Goal: Information Seeking & Learning: Learn about a topic

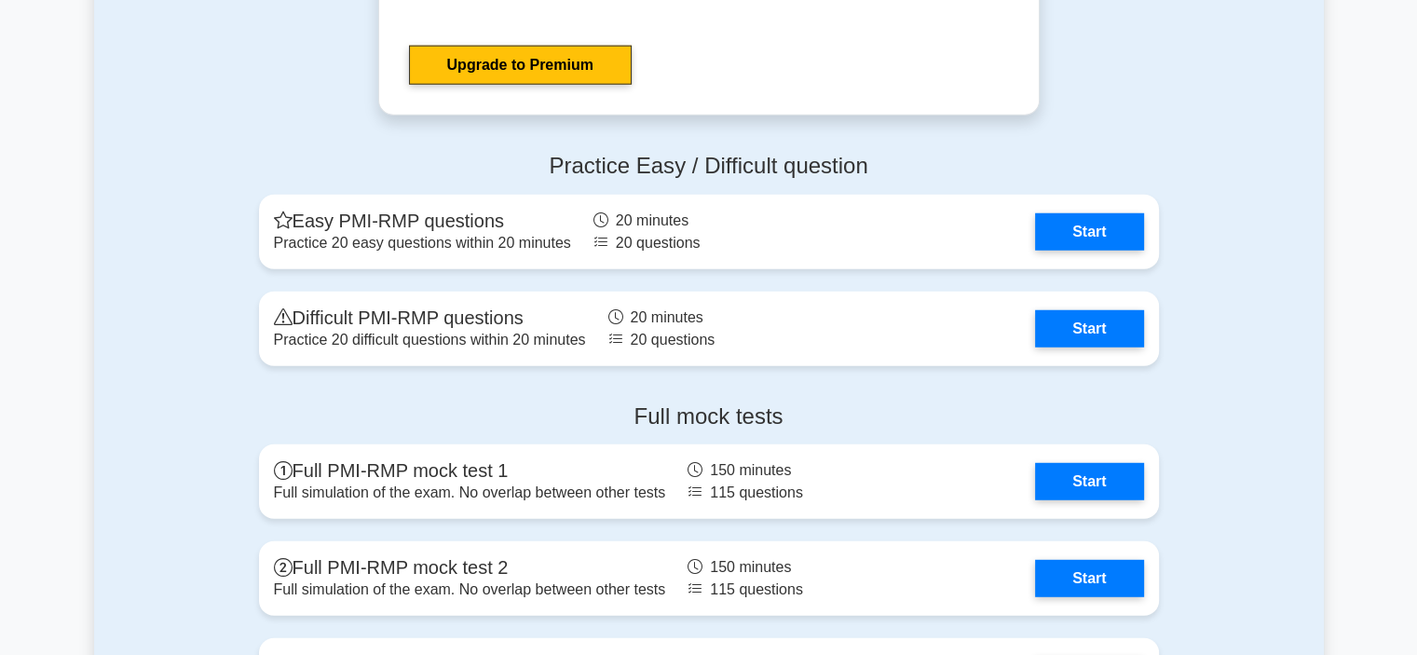
scroll to position [5015, 0]
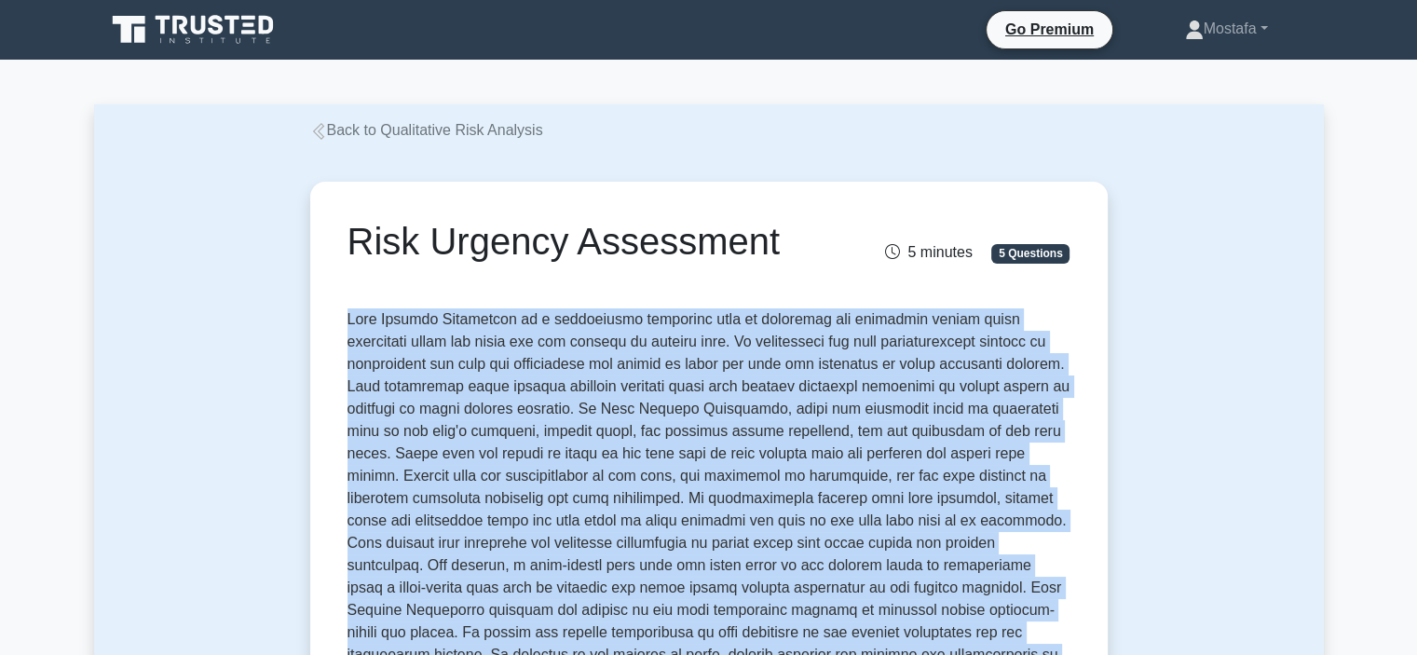
drag, startPoint x: 949, startPoint y: 310, endPoint x: 350, endPoint y: 316, distance: 599.0
click at [350, 316] on p at bounding box center [708, 509] width 723 height 402
copy p "Risk Urgency Assessment is a qualitative technique used to determine the timefr…"
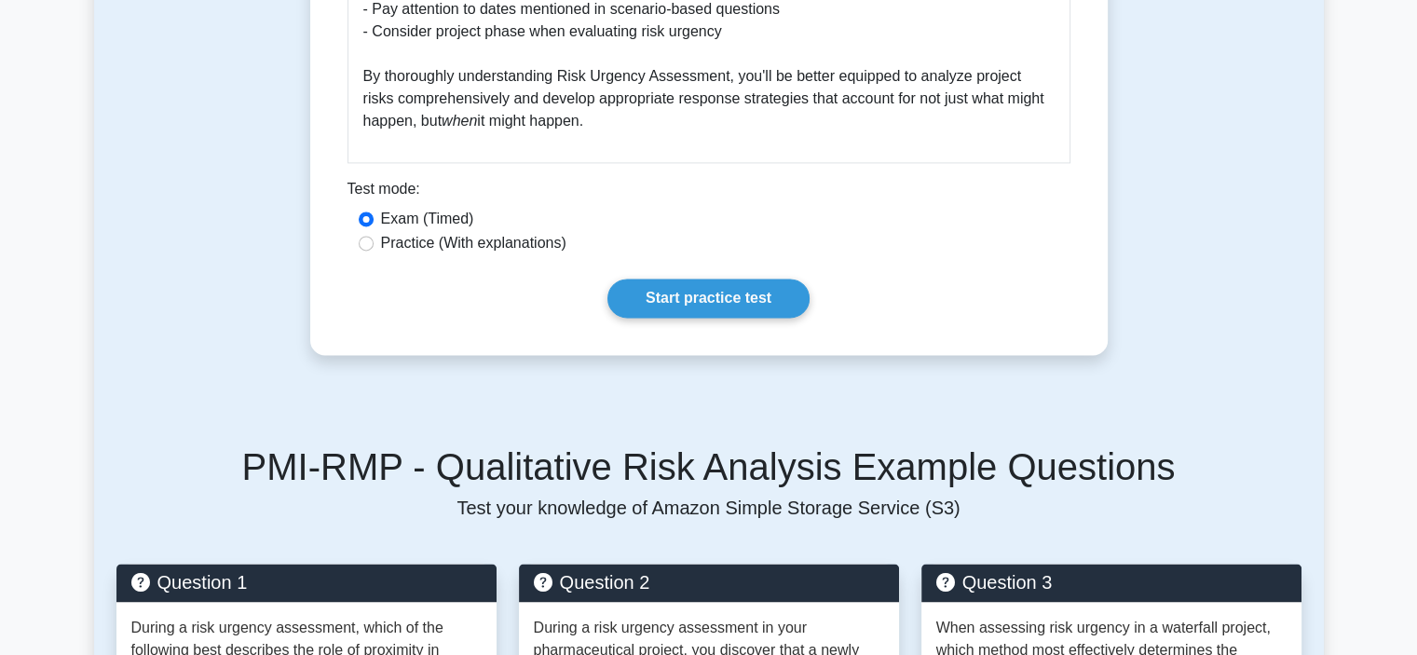
scroll to position [2701, 0]
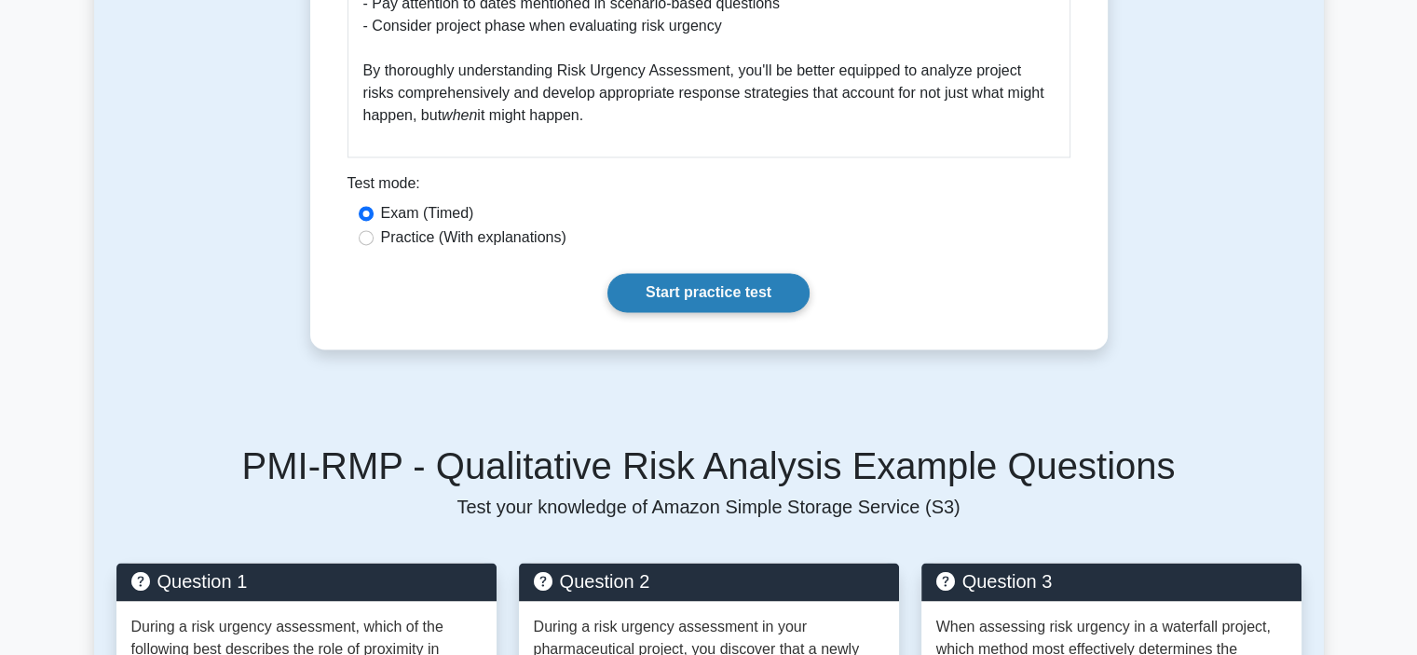
click at [742, 273] on link "Start practice test" at bounding box center [708, 292] width 202 height 39
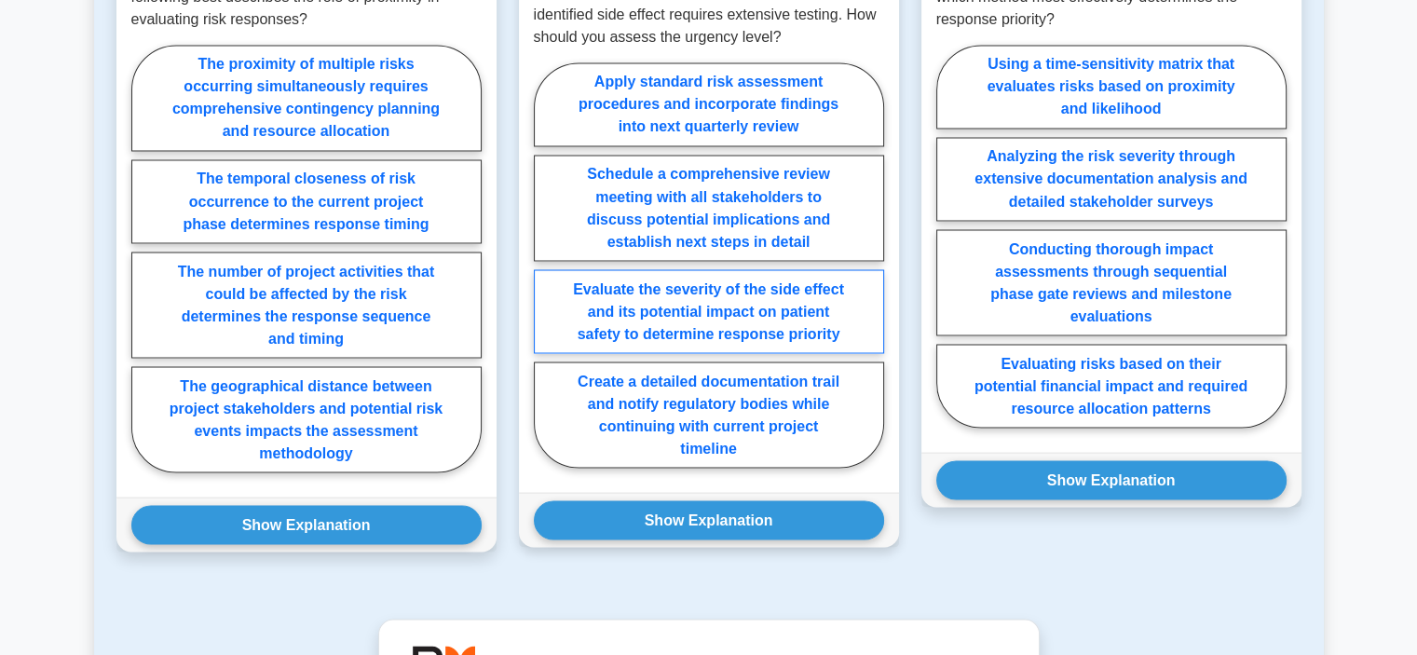
scroll to position [3167, 0]
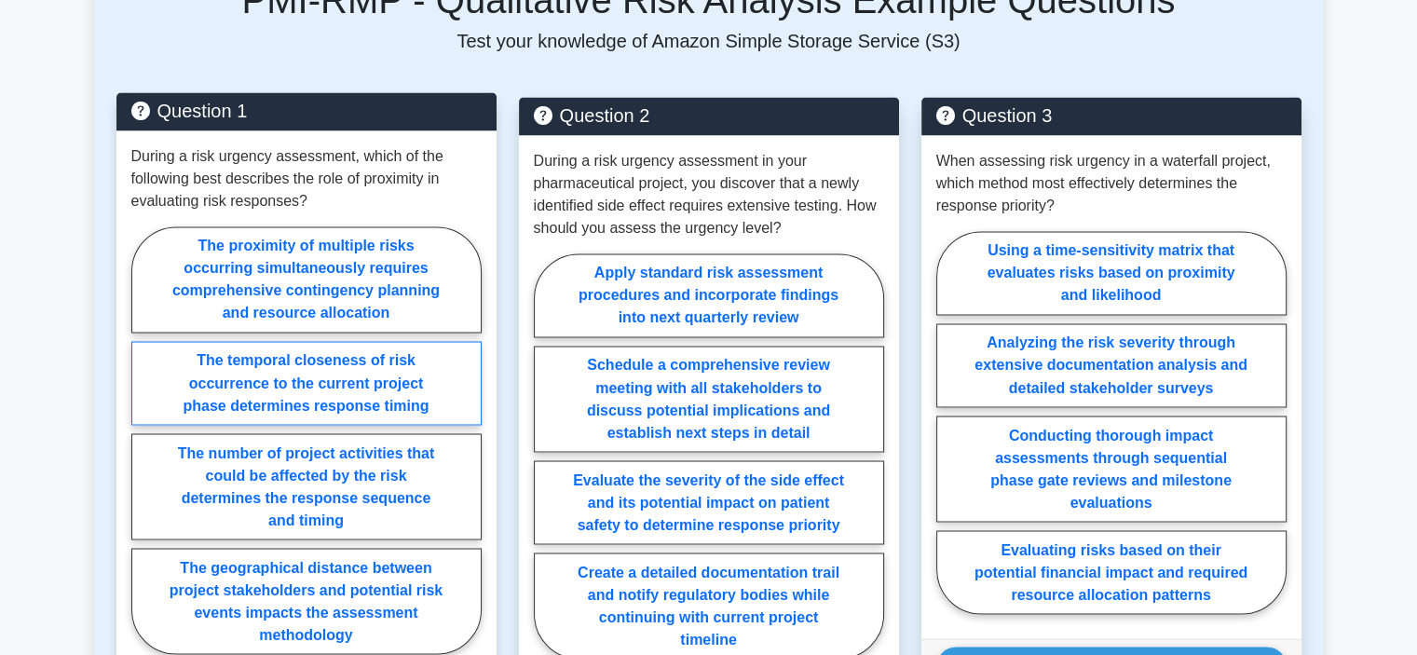
click at [447, 362] on label "The temporal closeness of risk occurrence to the current project phase determin…" at bounding box center [306, 383] width 350 height 84
click at [143, 440] on input "The temporal closeness of risk occurrence to the current project phase determin…" at bounding box center [137, 446] width 12 height 12
radio input "true"
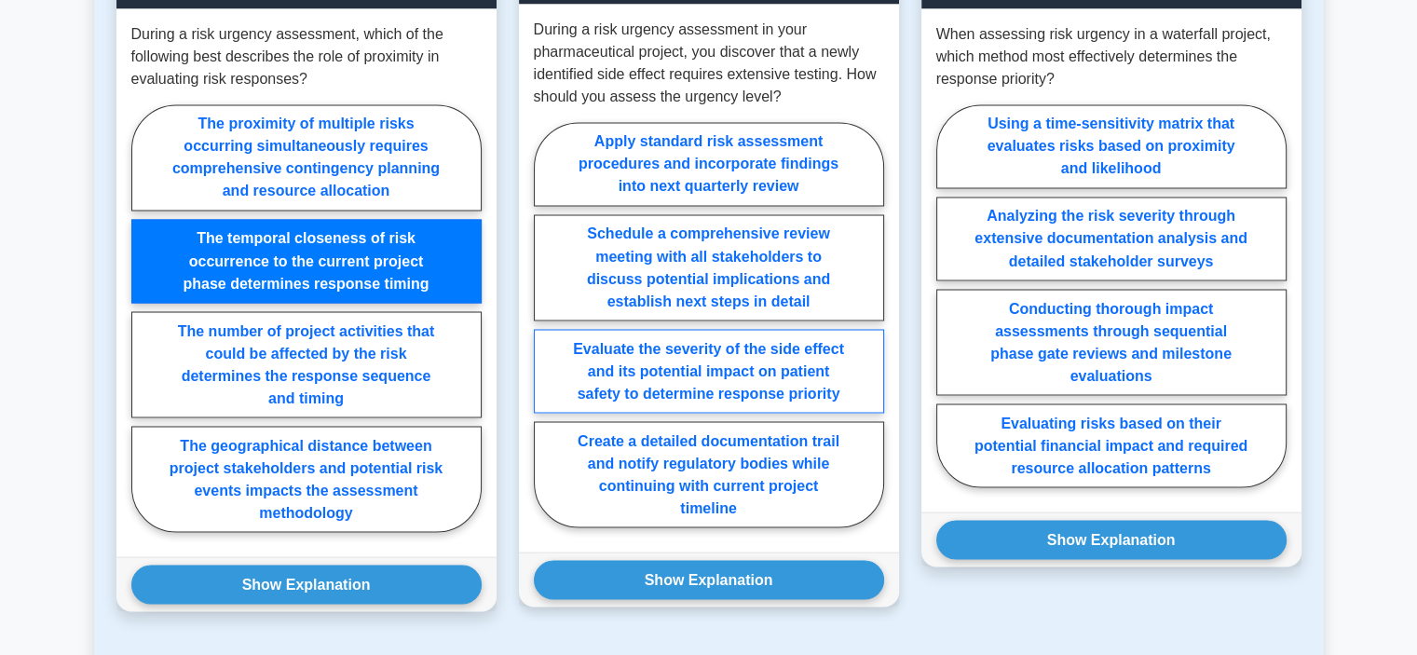
scroll to position [3447, 0]
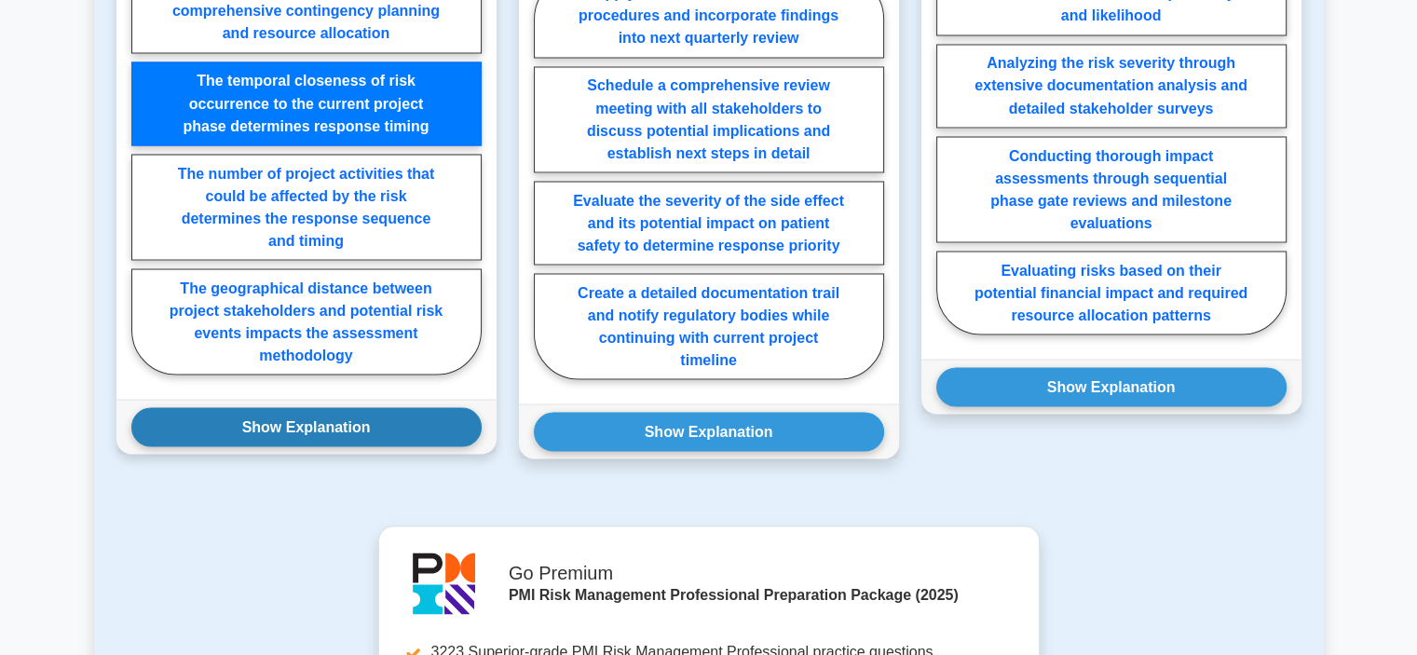
click at [397, 407] on button "Show Explanation" at bounding box center [306, 426] width 350 height 39
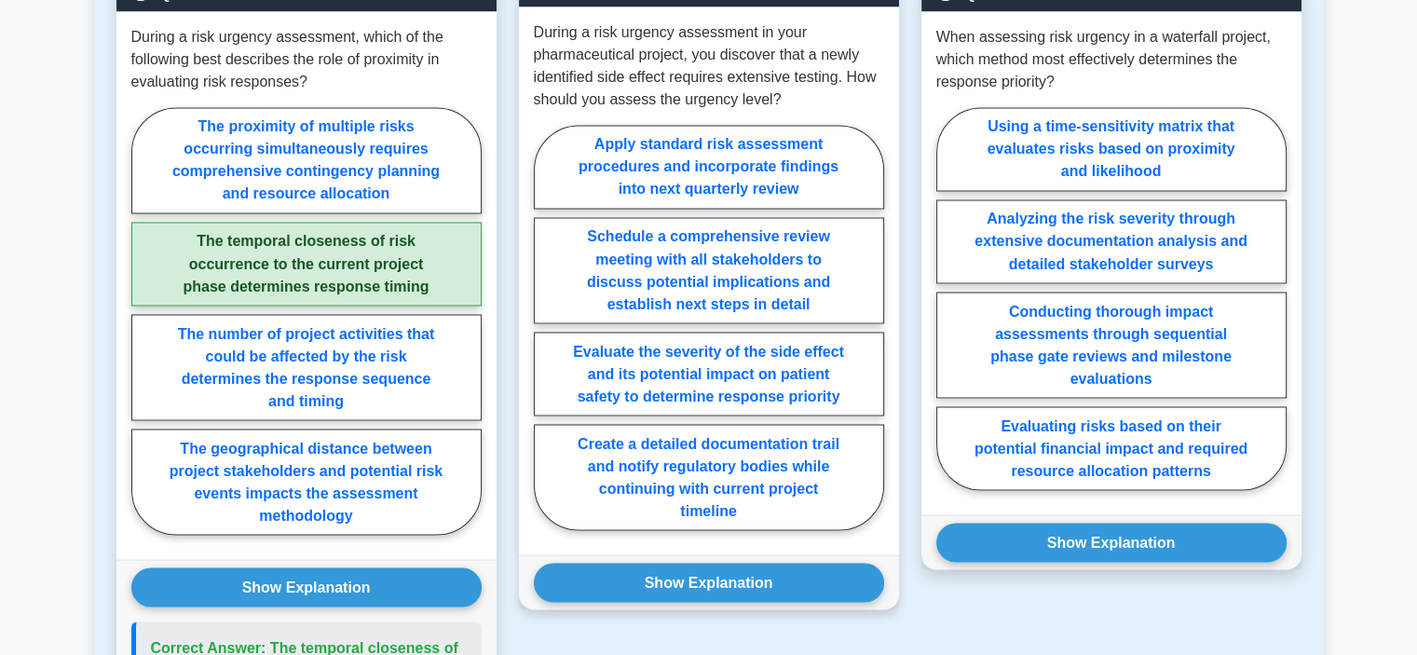
scroll to position [3260, 0]
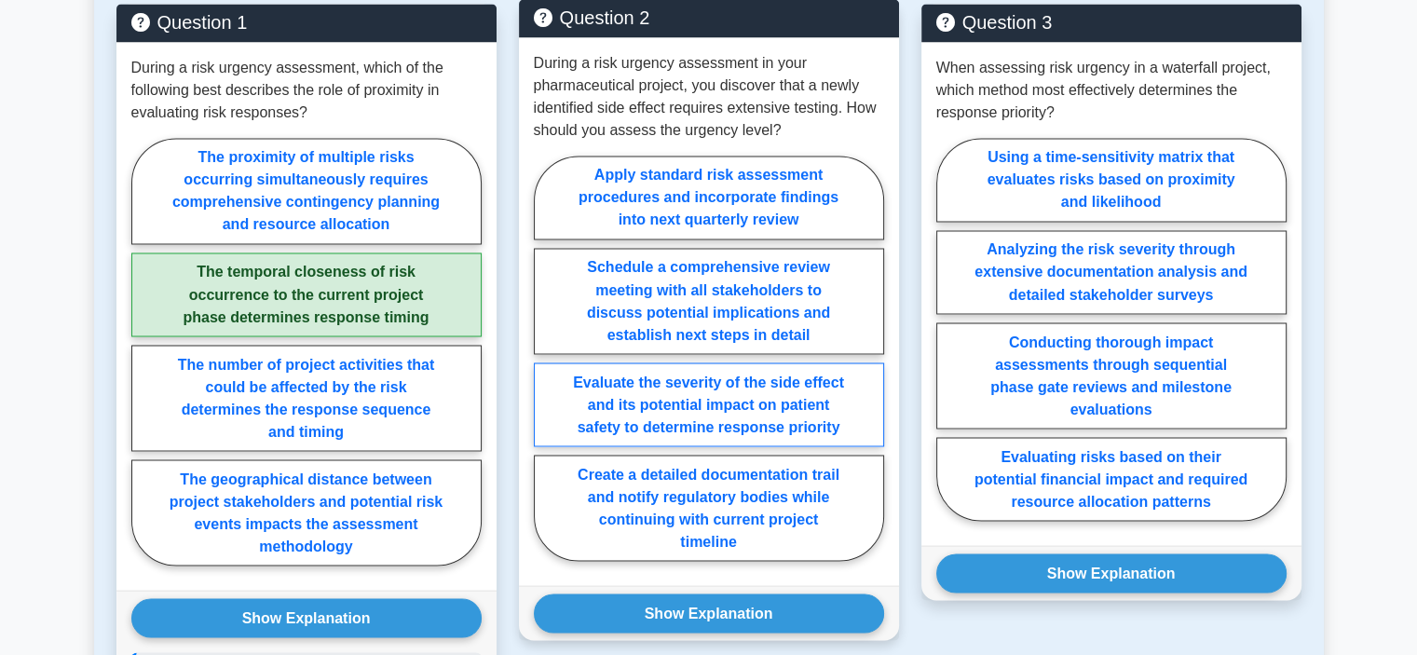
click at [786, 377] on label "Evaluate the severity of the side effect and its potential impact on patient sa…" at bounding box center [709, 404] width 350 height 84
click at [546, 370] on input "Evaluate the severity of the side effect and its potential impact on patient sa…" at bounding box center [540, 364] width 12 height 12
radio input "true"
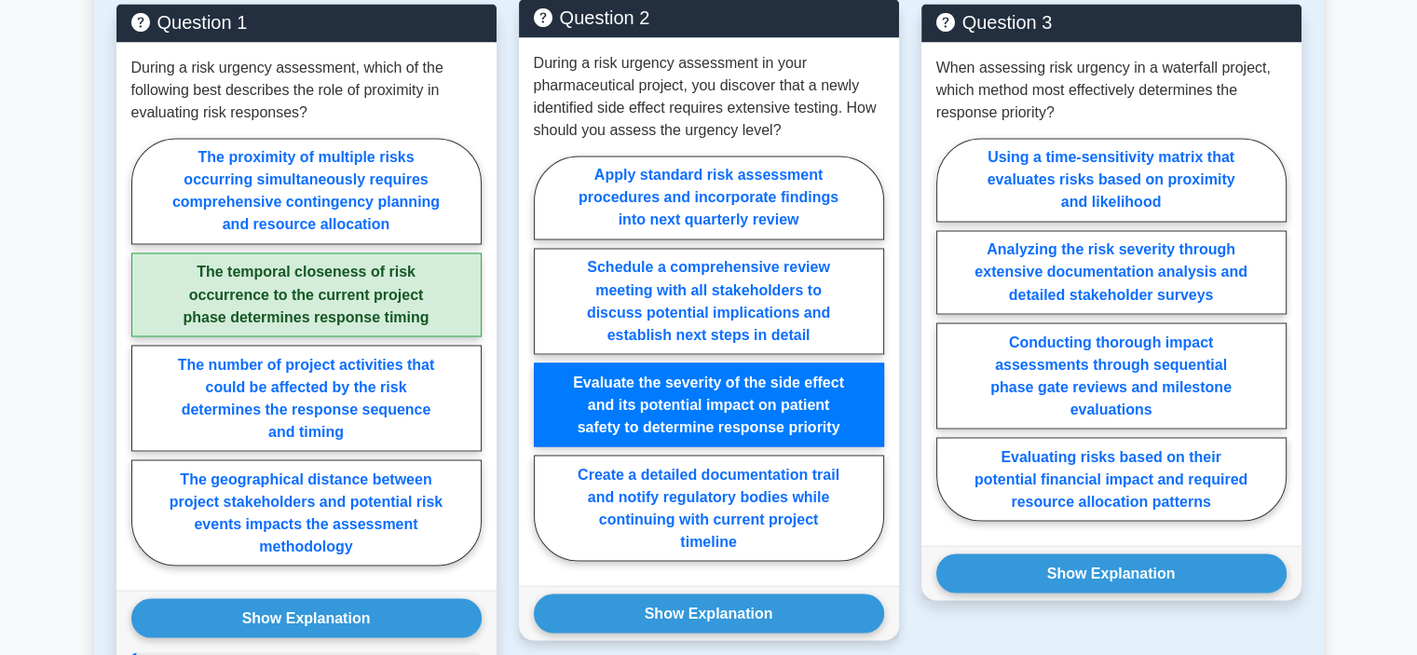
click at [786, 377] on label "Evaluate the severity of the side effect and its potential impact on patient sa…" at bounding box center [709, 404] width 350 height 84
click at [546, 370] on input "Evaluate the severity of the side effect and its potential impact on patient sa…" at bounding box center [540, 364] width 12 height 12
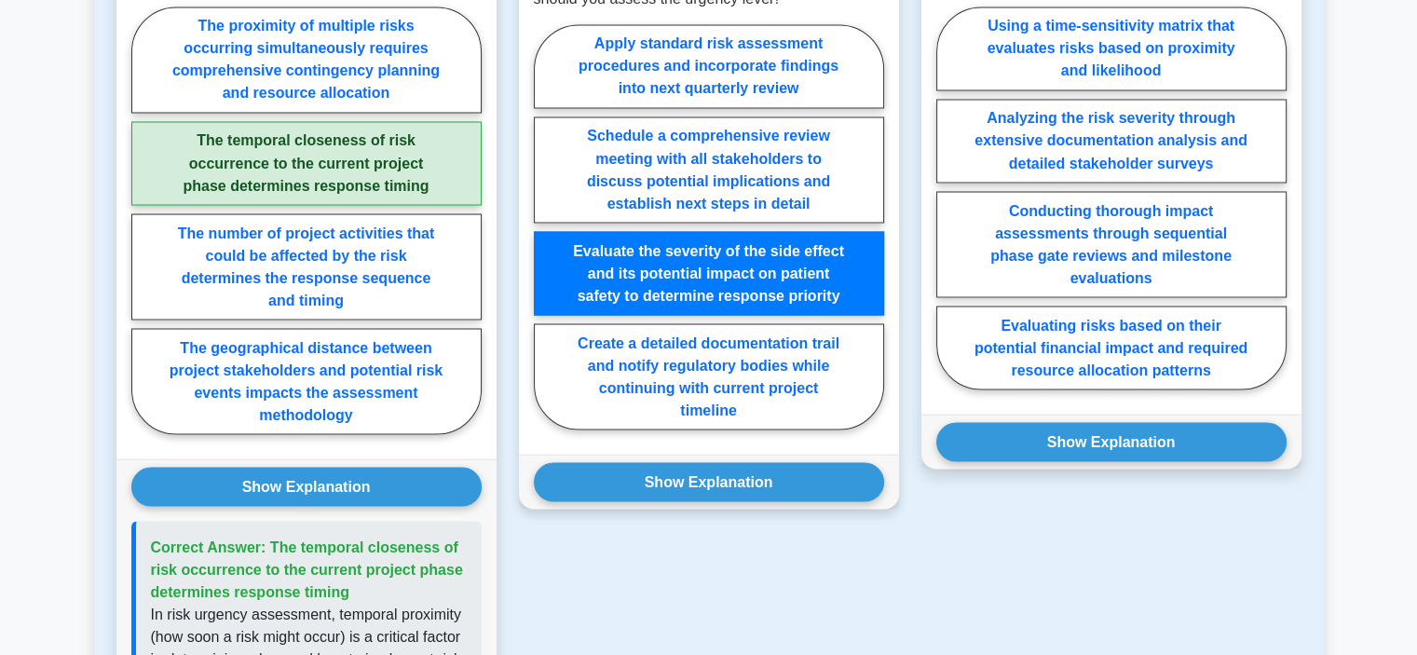
scroll to position [3447, 0]
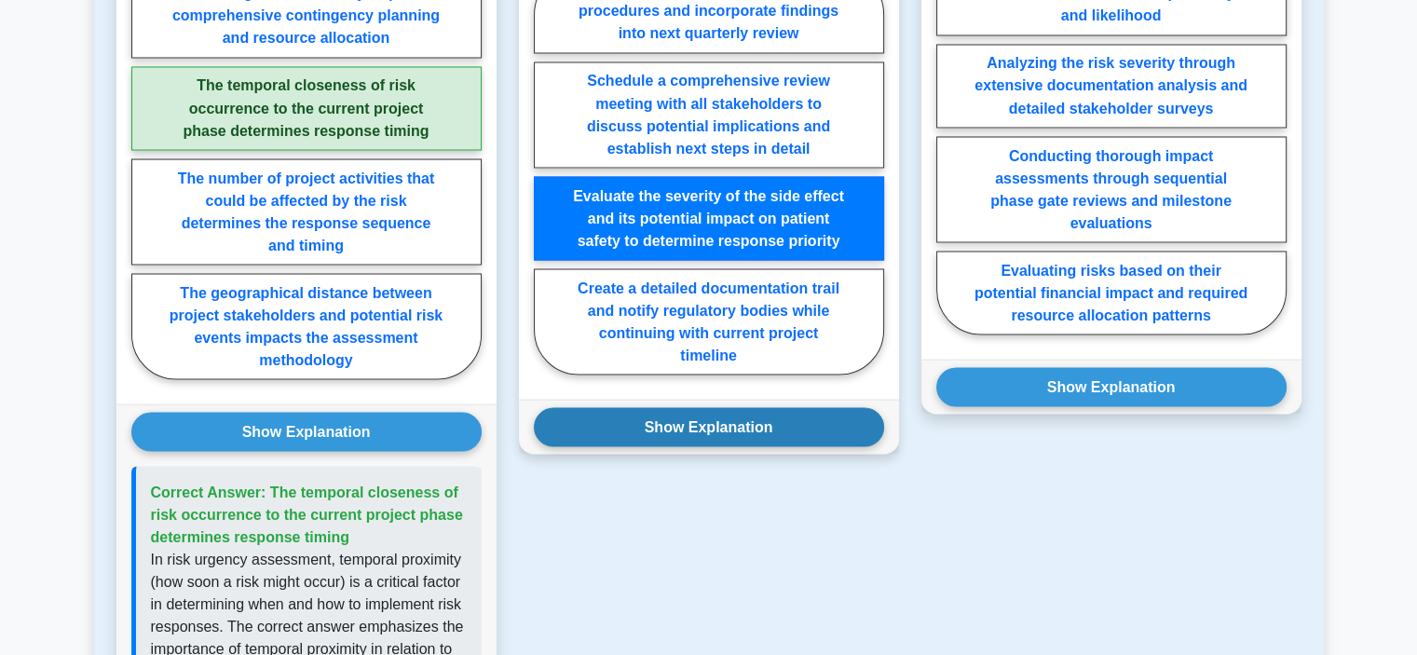
click at [796, 407] on button "Show Explanation" at bounding box center [709, 426] width 350 height 39
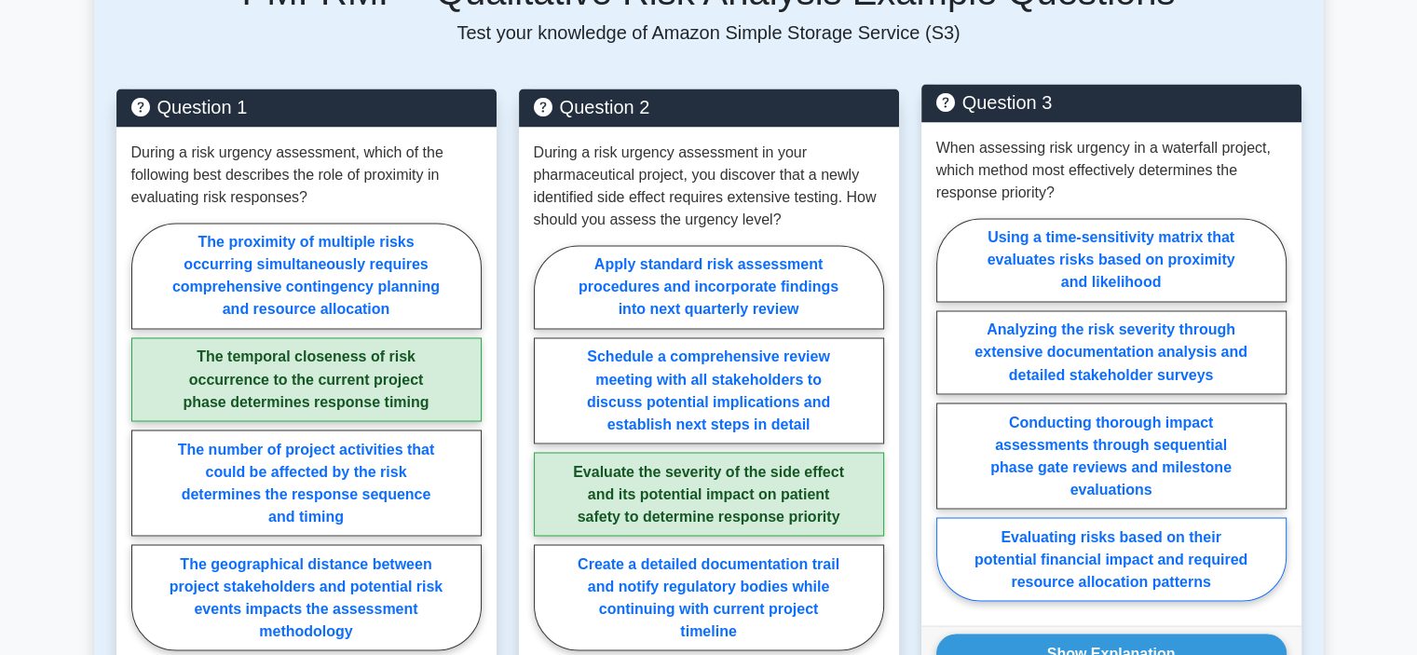
scroll to position [3167, 0]
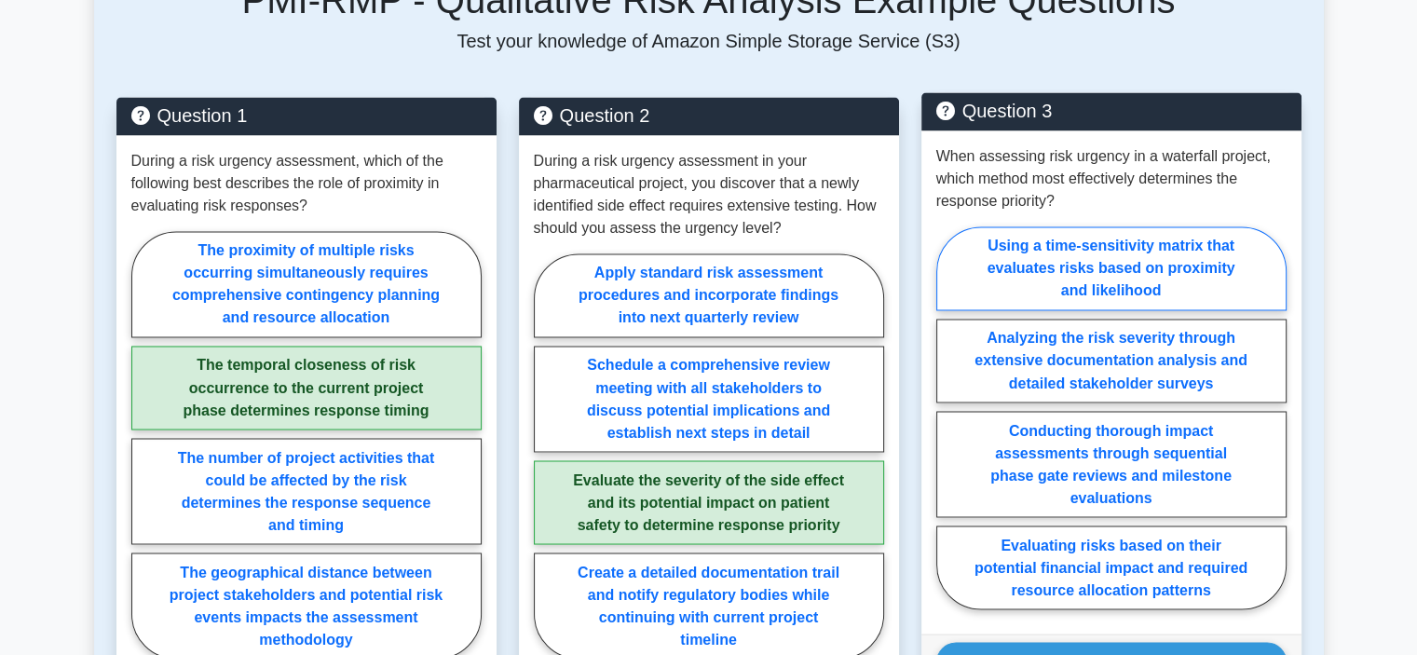
click at [1213, 260] on label "Using a time-sensitivity matrix that evaluates risks based on proximity and lik…" at bounding box center [1111, 268] width 350 height 84
click at [948, 417] on input "Using a time-sensitivity matrix that evaluates risks based on proximity and lik…" at bounding box center [942, 423] width 12 height 12
radio input "true"
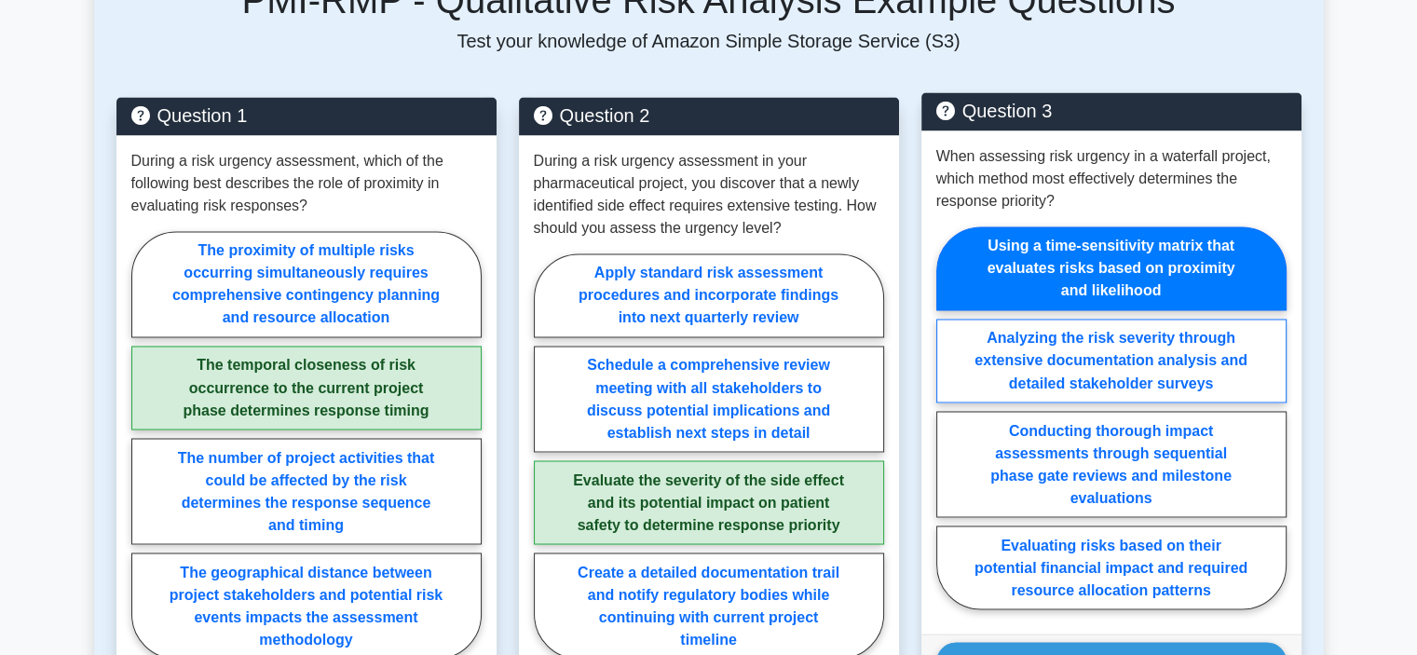
scroll to position [3260, 0]
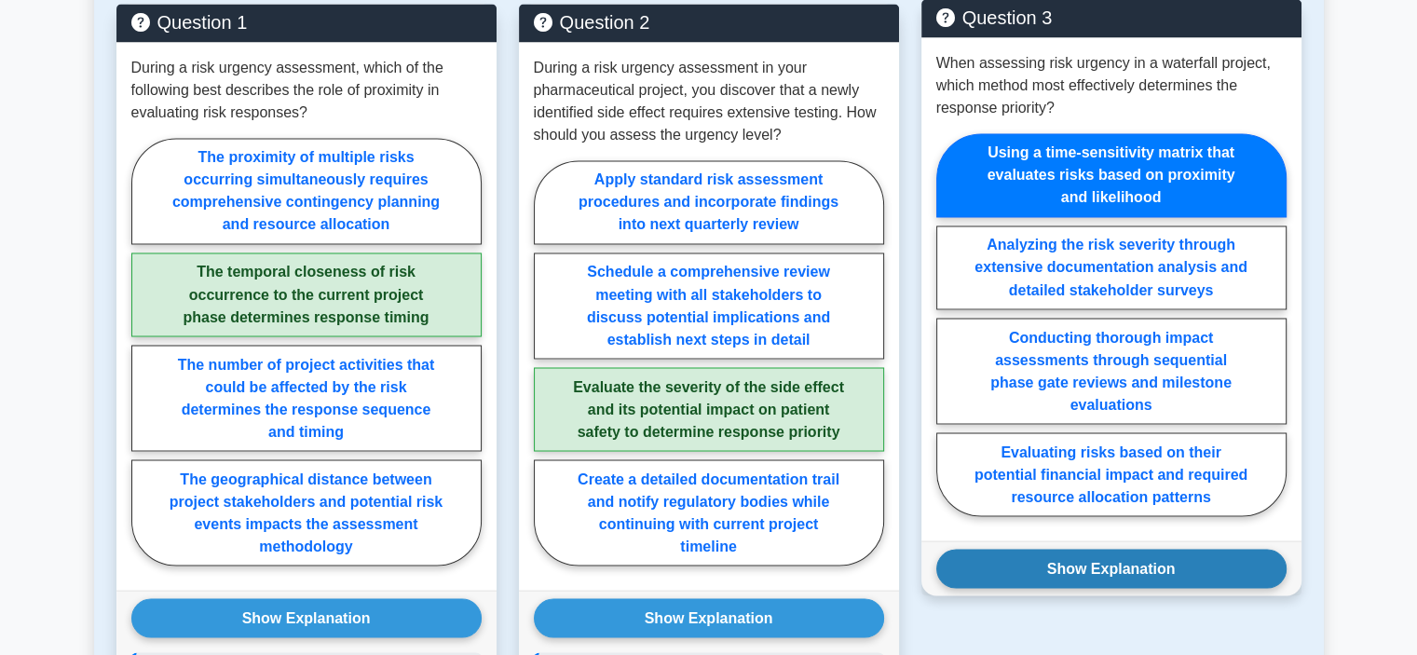
click at [1189, 549] on button "Show Explanation" at bounding box center [1111, 568] width 350 height 39
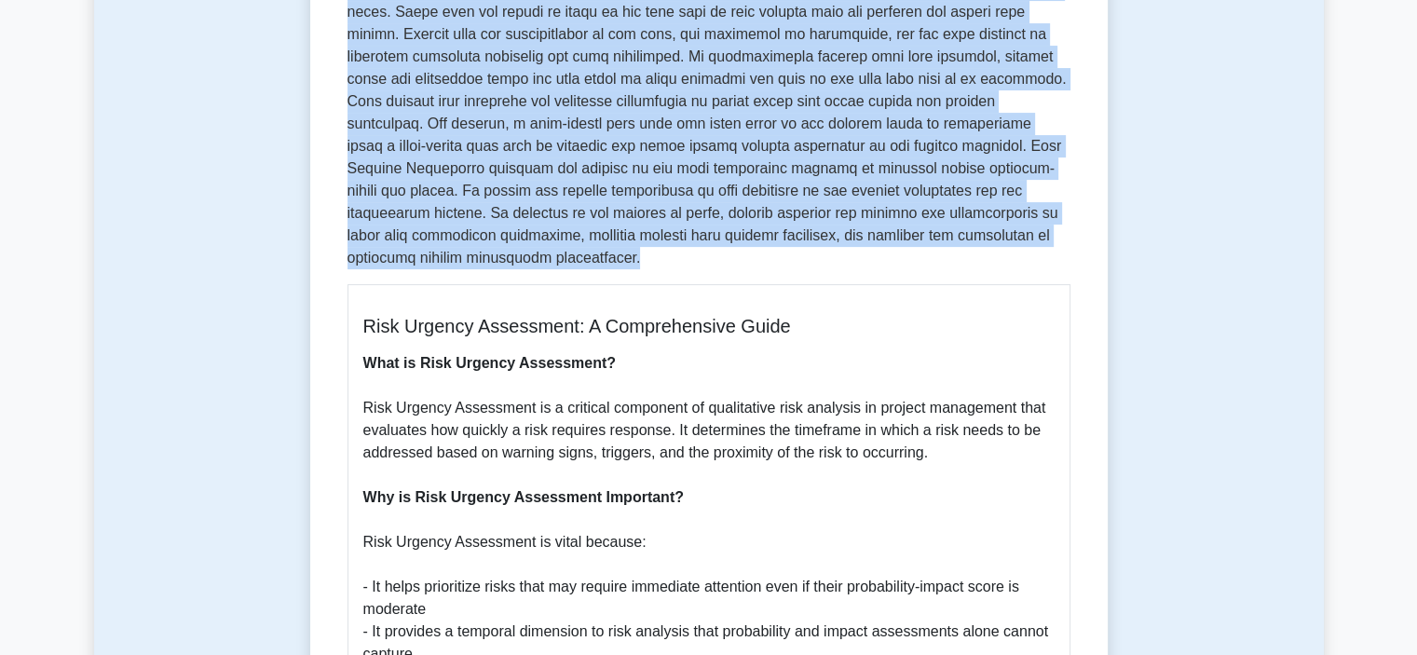
scroll to position [186, 0]
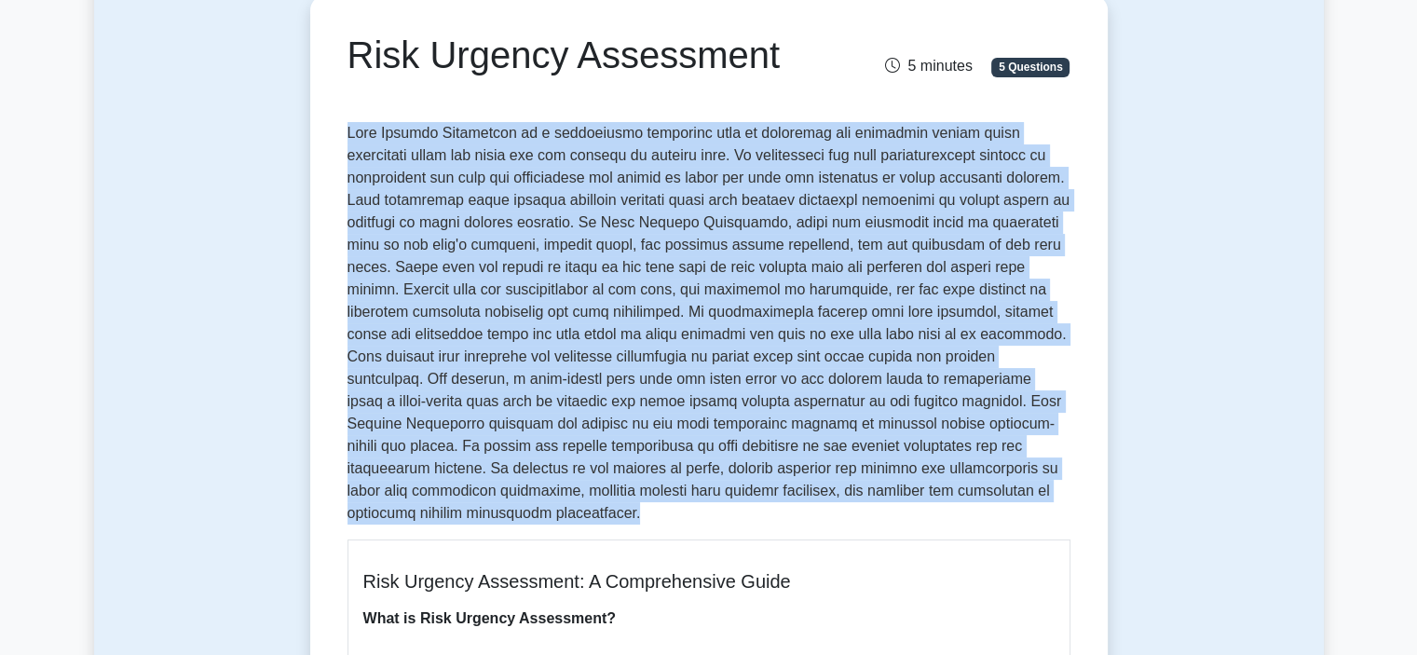
copy p "Risk Urgency Assessment is a qualitative technique used to determine the timefr…"
drag, startPoint x: 780, startPoint y: 48, endPoint x: 339, endPoint y: 36, distance: 440.8
click at [339, 36] on div "Risk Urgency Assessment" at bounding box center [584, 59] width 497 height 52
copy h1 "Risk Urgency Assessment"
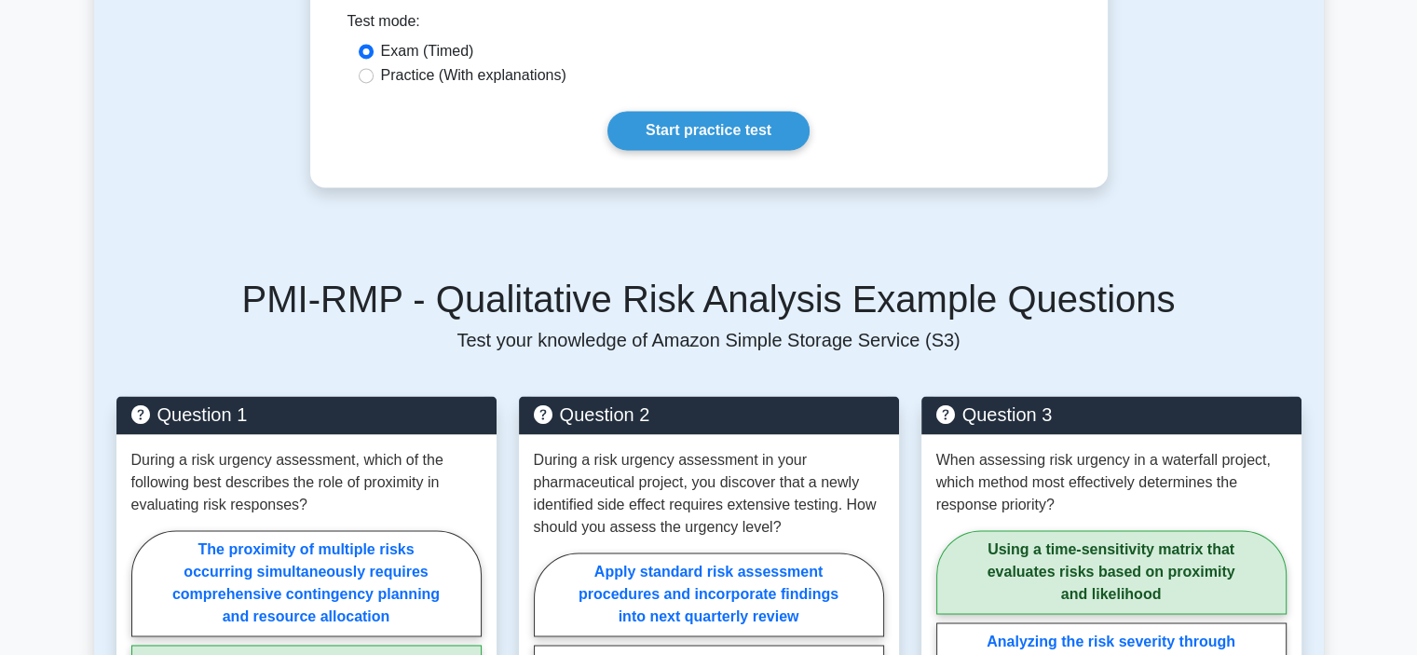
scroll to position [3074, 0]
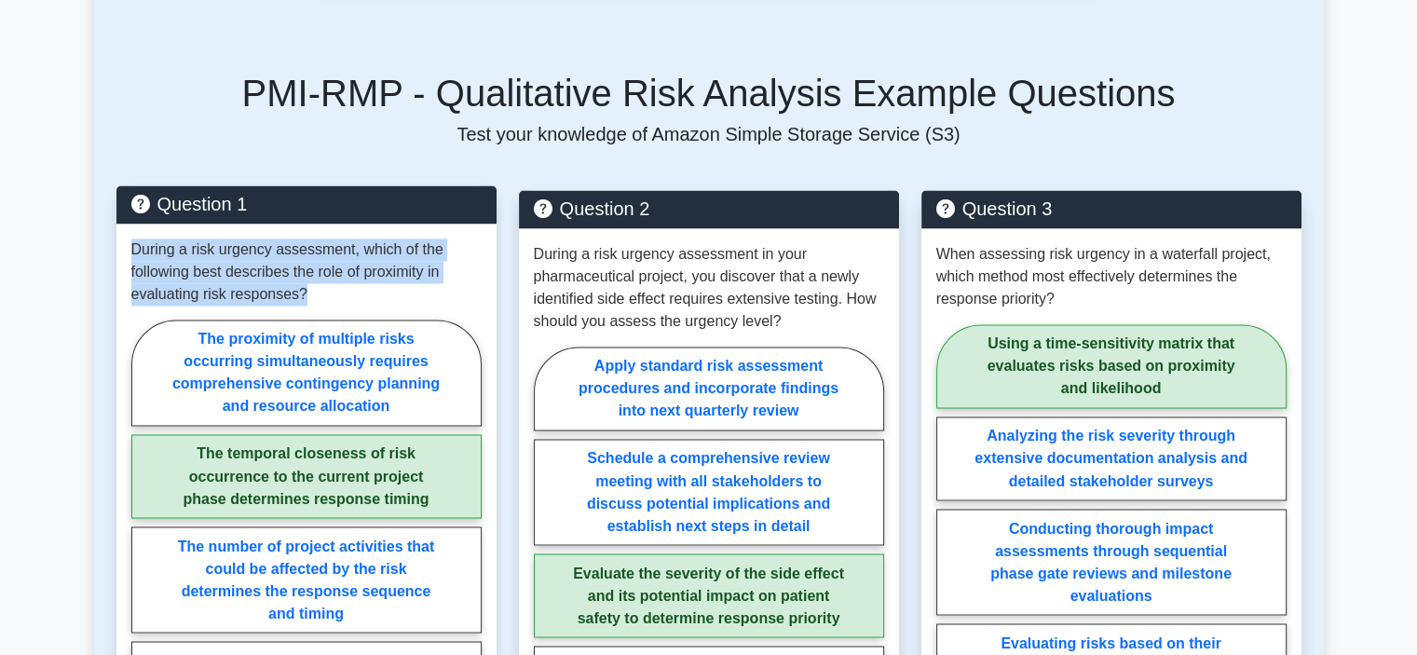
drag, startPoint x: 308, startPoint y: 271, endPoint x: 119, endPoint y: 224, distance: 195.0
click at [119, 224] on div "During a risk urgency assessment, which of the following best describes the rol…" at bounding box center [306, 498] width 380 height 548
copy p "During a risk urgency assessment, which of the following best describes the rol…"
drag, startPoint x: 449, startPoint y: 479, endPoint x: 167, endPoint y: 425, distance: 287.4
click at [167, 434] on label "The temporal closeness of risk occurrence to the current project phase determin…" at bounding box center [306, 476] width 350 height 84
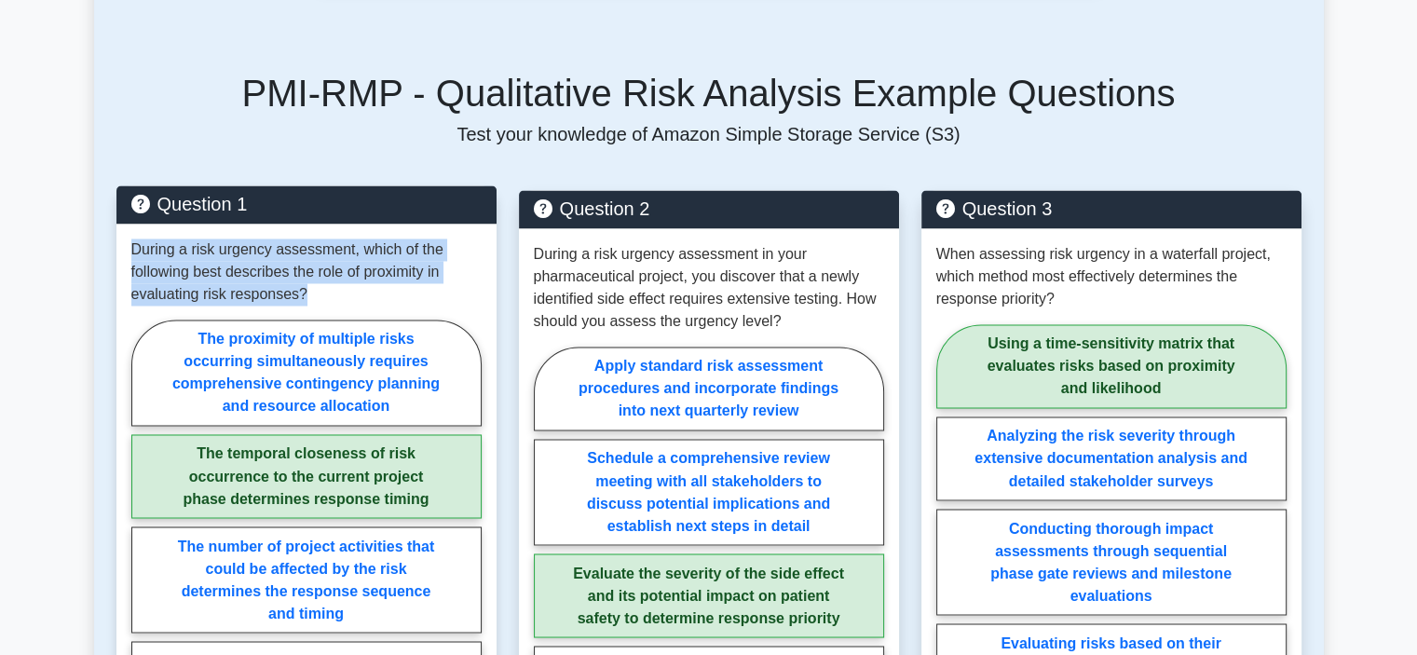
click at [143, 533] on input "The temporal closeness of risk occurrence to the current project phase determin…" at bounding box center [137, 539] width 12 height 12
drag, startPoint x: 437, startPoint y: 477, endPoint x: 163, endPoint y: 406, distance: 282.9
click at [163, 406] on div "The proximity of multiple risks occurring simultaneously requires comprehensive…" at bounding box center [306, 538] width 350 height 436
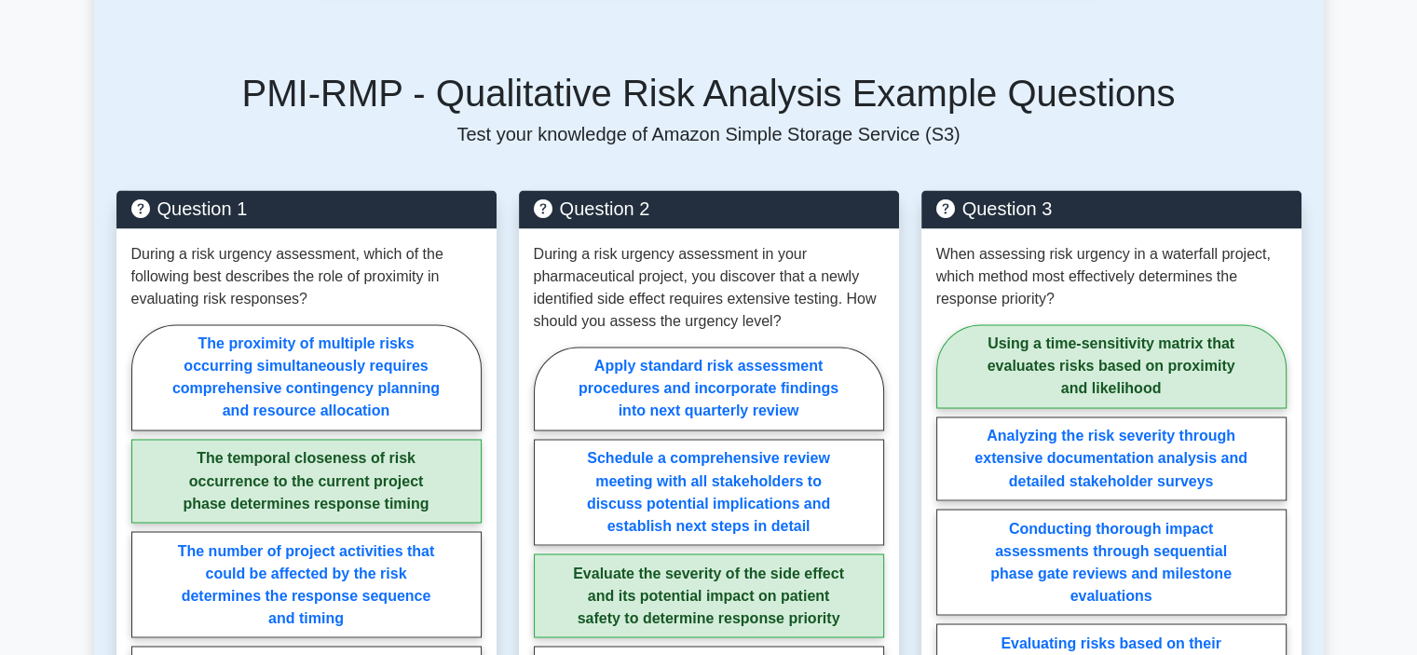
drag, startPoint x: 447, startPoint y: 478, endPoint x: 50, endPoint y: 463, distance: 397.1
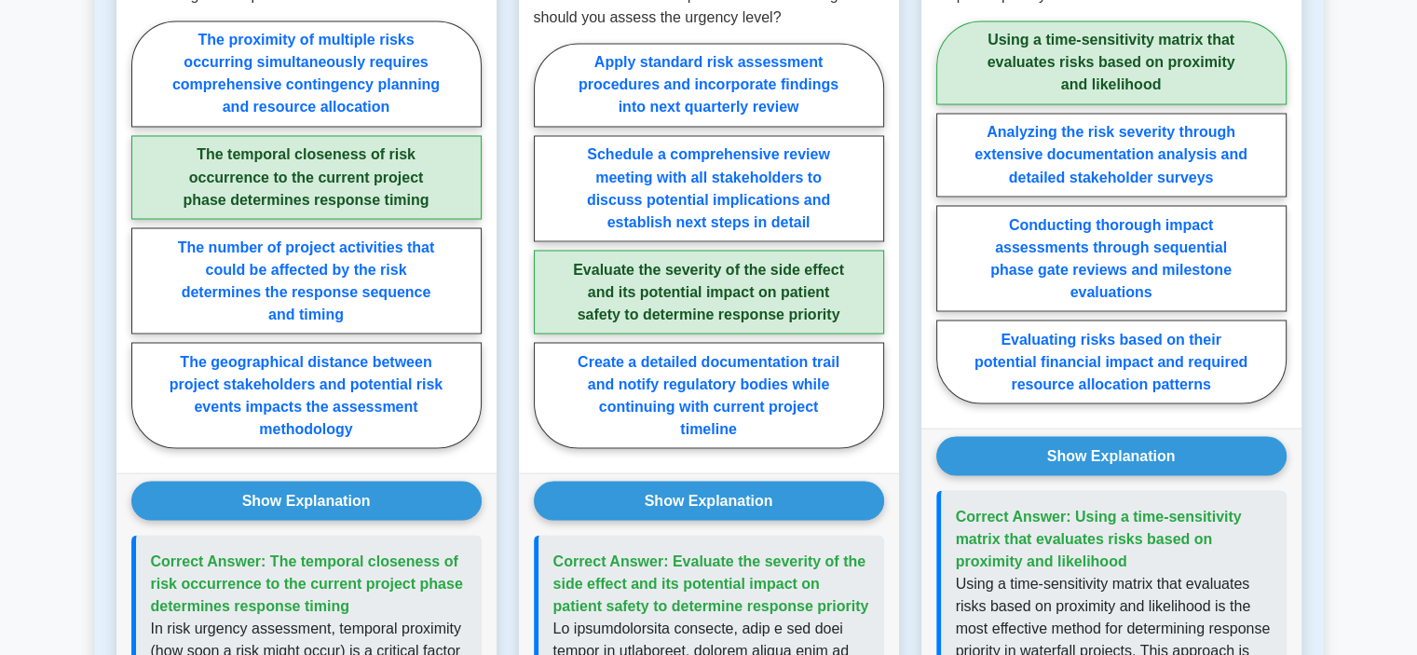
scroll to position [3447, 0]
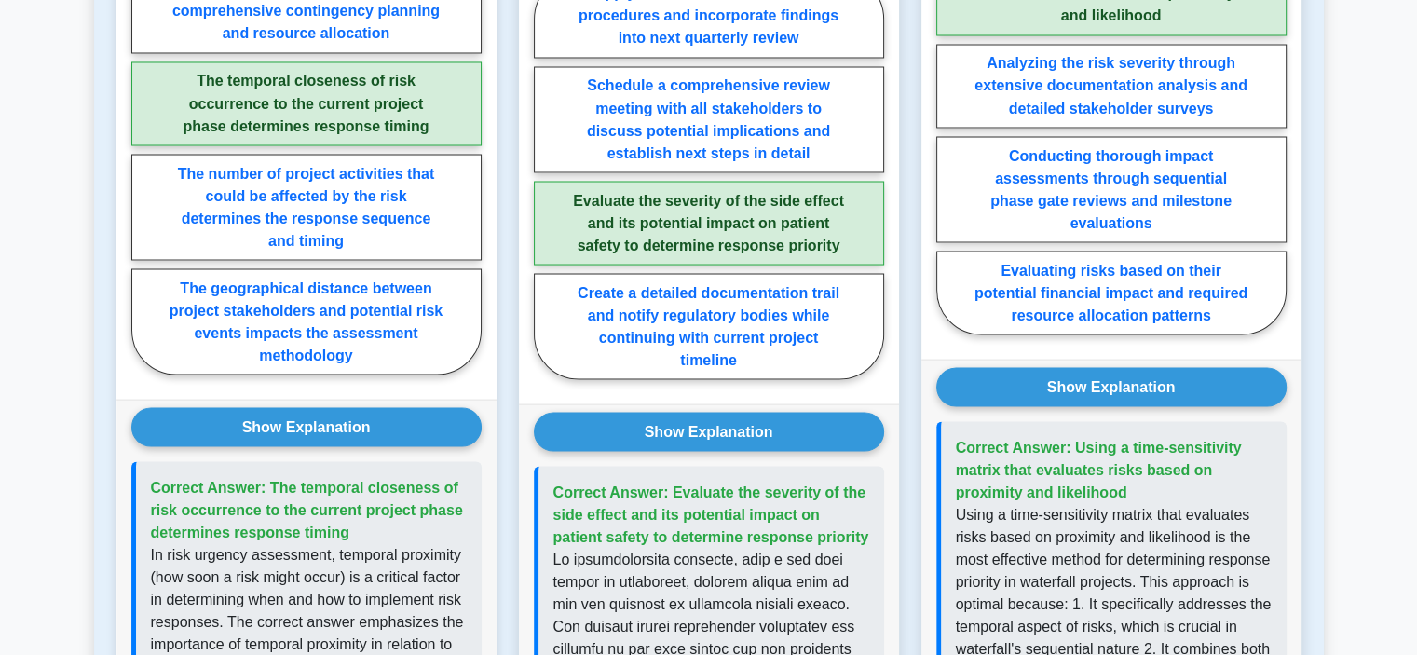
drag, startPoint x: 348, startPoint y: 510, endPoint x: 269, endPoint y: 454, distance: 96.9
click at [269, 476] on p "Correct Answer: The temporal closeness of risk occurrence to the current projec…" at bounding box center [309, 509] width 316 height 67
copy span "The temporal closeness of risk occurrence to the current project phase determin…"
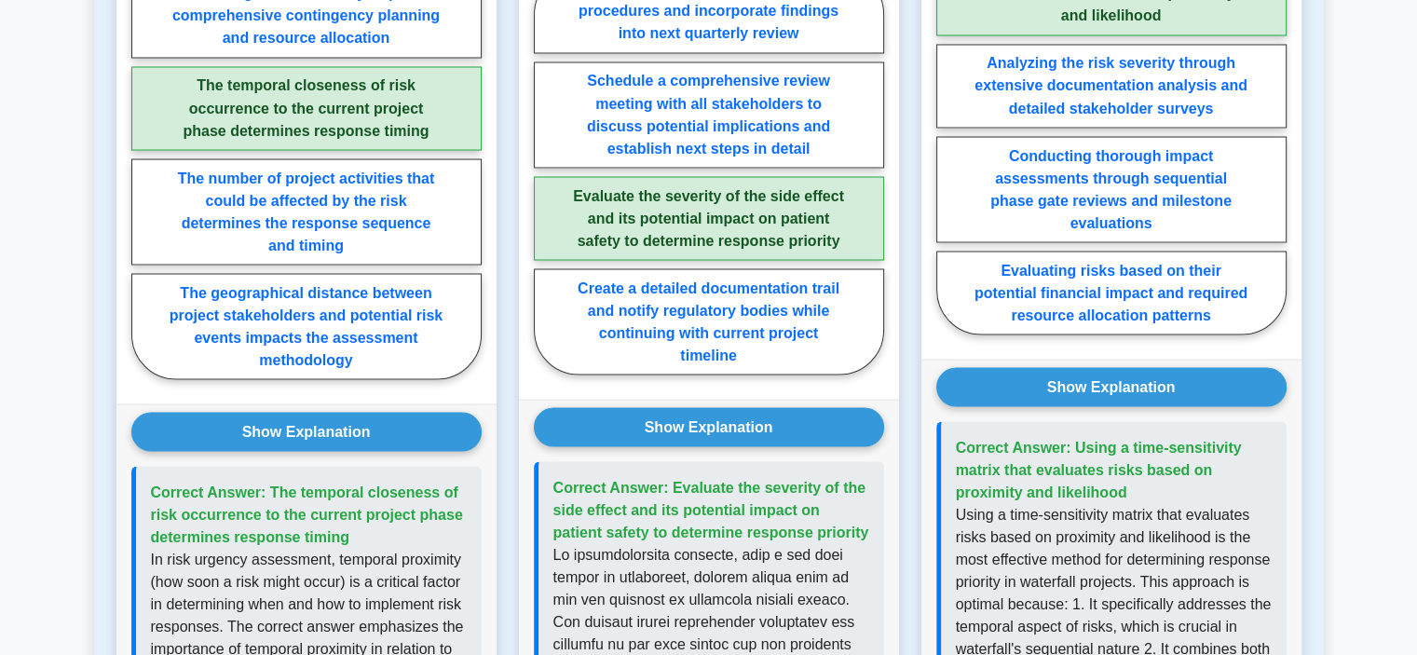
scroll to position [3167, 0]
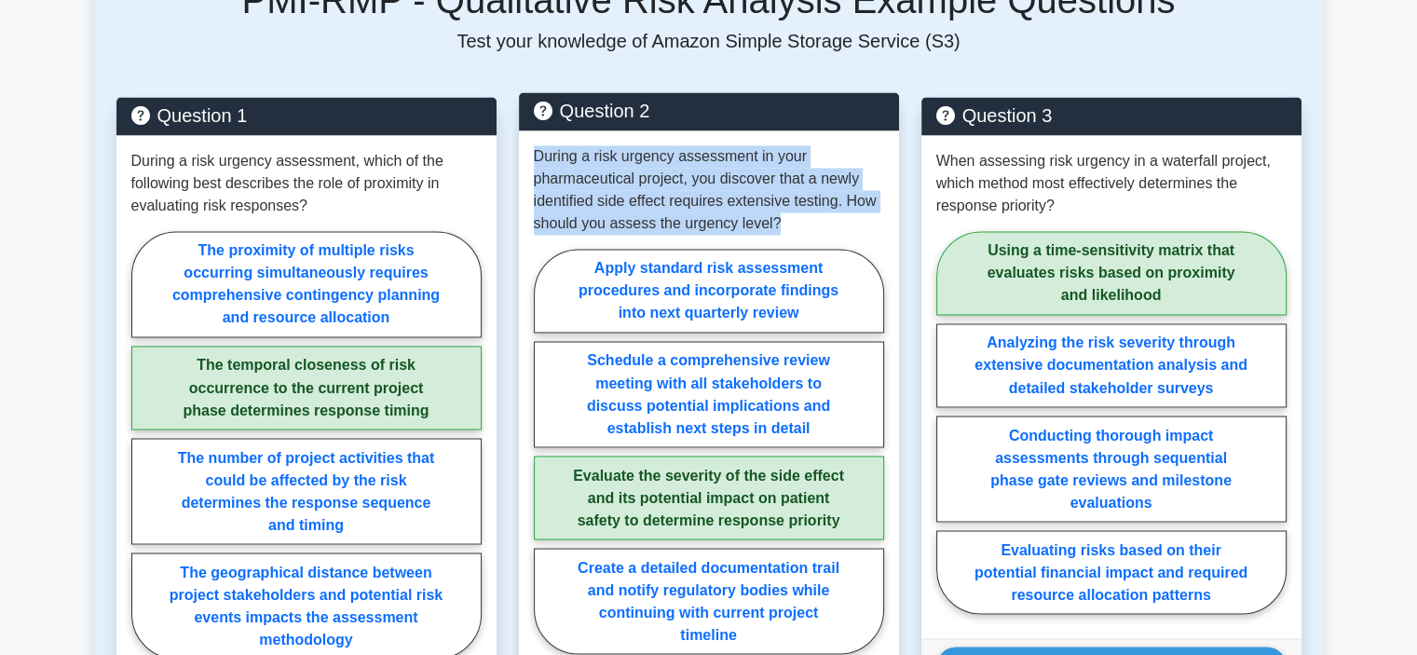
drag, startPoint x: 783, startPoint y: 206, endPoint x: 523, endPoint y: 141, distance: 268.9
click at [523, 141] on div "During a risk urgency assessment in your pharmaceutical project, you discover t…" at bounding box center [709, 404] width 380 height 548
copy p "During a risk urgency assessment in your pharmaceutical project, you discover t…"
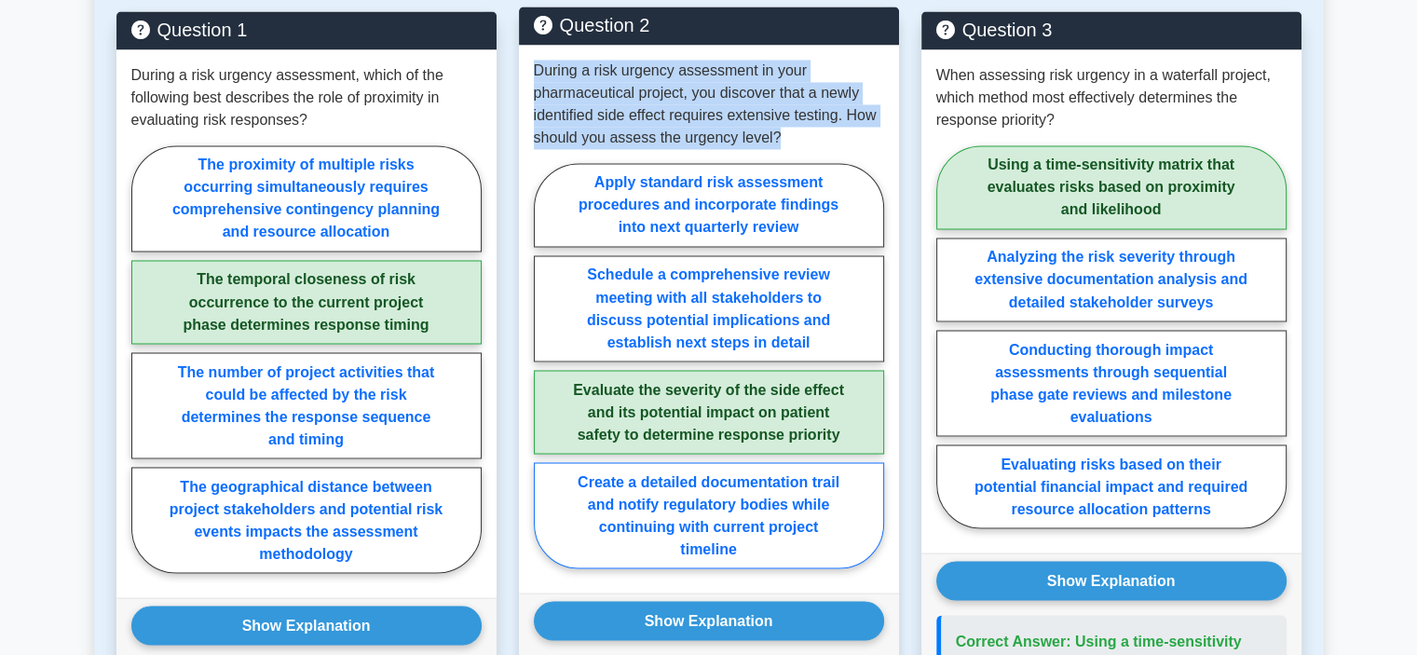
scroll to position [3447, 0]
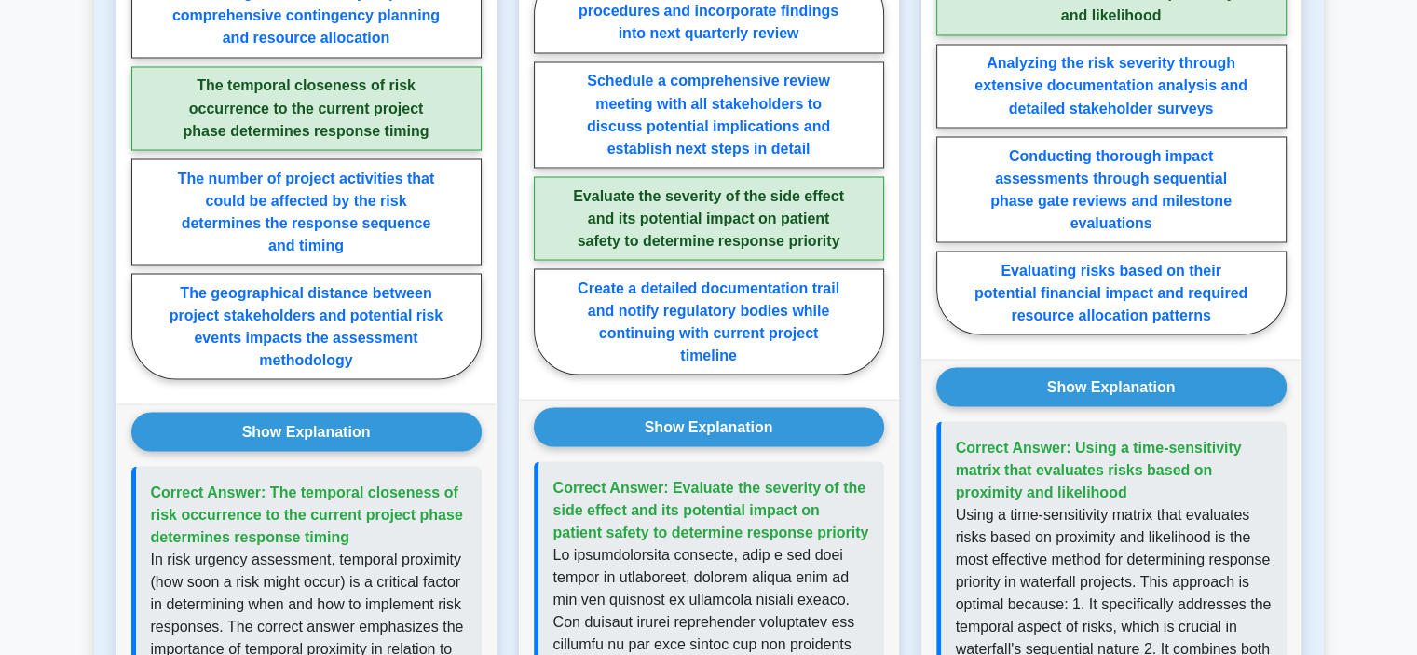
drag, startPoint x: 878, startPoint y: 510, endPoint x: 667, endPoint y: 450, distance: 218.8
copy span "Evaluate the severity of the side effect and its potential impact on patient sa…"
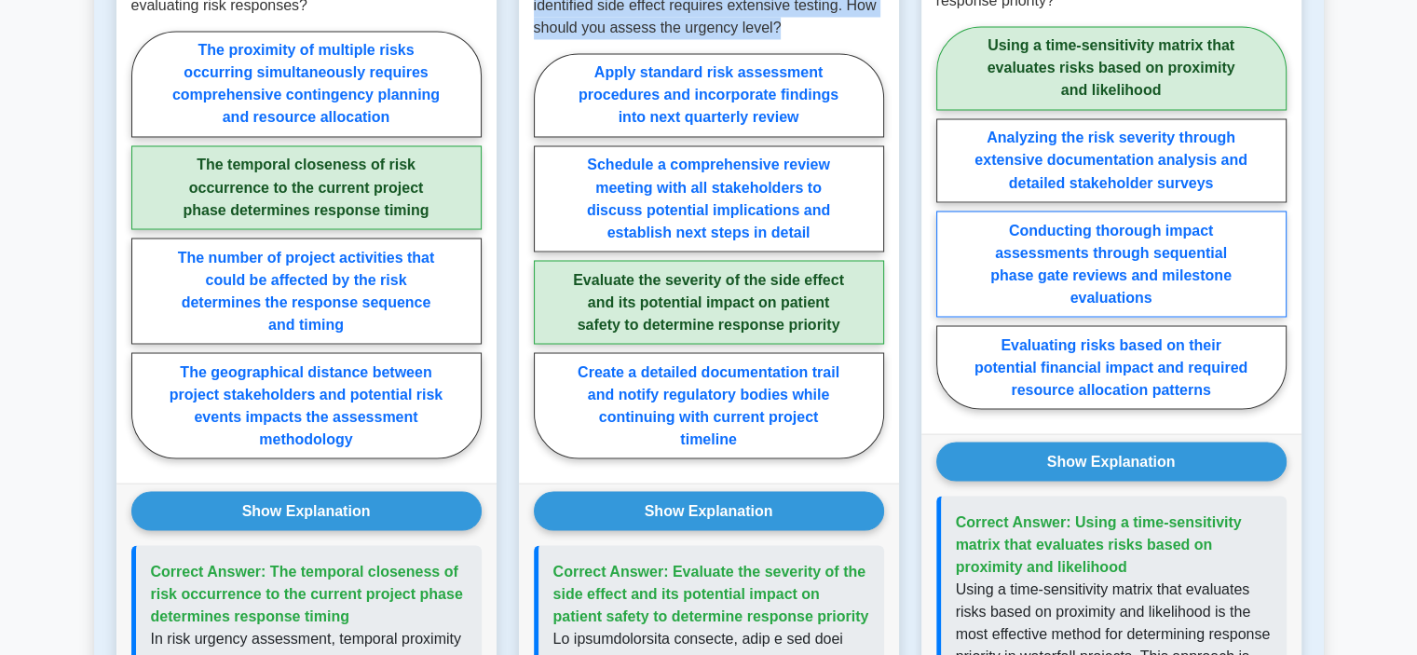
scroll to position [3260, 0]
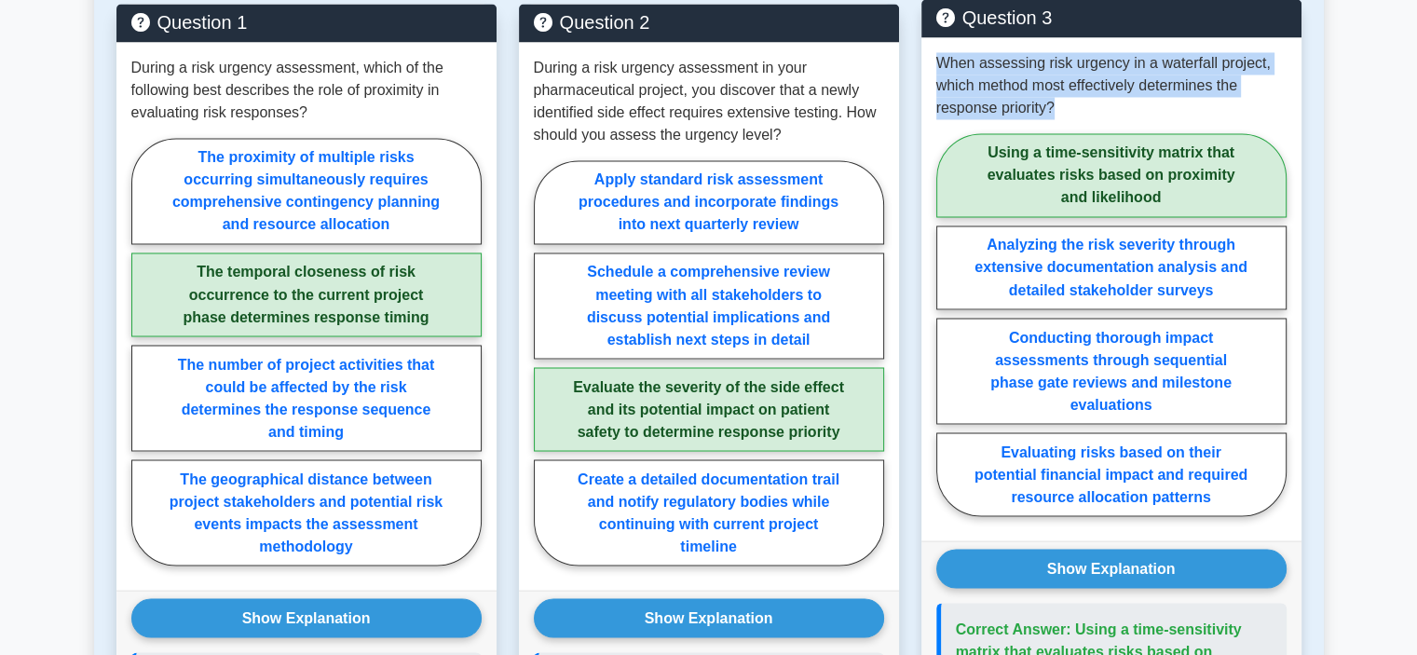
drag, startPoint x: 1101, startPoint y: 92, endPoint x: 932, endPoint y: 40, distance: 177.4
click at [932, 40] on div "When assessing risk urgency in a waterfall project, which method most effective…" at bounding box center [1111, 288] width 380 height 503
copy p "When assessing risk urgency in a waterfall project, which method most effective…"
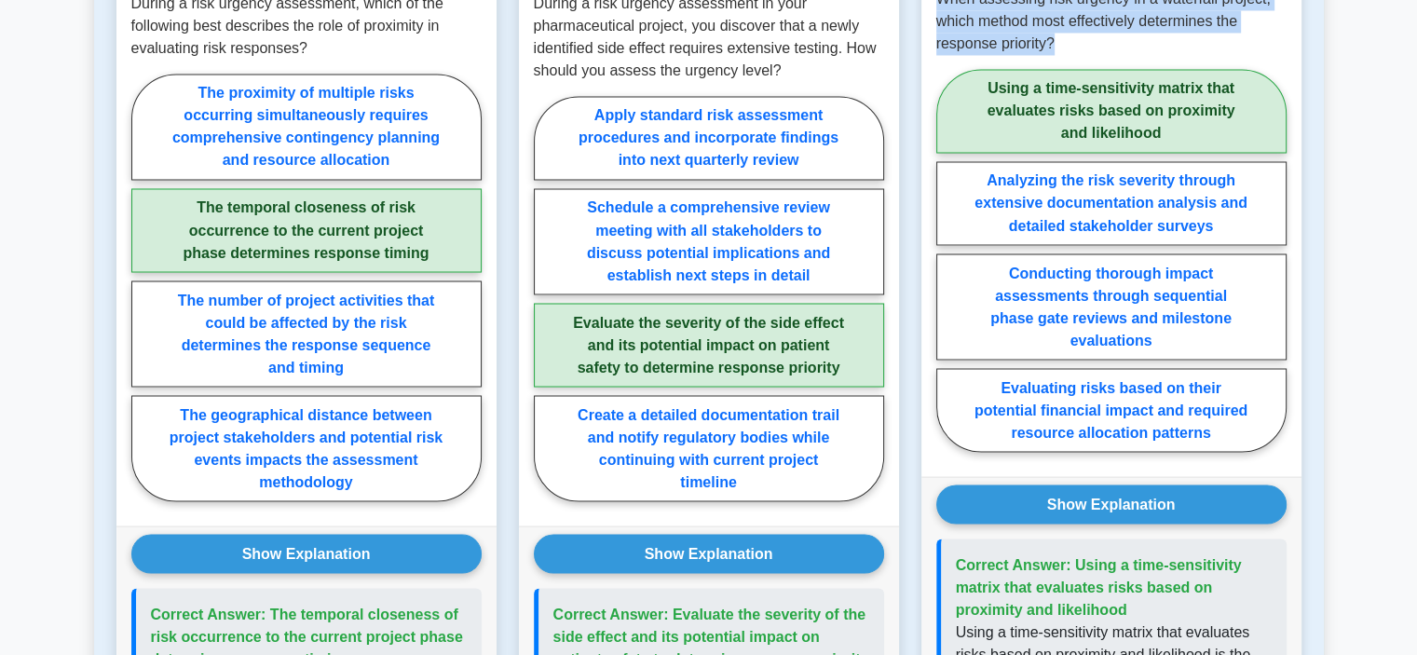
scroll to position [3354, 0]
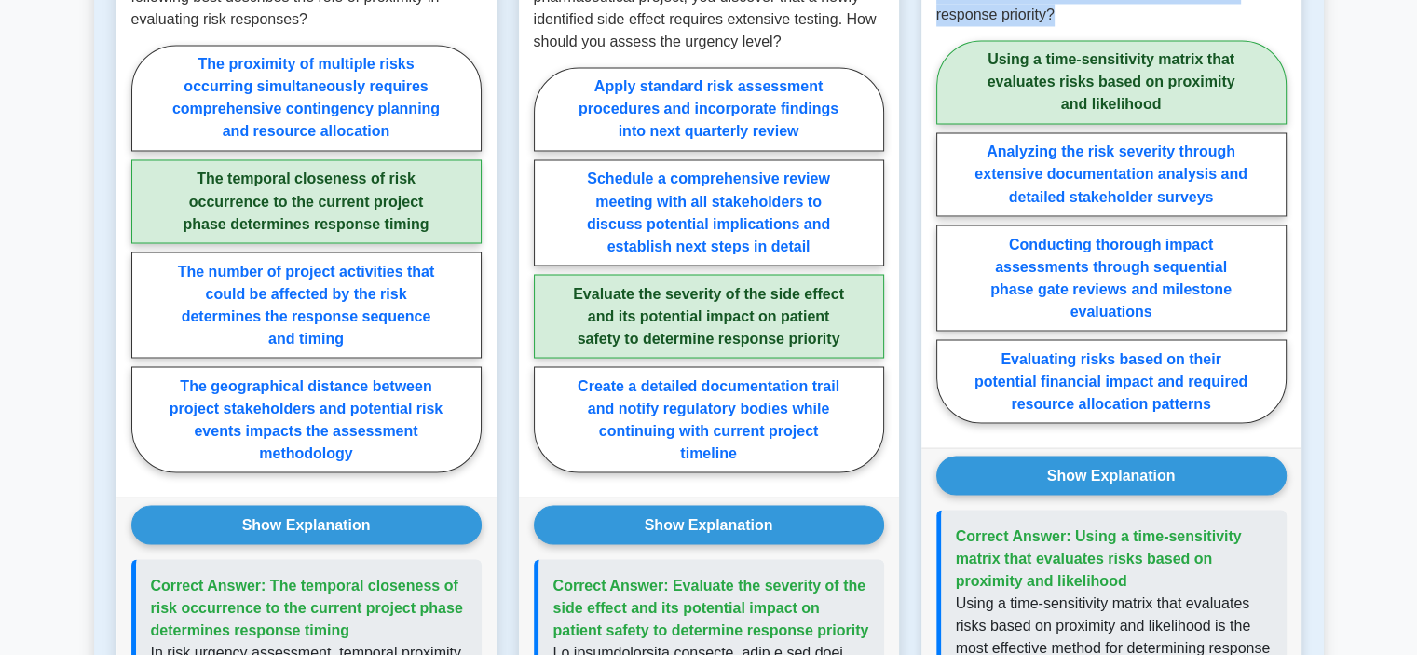
drag, startPoint x: 1136, startPoint y: 555, endPoint x: 1072, endPoint y: 504, distance: 82.2
click at [1072, 524] on p "Correct Answer: Using a time-sensitivity matrix that evaluates risks based on p…" at bounding box center [1114, 557] width 316 height 67
copy span "Using a time-sensitivity matrix that evaluates risks based on proximity and lik…"
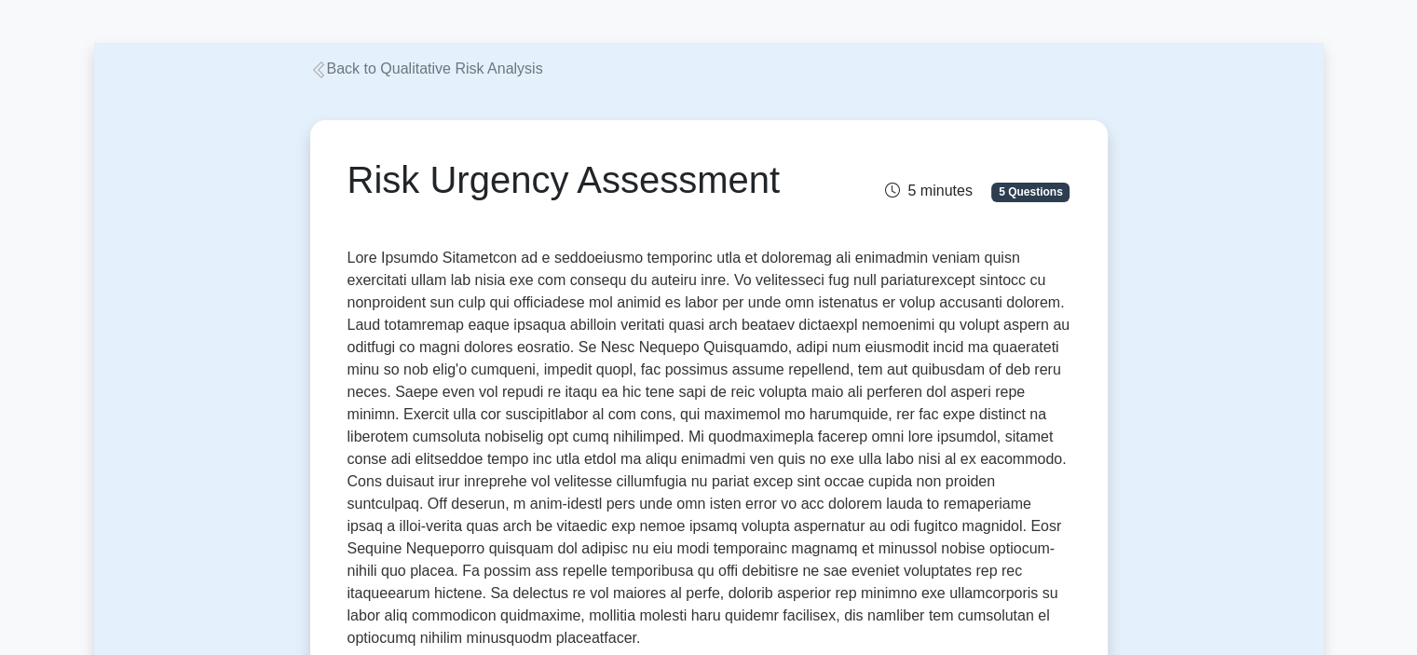
scroll to position [0, 0]
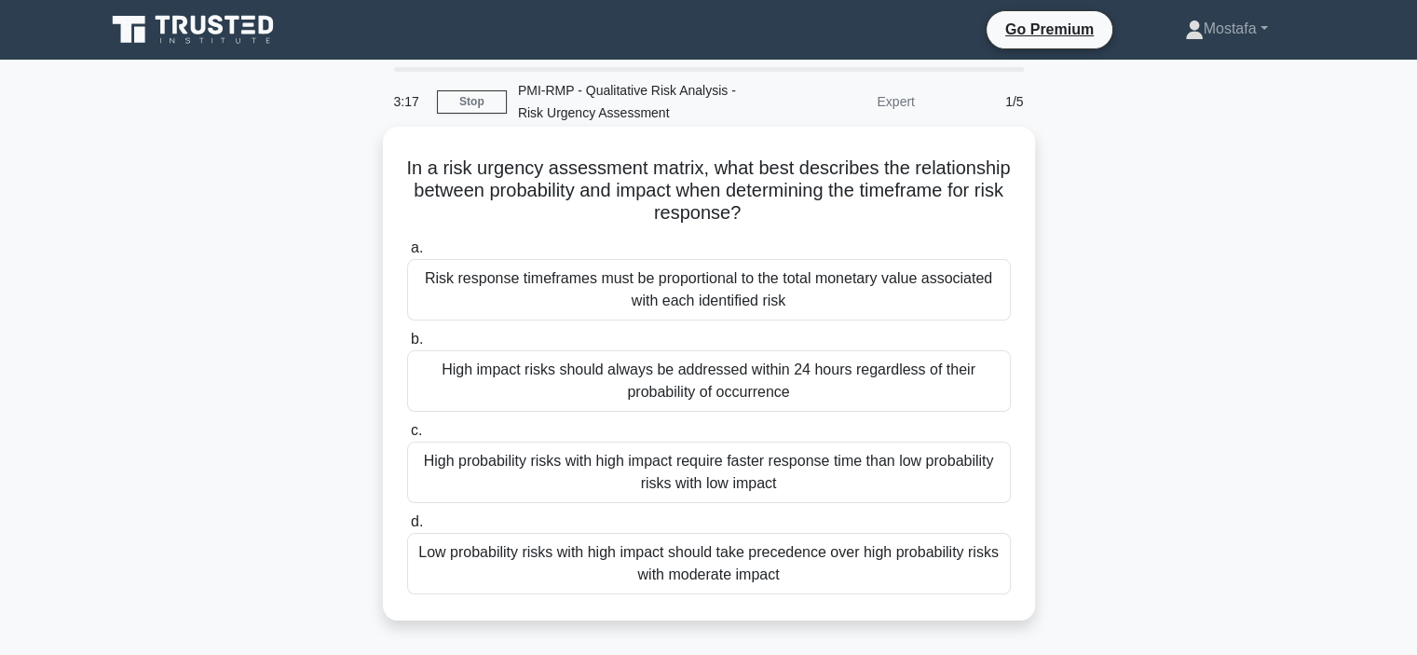
click at [940, 299] on div "Risk response timeframes must be proportional to the total monetary value assoc…" at bounding box center [709, 289] width 604 height 61
click at [407, 254] on input "a. Risk response timeframes must be proportional to the total monetary value as…" at bounding box center [407, 248] width 0 height 12
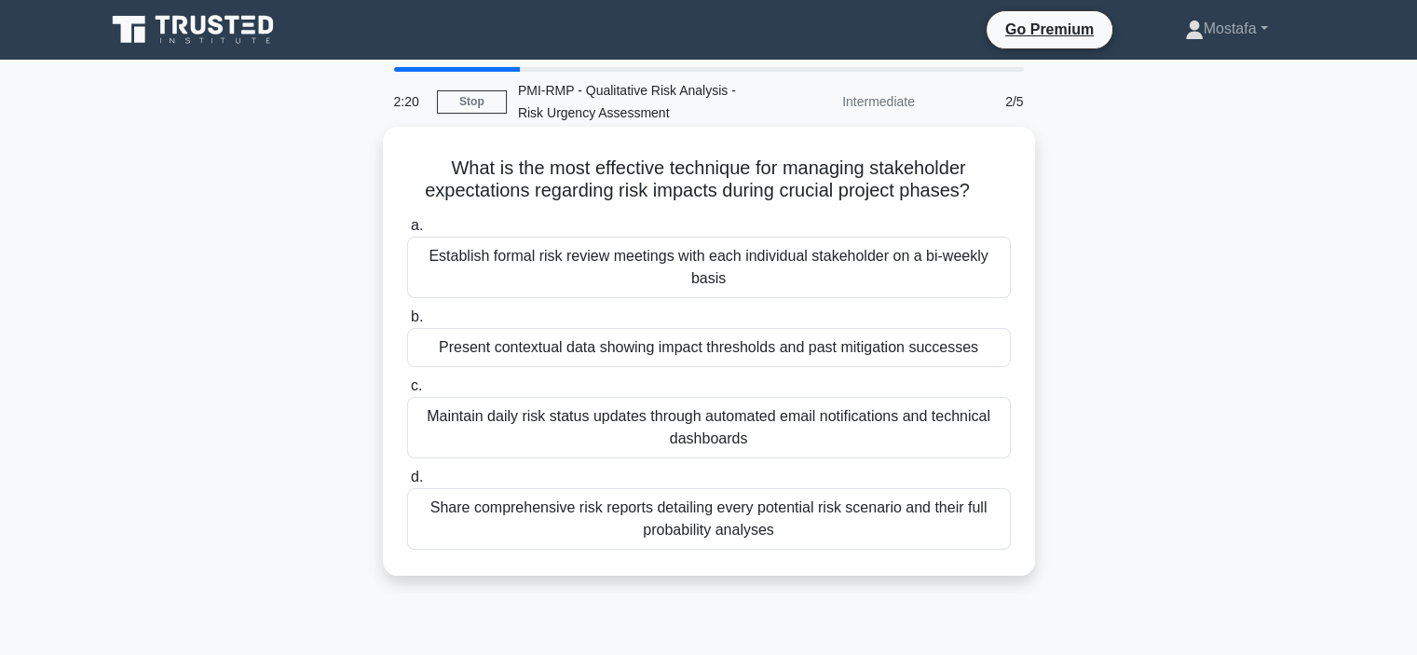
click at [924, 442] on div "Maintain daily risk status updates through automated email notifications and te…" at bounding box center [709, 427] width 604 height 61
click at [407, 392] on input "c. Maintain daily risk status updates through automated email notifications and…" at bounding box center [407, 386] width 0 height 12
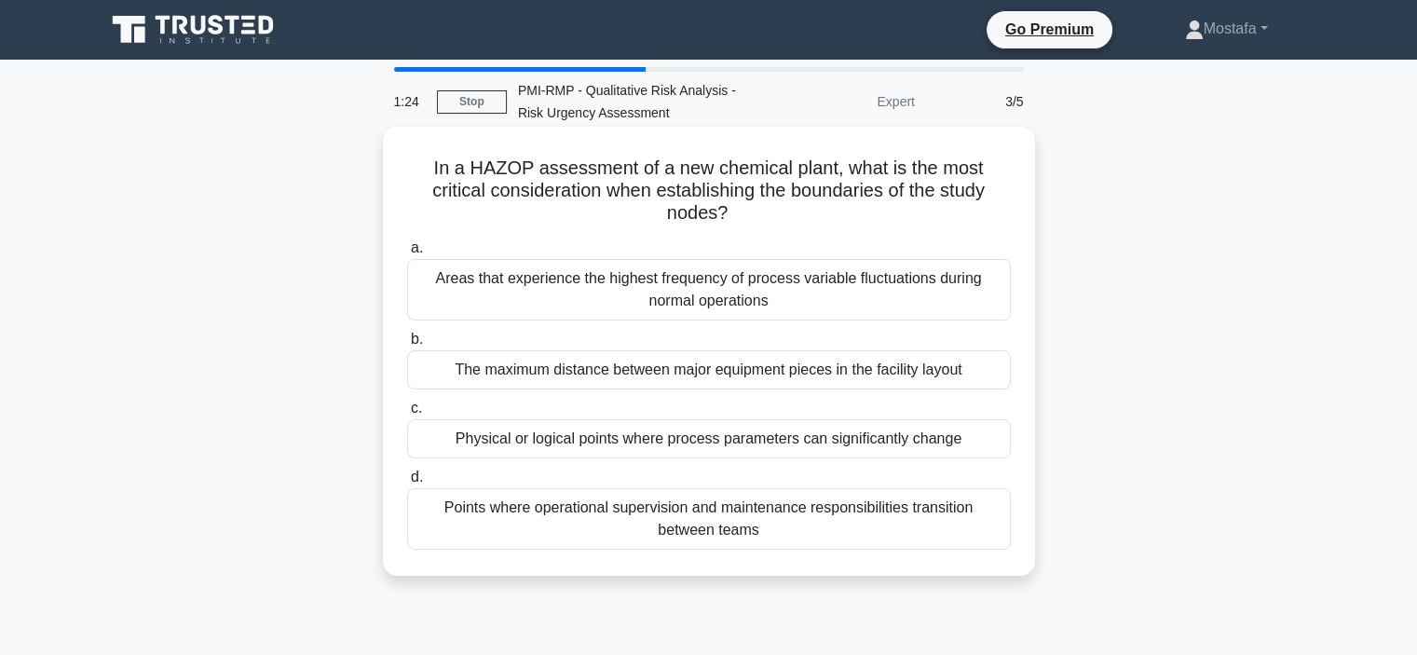
click at [992, 304] on div "Areas that experience the highest frequency of process variable fluctuations du…" at bounding box center [709, 289] width 604 height 61
click at [407, 254] on input "a. Areas that experience the highest frequency of process variable fluctuations…" at bounding box center [407, 248] width 0 height 12
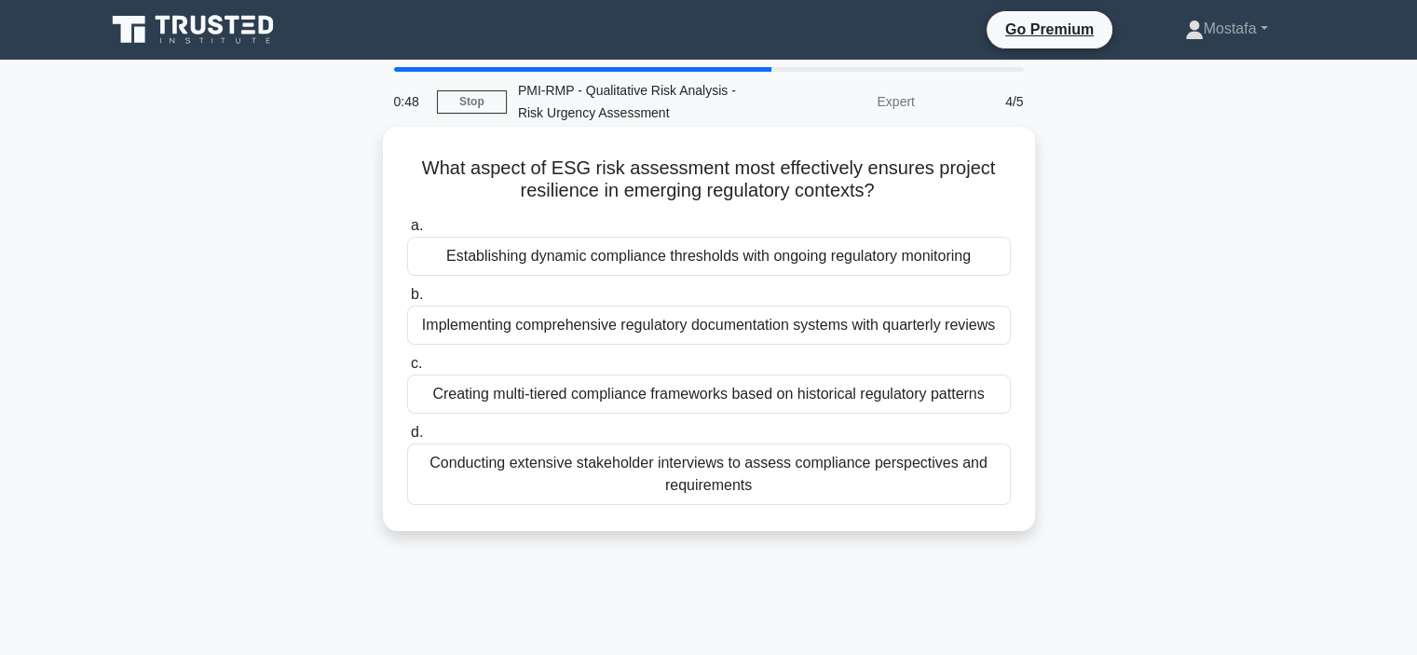
click at [995, 260] on div "Establishing dynamic compliance thresholds with ongoing regulatory monitoring" at bounding box center [709, 256] width 604 height 39
click at [407, 232] on input "a. Establishing dynamic compliance thresholds with ongoing regulatory monitoring" at bounding box center [407, 226] width 0 height 12
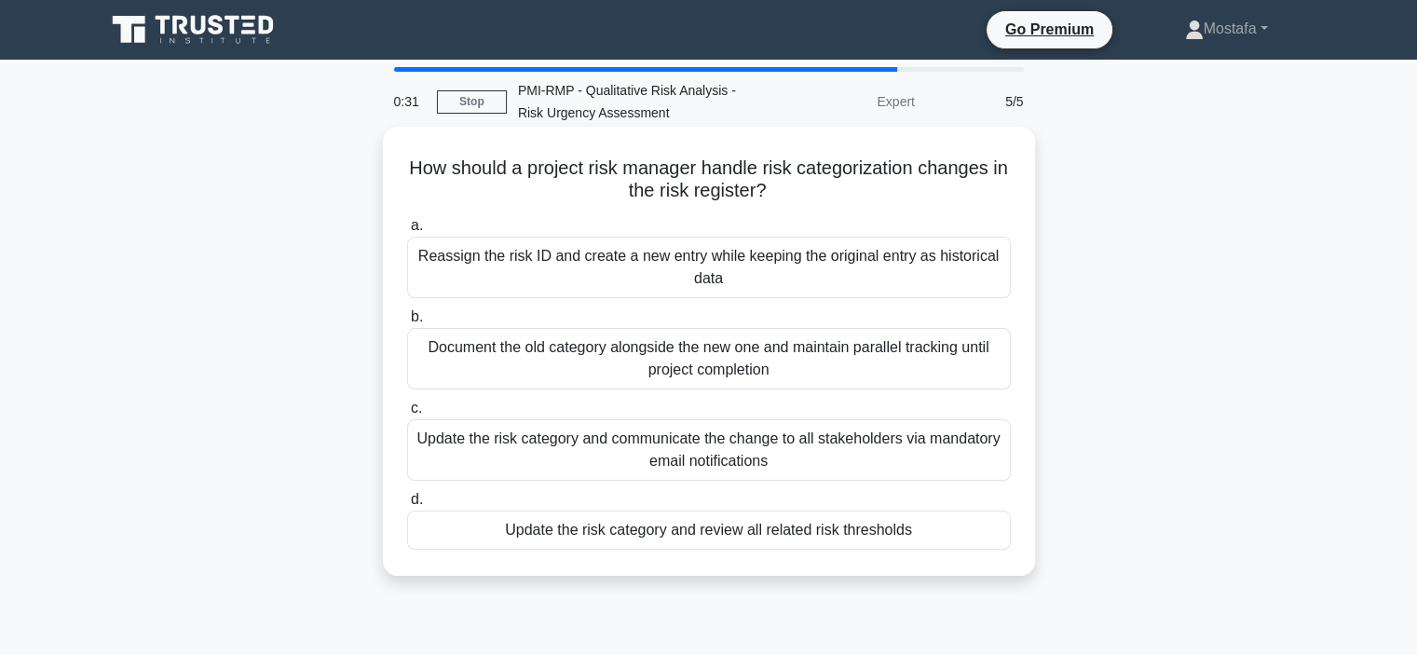
click at [970, 533] on div "Update the risk category and review all related risk thresholds" at bounding box center [709, 529] width 604 height 39
click at [407, 506] on input "d. Update the risk category and review all related risk thresholds" at bounding box center [407, 500] width 0 height 12
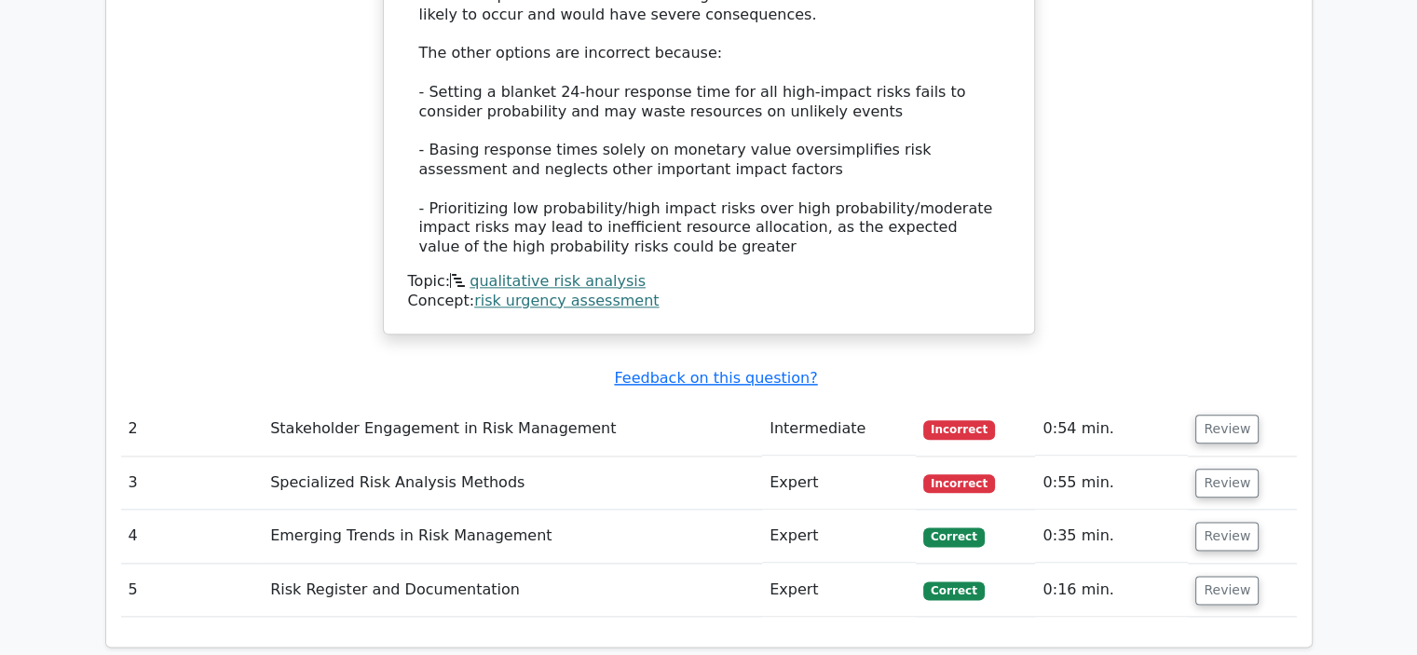
scroll to position [2143, 0]
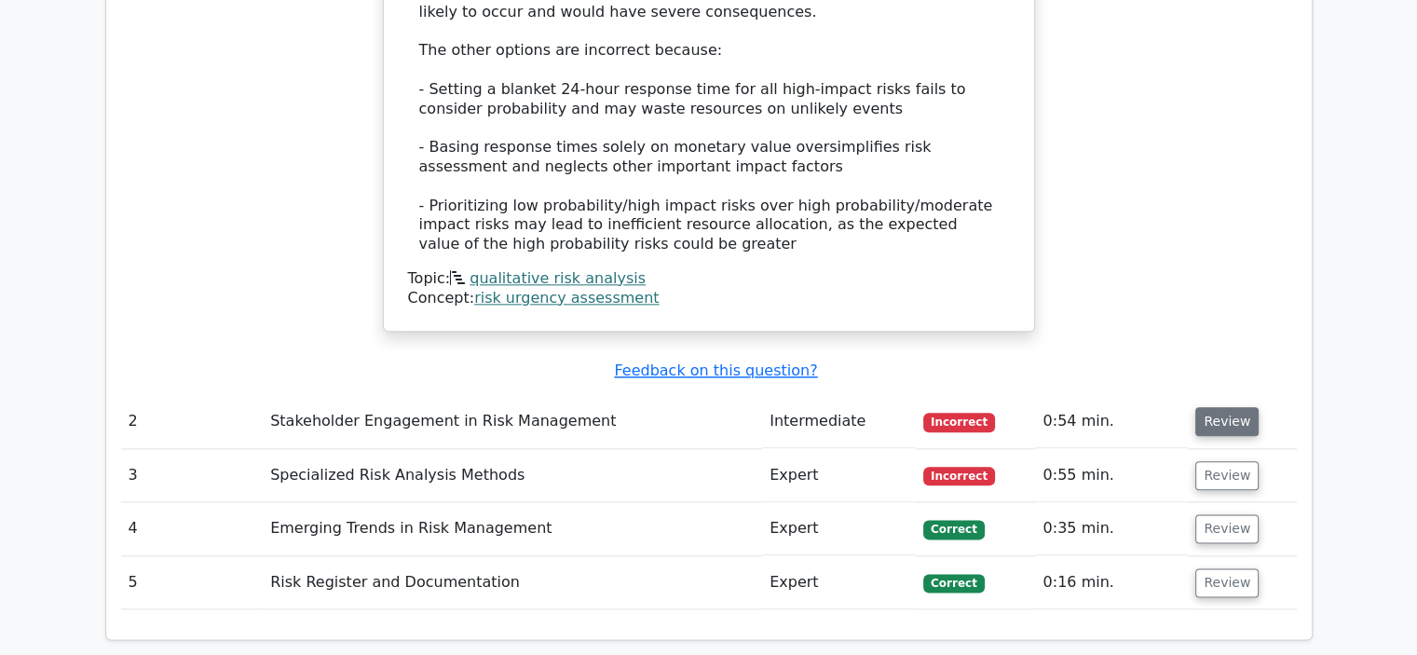
click at [1226, 407] on button "Review" at bounding box center [1226, 421] width 63 height 29
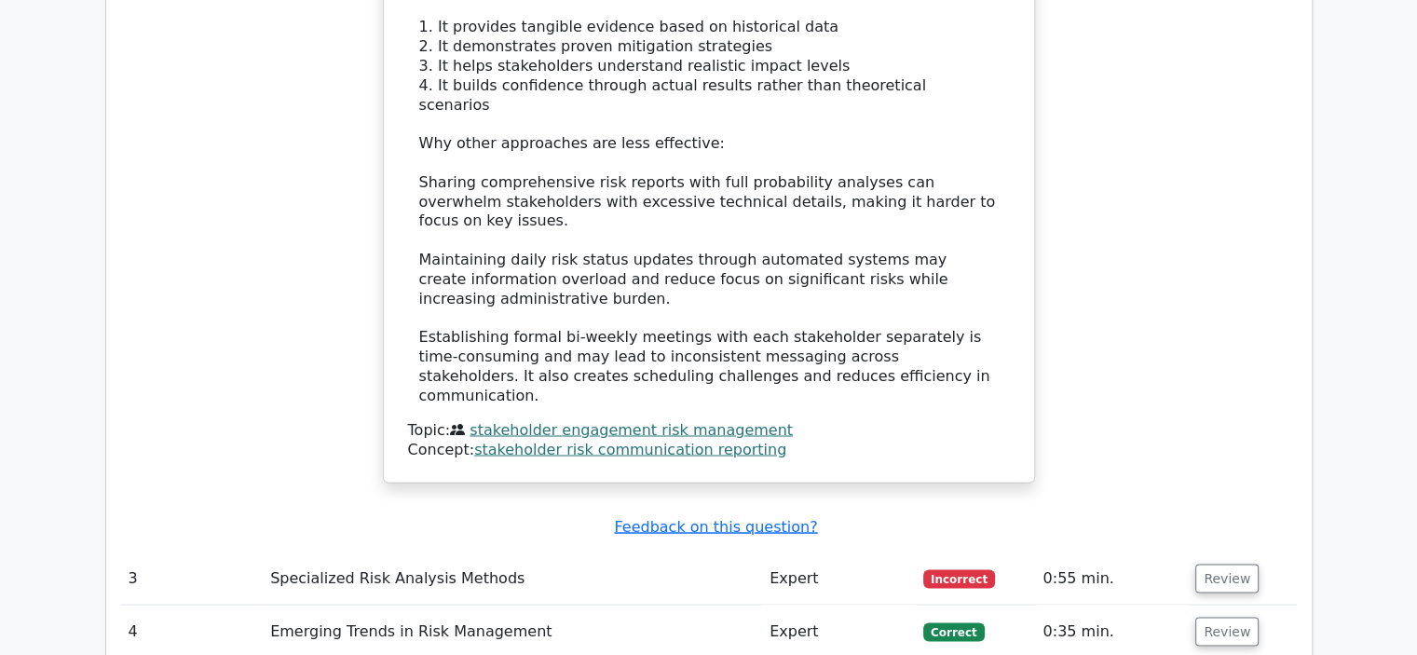
scroll to position [3167, 0]
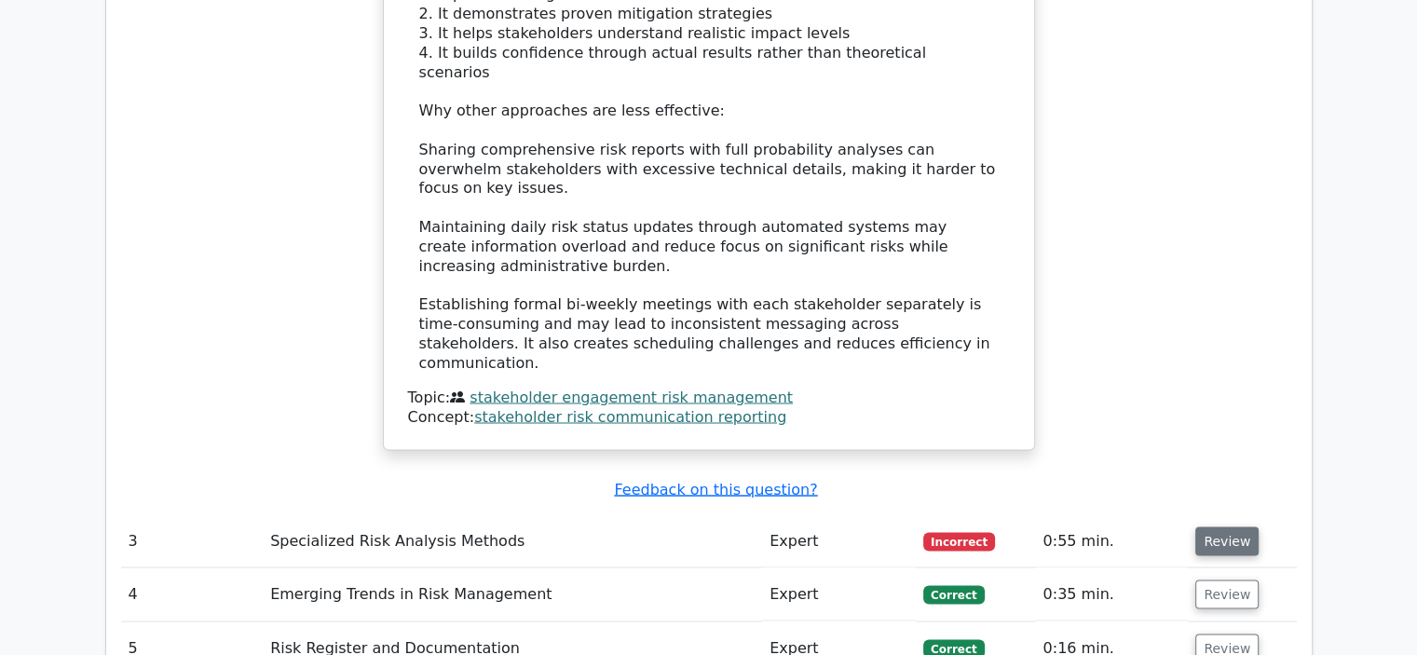
click at [1234, 526] on button "Review" at bounding box center [1226, 540] width 63 height 29
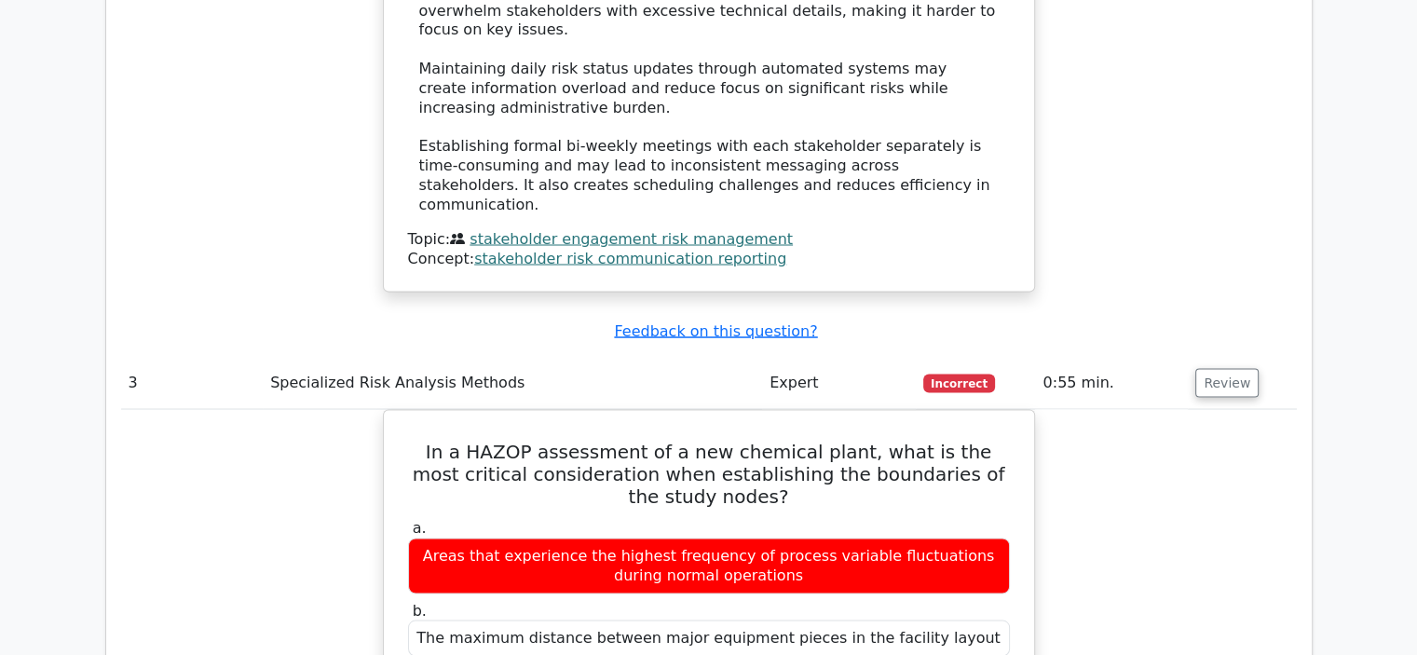
scroll to position [3354, 0]
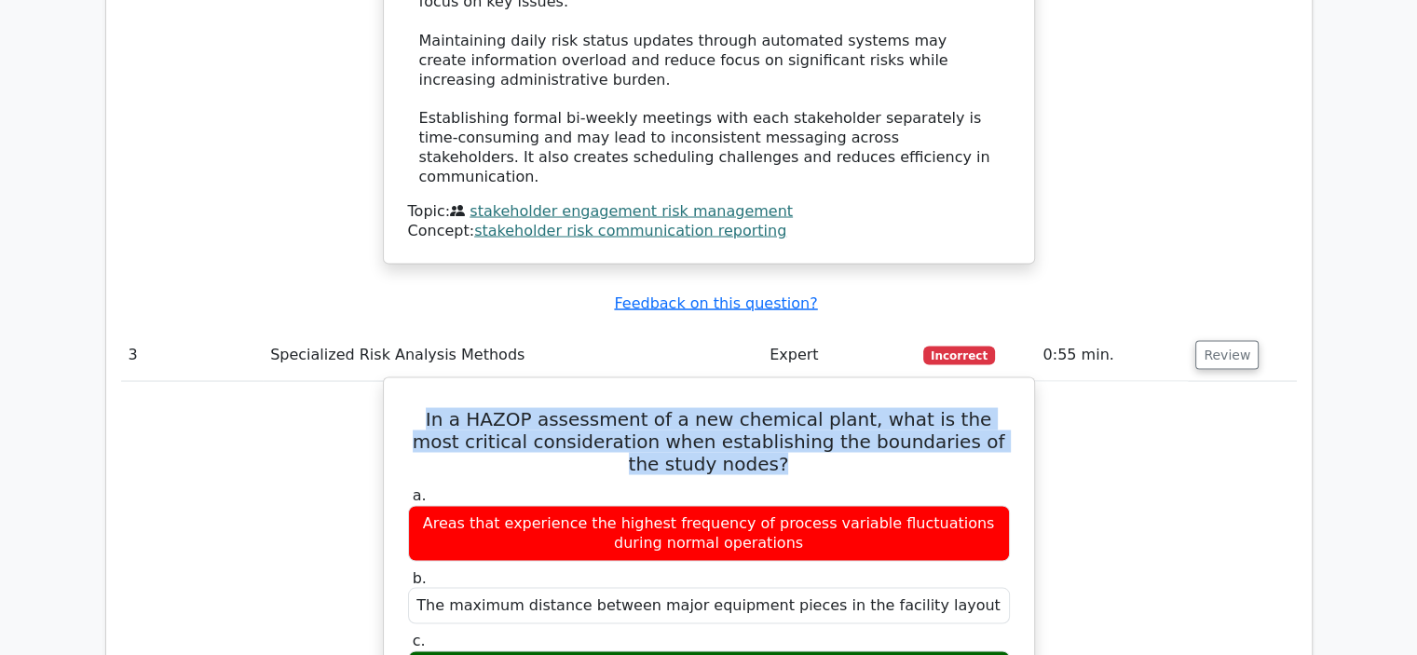
drag, startPoint x: 766, startPoint y: 294, endPoint x: 391, endPoint y: 233, distance: 379.5
copy h5 "In a HAZOP assessment of a new chemical plant, what is the most critical consid…"
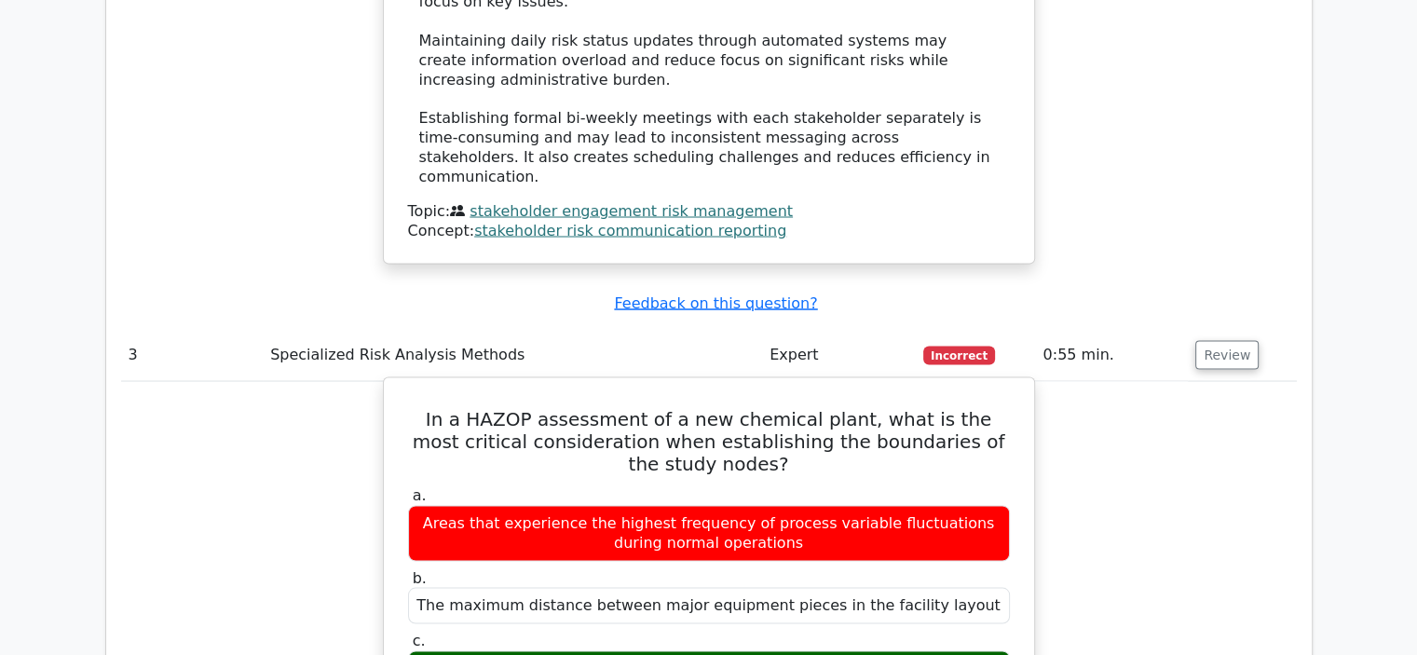
click at [973, 650] on div "Physical or logical points where process parameters can significantly change" at bounding box center [709, 668] width 602 height 36
drag, startPoint x: 968, startPoint y: 496, endPoint x: 452, endPoint y: 494, distance: 516.1
click at [452, 650] on div "Physical or logical points where process parameters can significantly change" at bounding box center [709, 668] width 602 height 36
copy div "Physical or logical points where process parameters can significantly change"
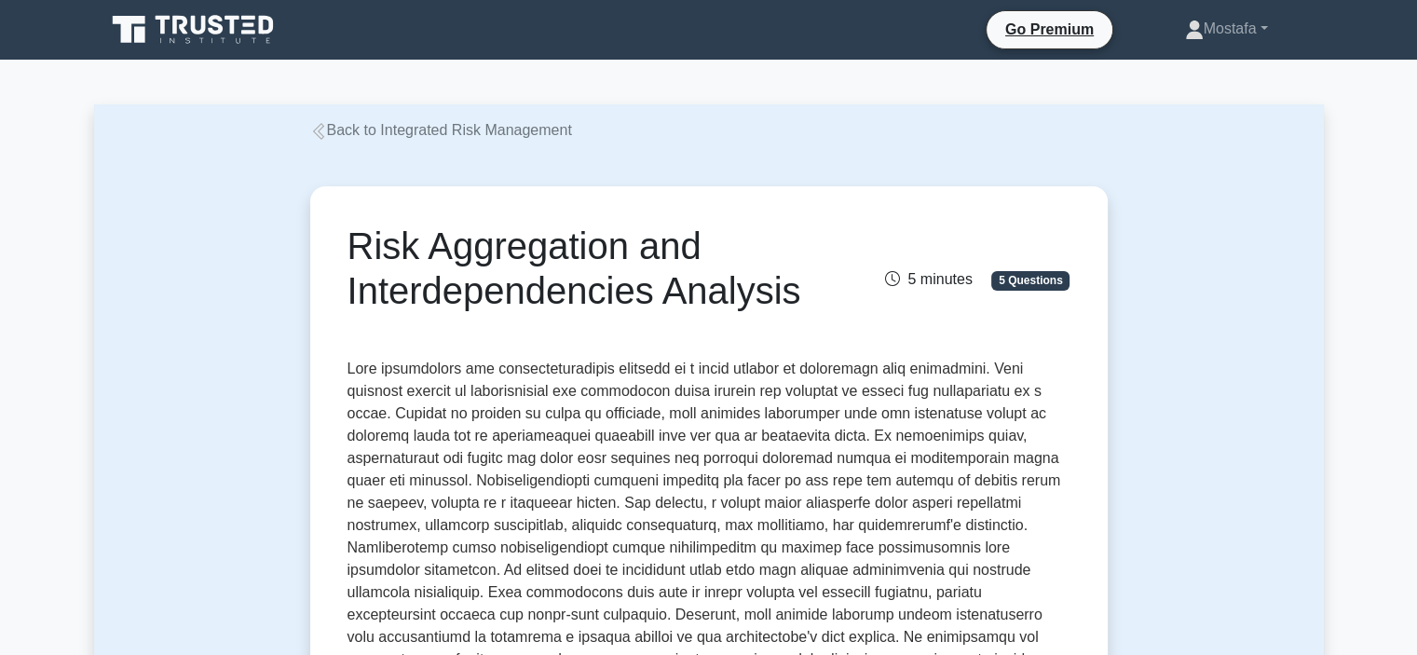
drag, startPoint x: 812, startPoint y: 293, endPoint x: 274, endPoint y: 233, distance: 541.8
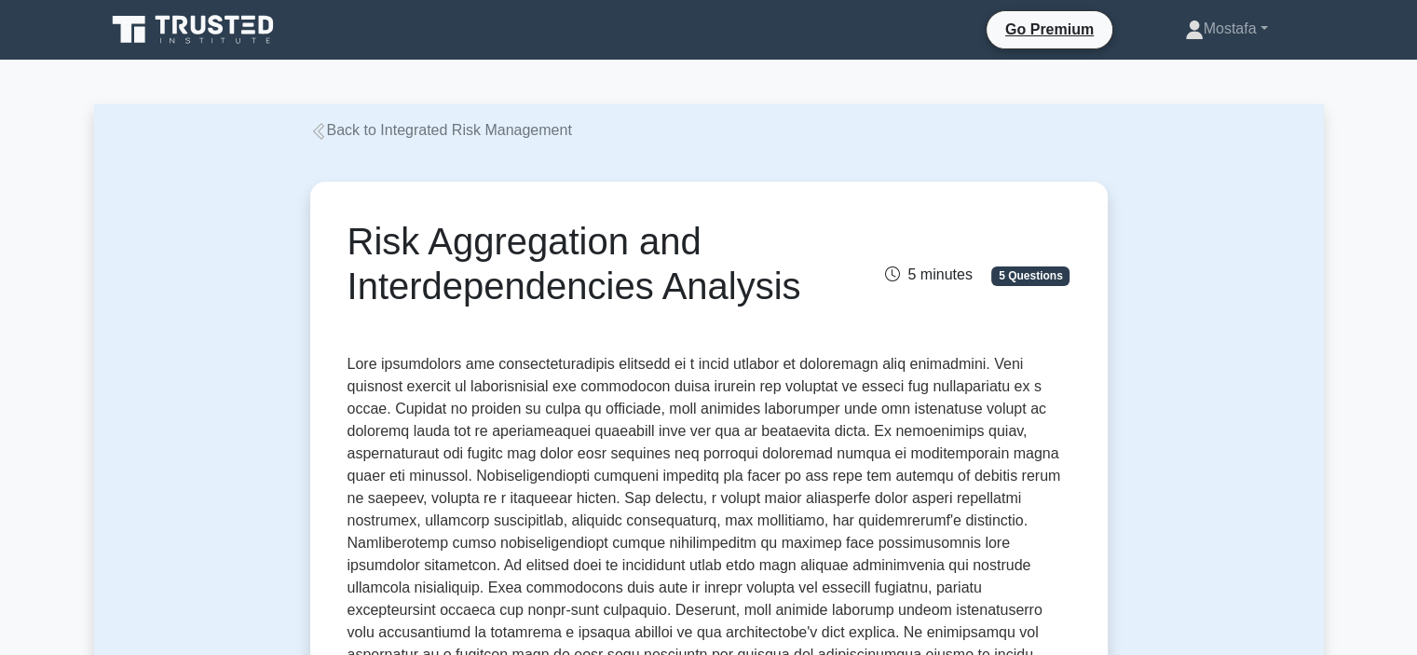
copy h1 "Risk Aggregation and Interdependencies Analysis"
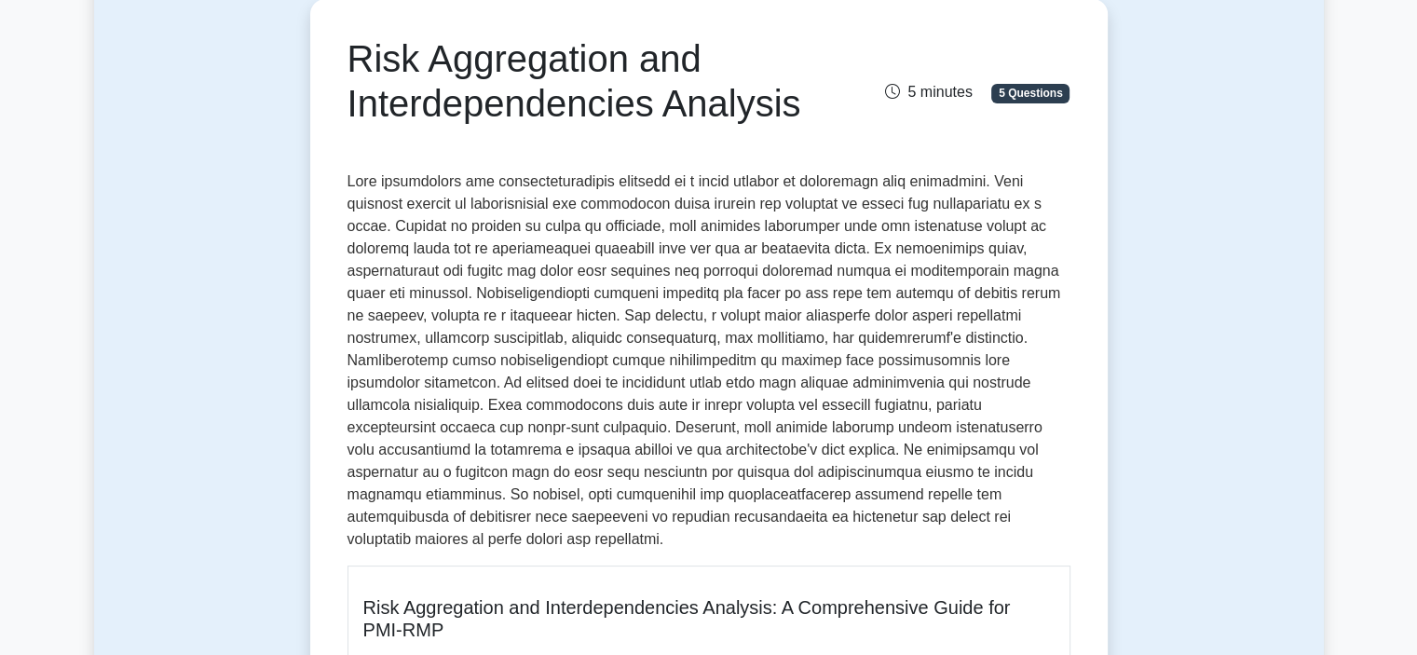
scroll to position [186, 0]
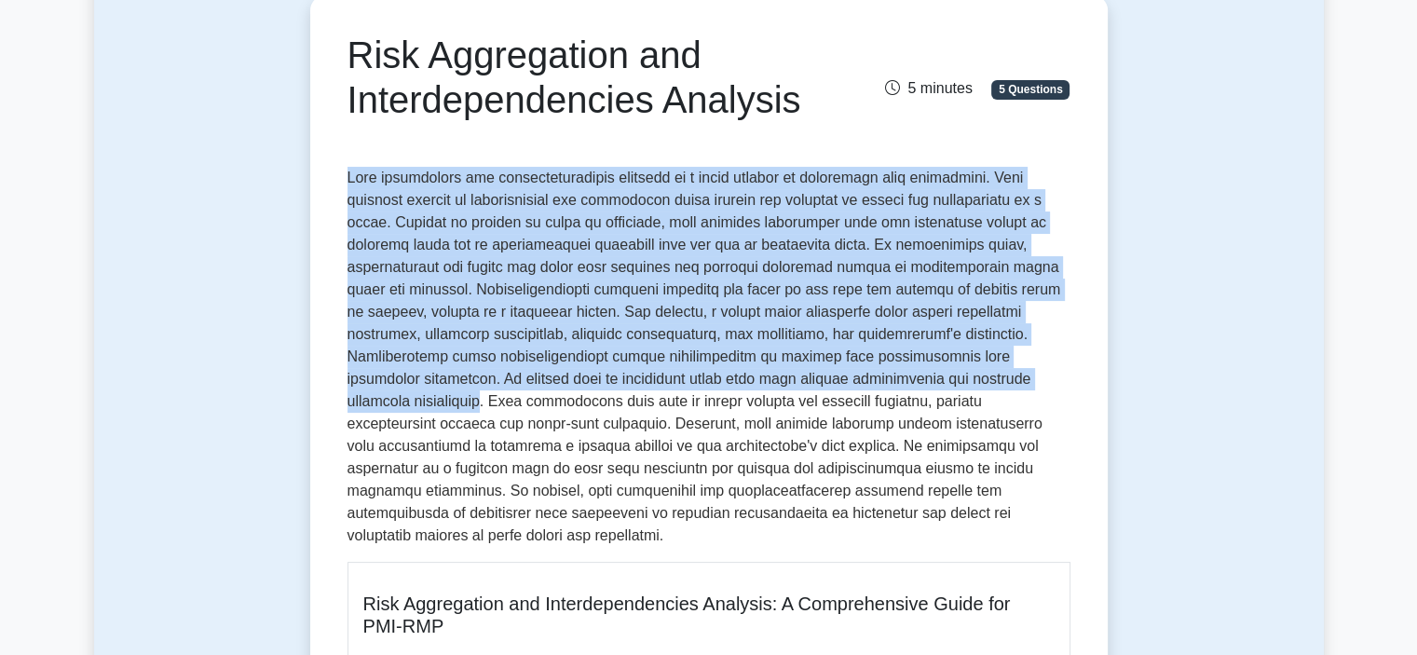
drag, startPoint x: 919, startPoint y: 380, endPoint x: 347, endPoint y: 184, distance: 605.4
click at [347, 184] on p at bounding box center [708, 357] width 723 height 380
copy p "Risk aggregation and interdependencies analysis is a vital concept in integrate…"
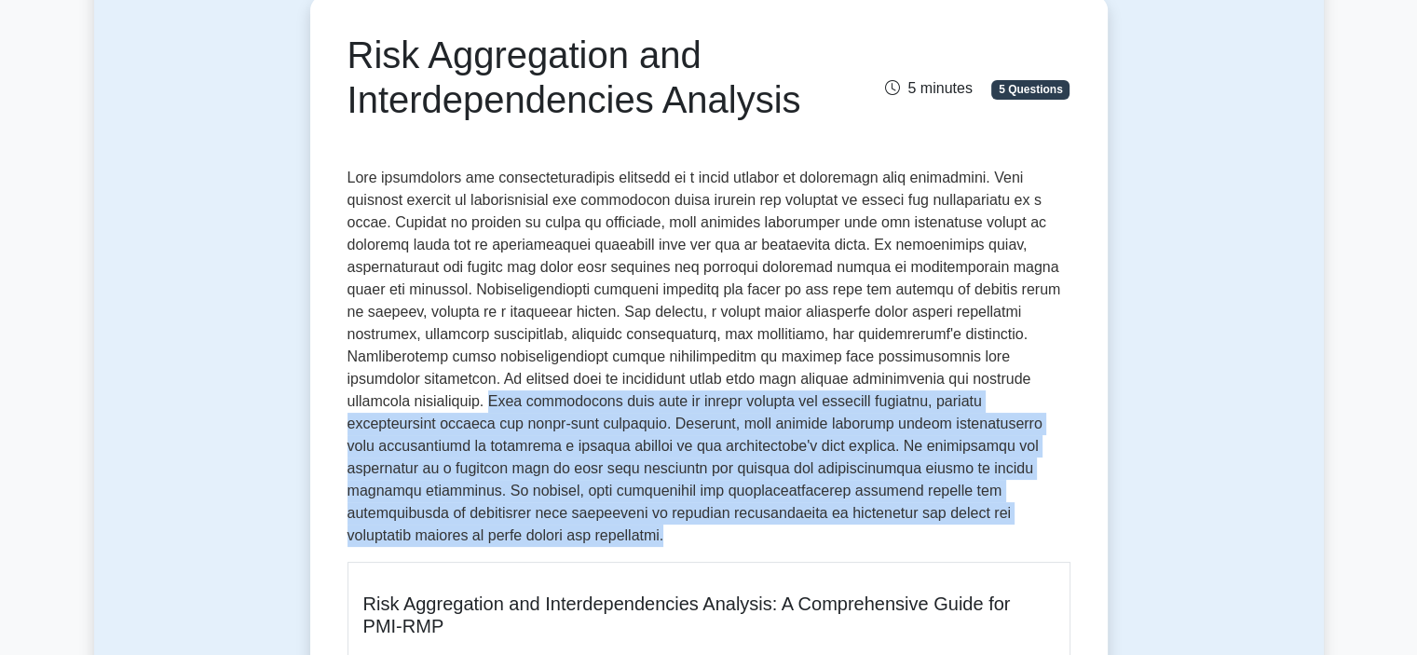
drag, startPoint x: 973, startPoint y: 521, endPoint x: 959, endPoint y: 383, distance: 138.5
click at [929, 383] on p at bounding box center [708, 357] width 723 height 380
copy p "Risk aggregation also aids in stress testing and scenario planning, helping org…"
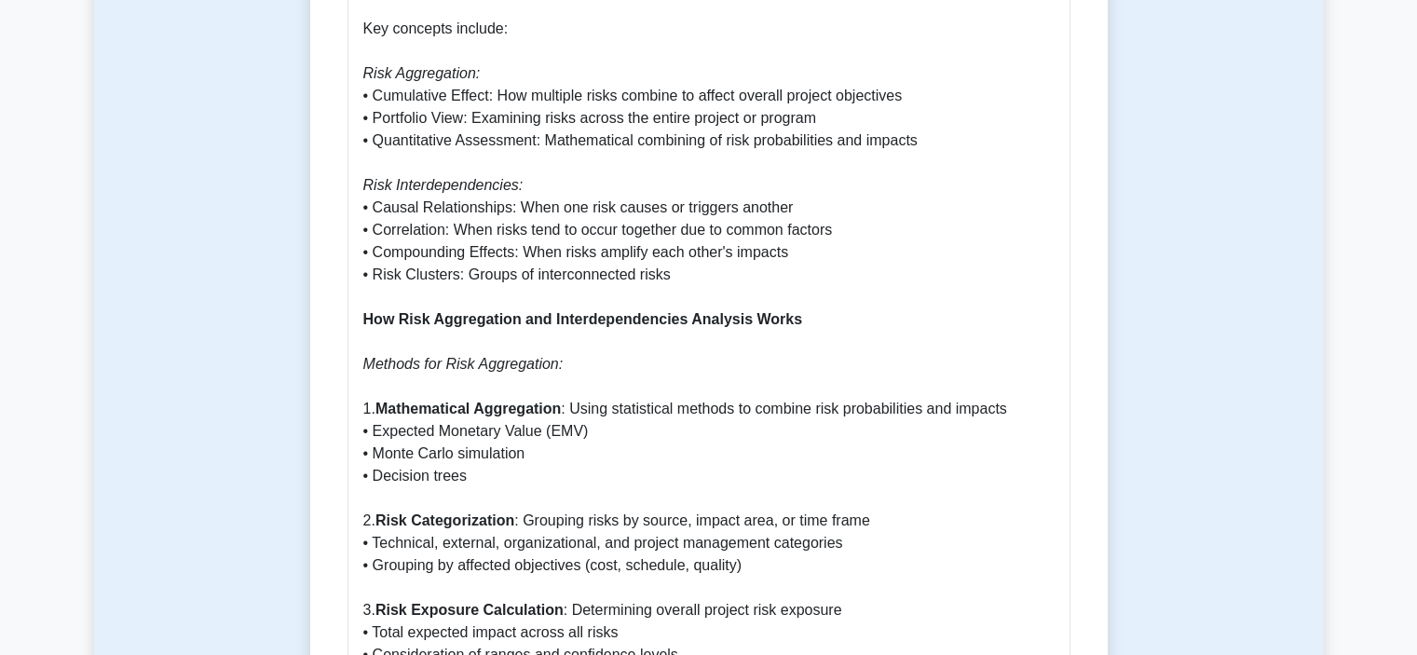
scroll to position [1211, 0]
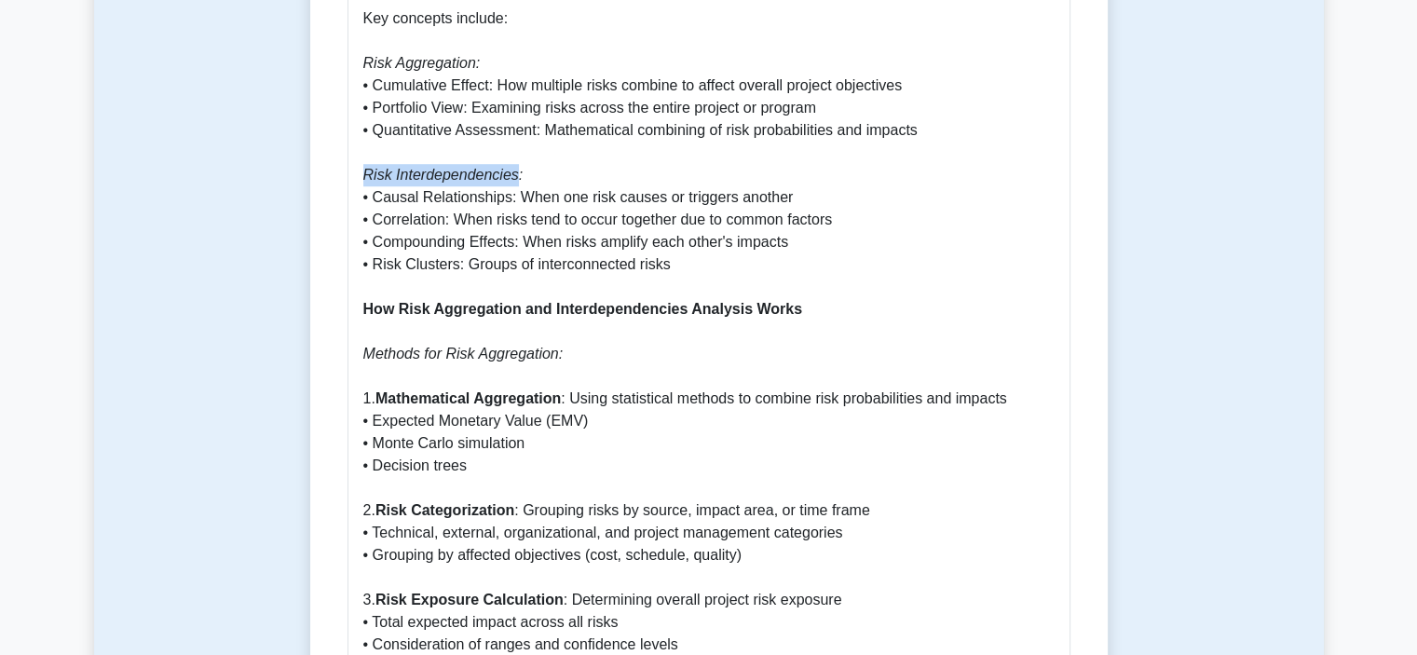
drag, startPoint x: 507, startPoint y: 158, endPoint x: 357, endPoint y: 156, distance: 150.0
copy icon "Risk Interdependencies"
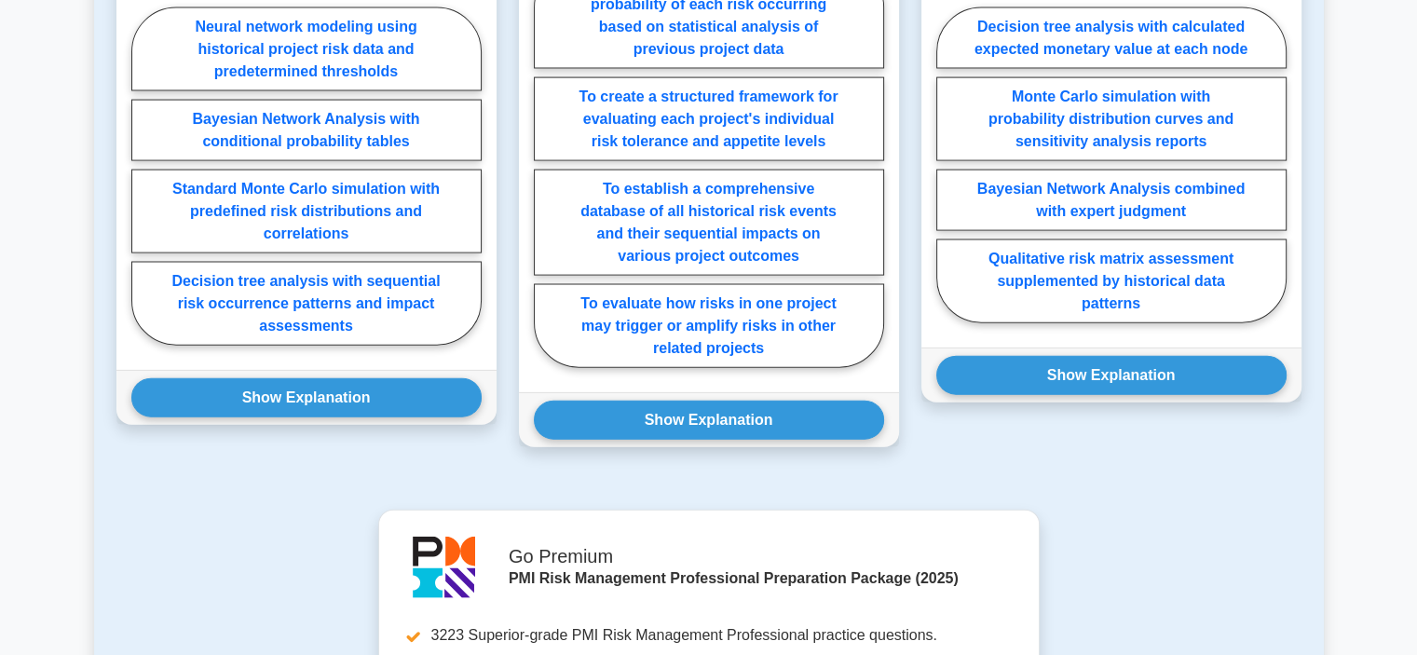
scroll to position [4173, 0]
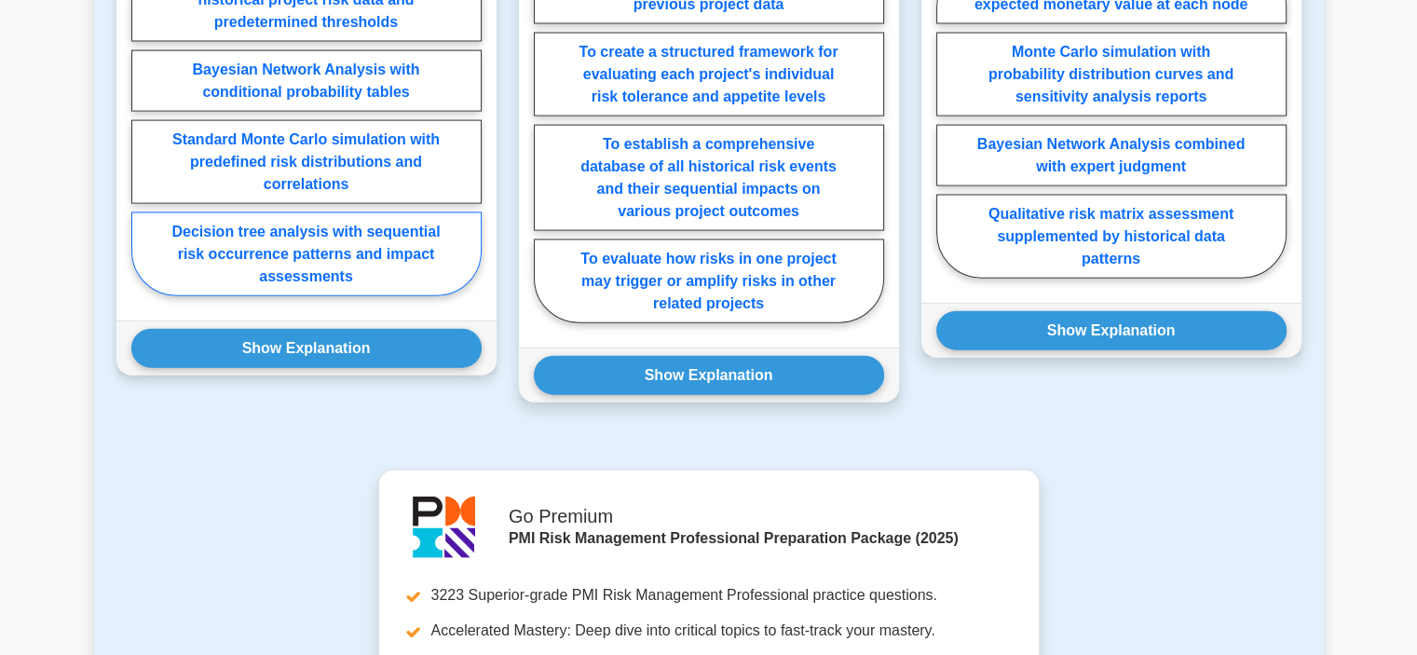
click at [437, 229] on label "Decision tree analysis with sequential risk occurrence patterns and impact asse…" at bounding box center [306, 254] width 350 height 84
click at [143, 139] on input "Decision tree analysis with sequential risk occurrence patterns and impact asse…" at bounding box center [137, 133] width 12 height 12
radio input "true"
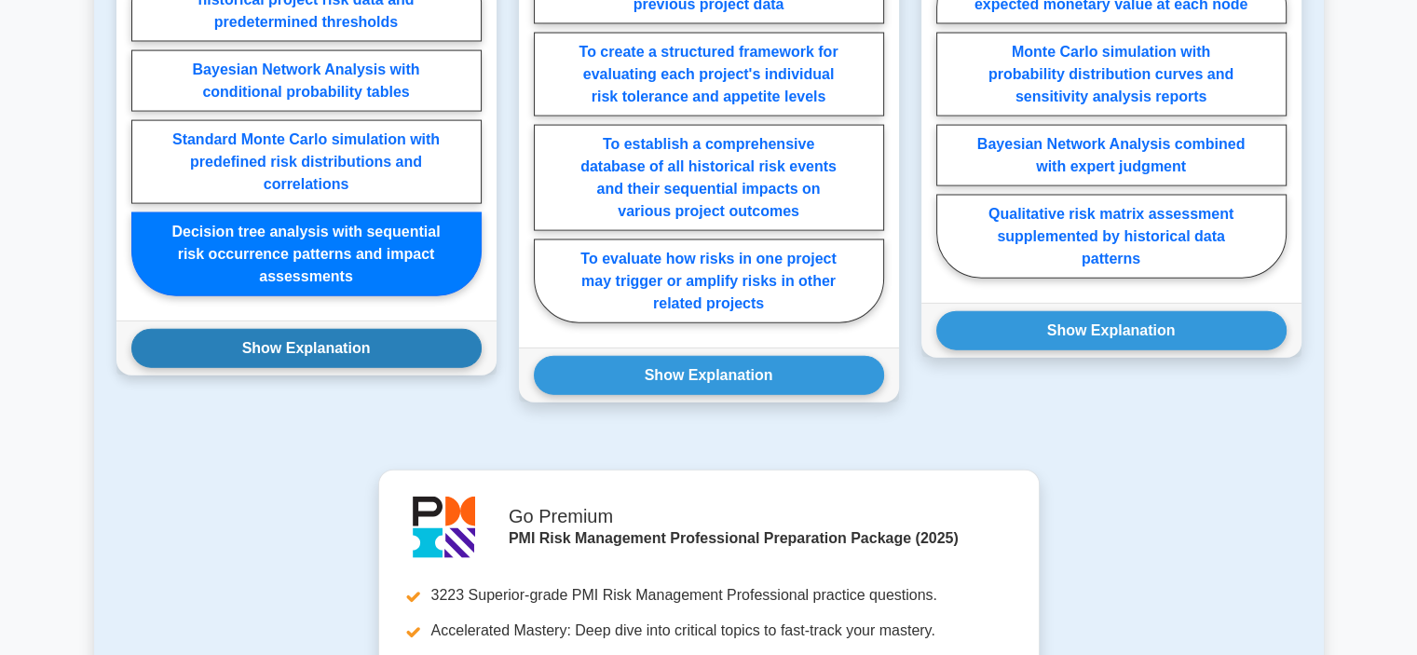
click at [405, 329] on button "Show Explanation" at bounding box center [306, 348] width 350 height 39
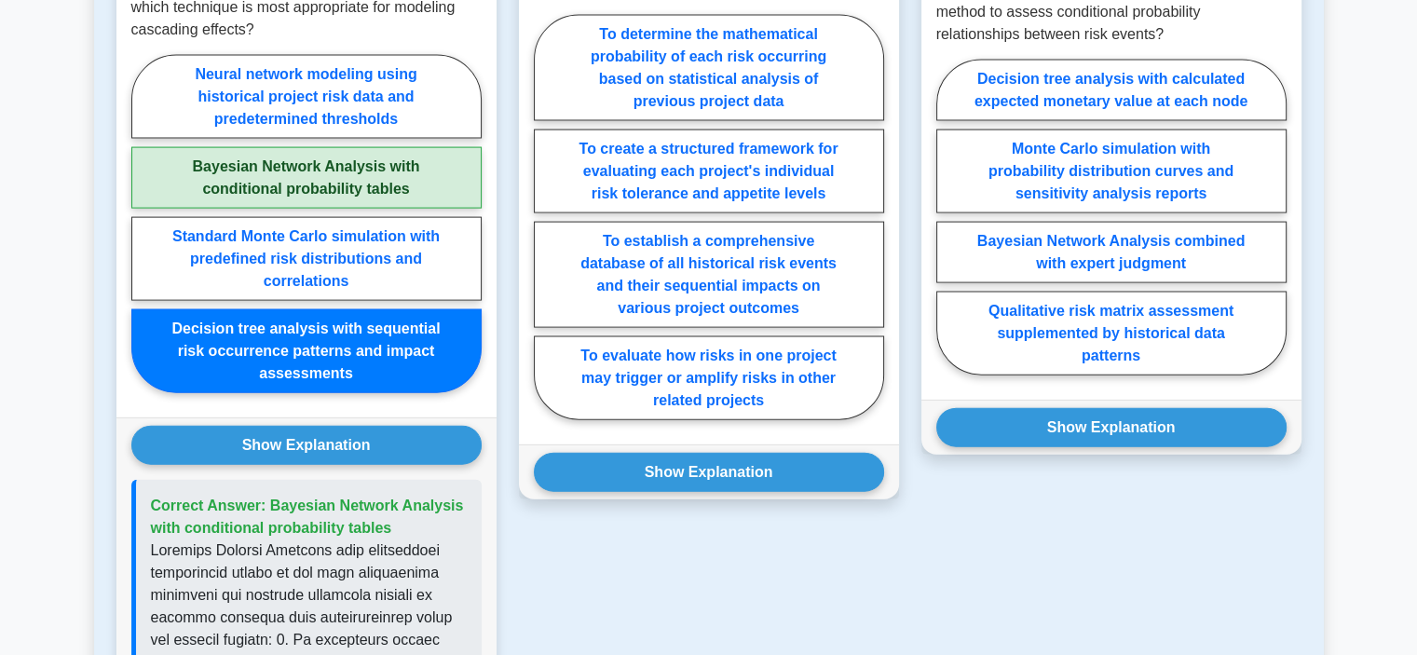
scroll to position [3894, 0]
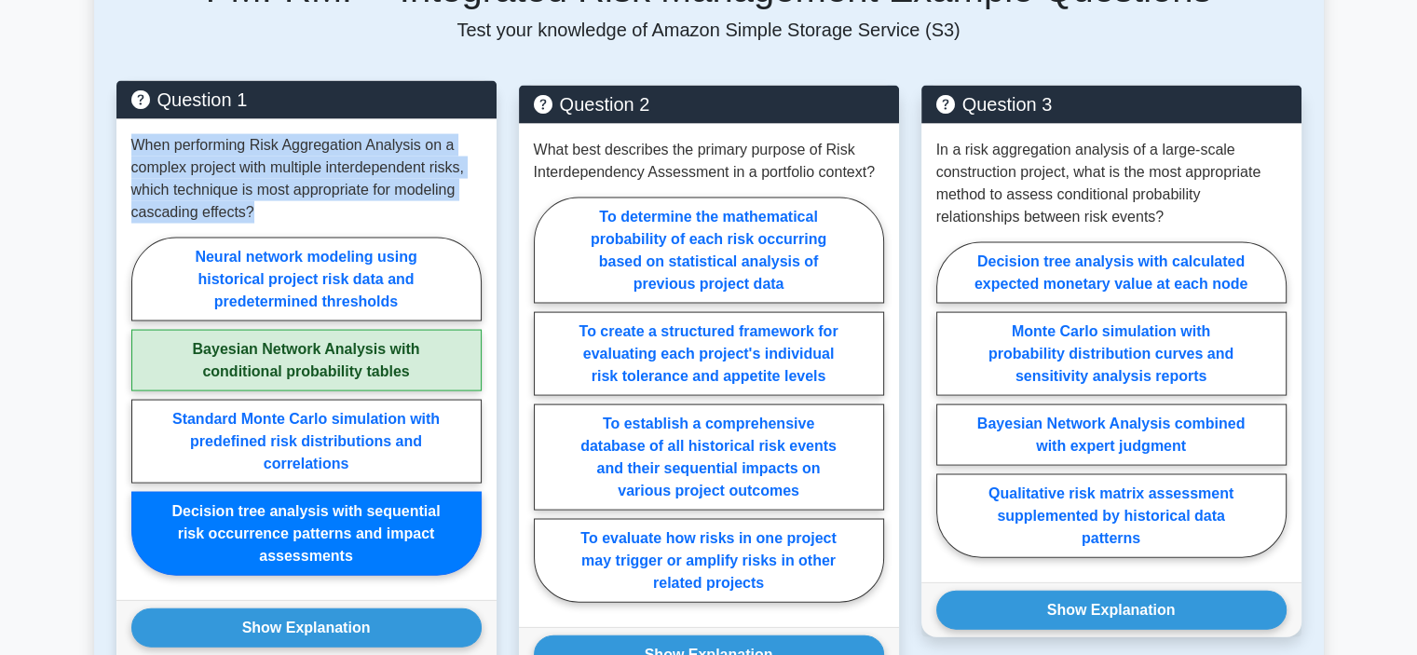
drag, startPoint x: 271, startPoint y: 196, endPoint x: 119, endPoint y: 129, distance: 165.6
click at [119, 129] on div "When performing Risk Aggregation Analysis on a complex project with multiple in…" at bounding box center [306, 359] width 380 height 481
copy p "When performing Risk Aggregation Analysis on a complex project with multiple in…"
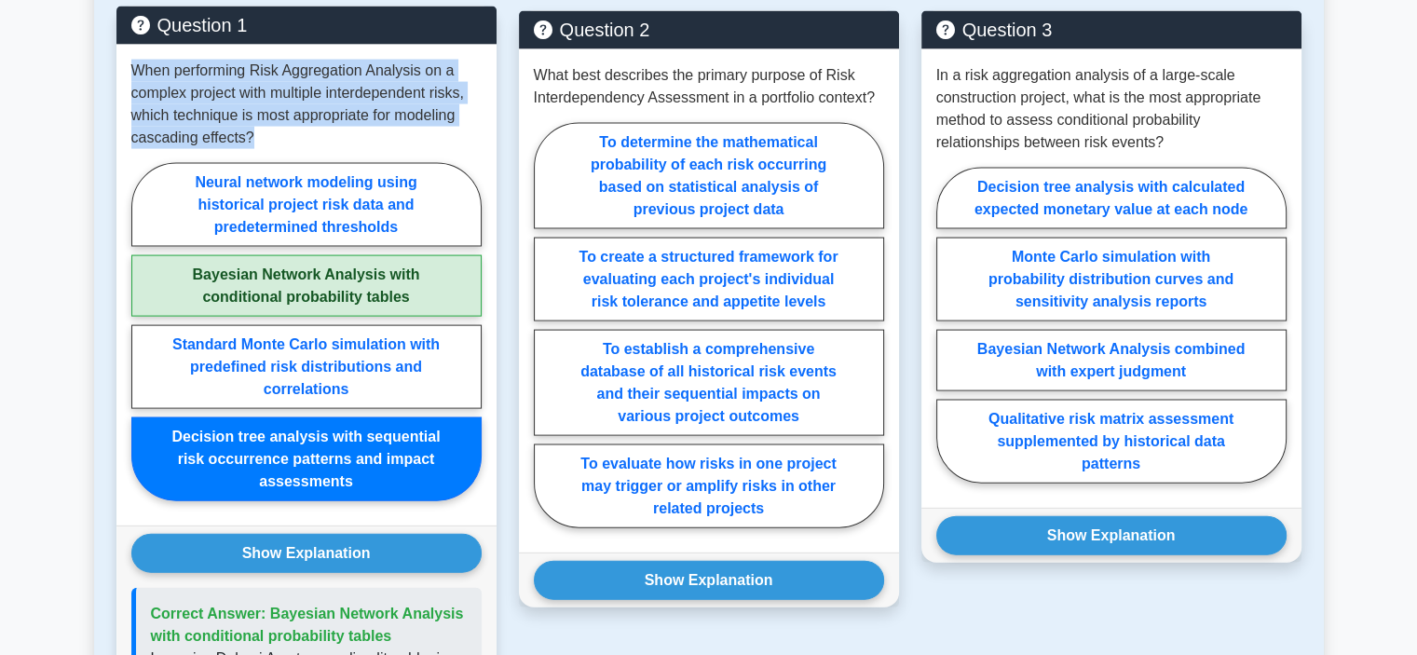
scroll to position [4080, 0]
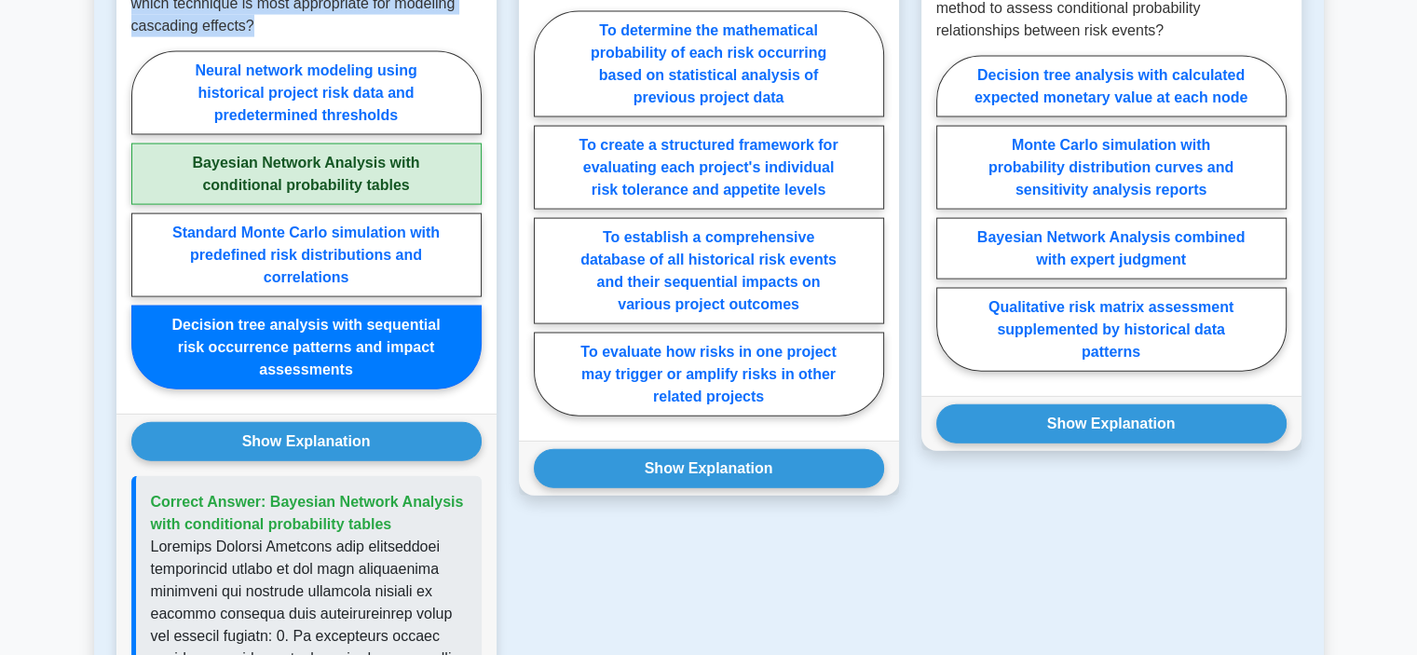
drag, startPoint x: 399, startPoint y: 500, endPoint x: 265, endPoint y: 465, distance: 137.8
copy span "Bayesian Network Analysis with conditional probability tables"
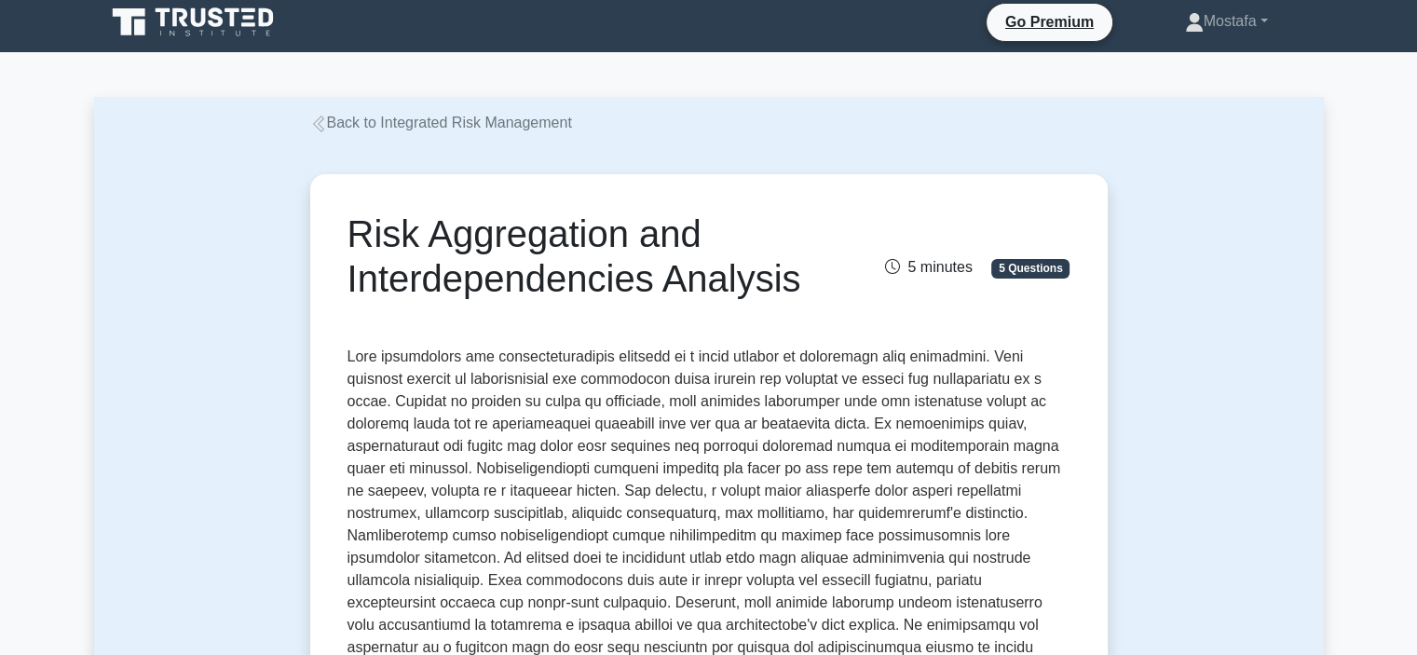
scroll to position [0, 0]
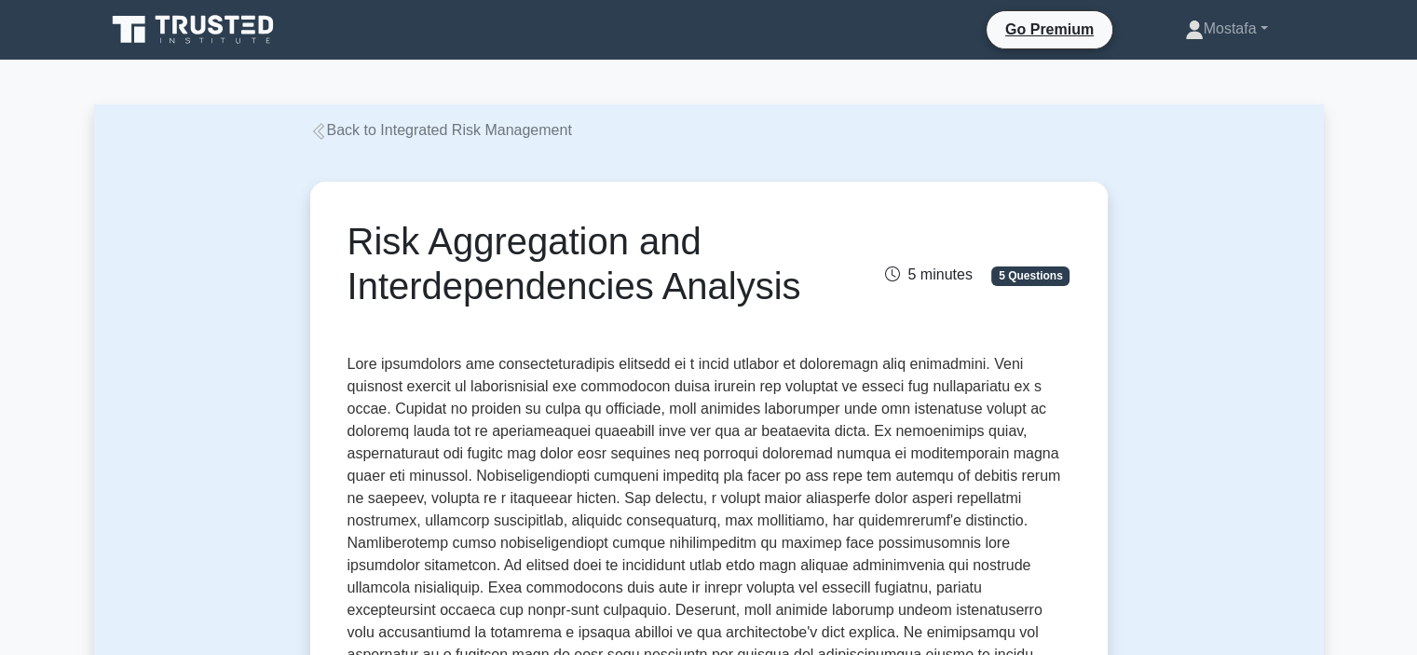
drag, startPoint x: 812, startPoint y: 290, endPoint x: 327, endPoint y: 241, distance: 487.7
copy h1 "Risk Aggregation and Interdependencies Analysis"
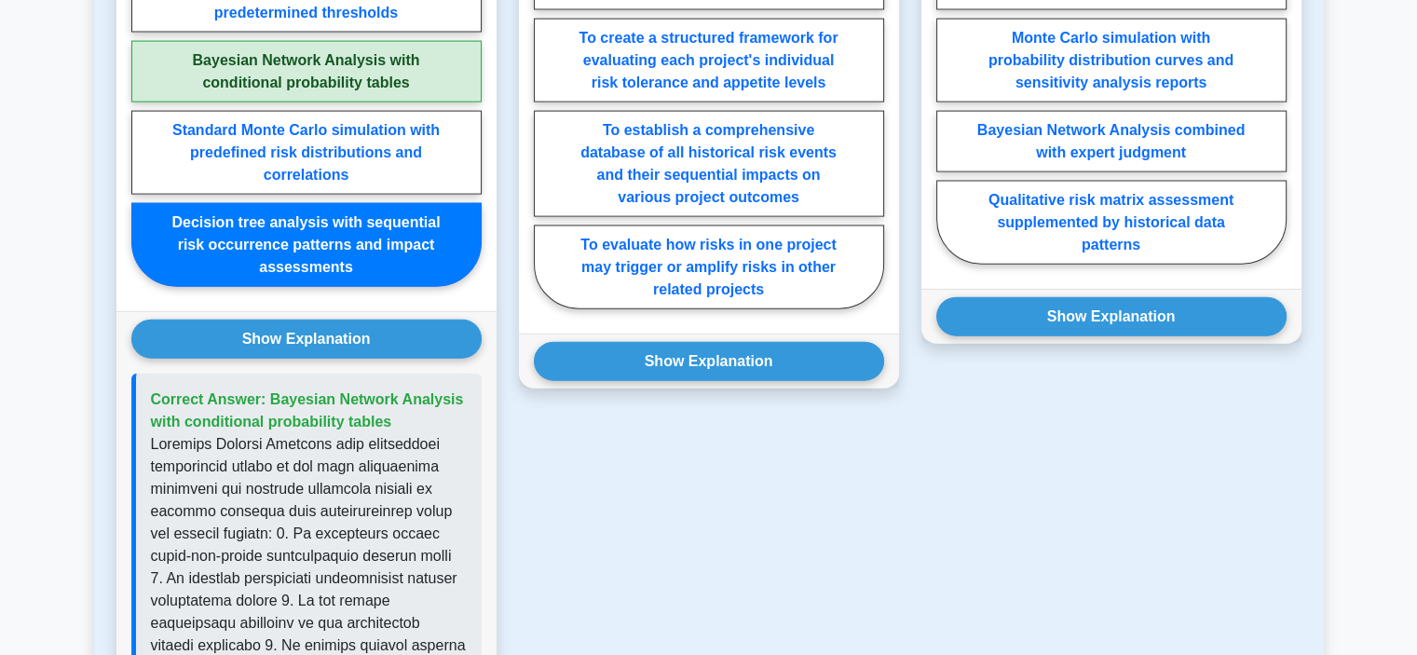
scroll to position [4192, 0]
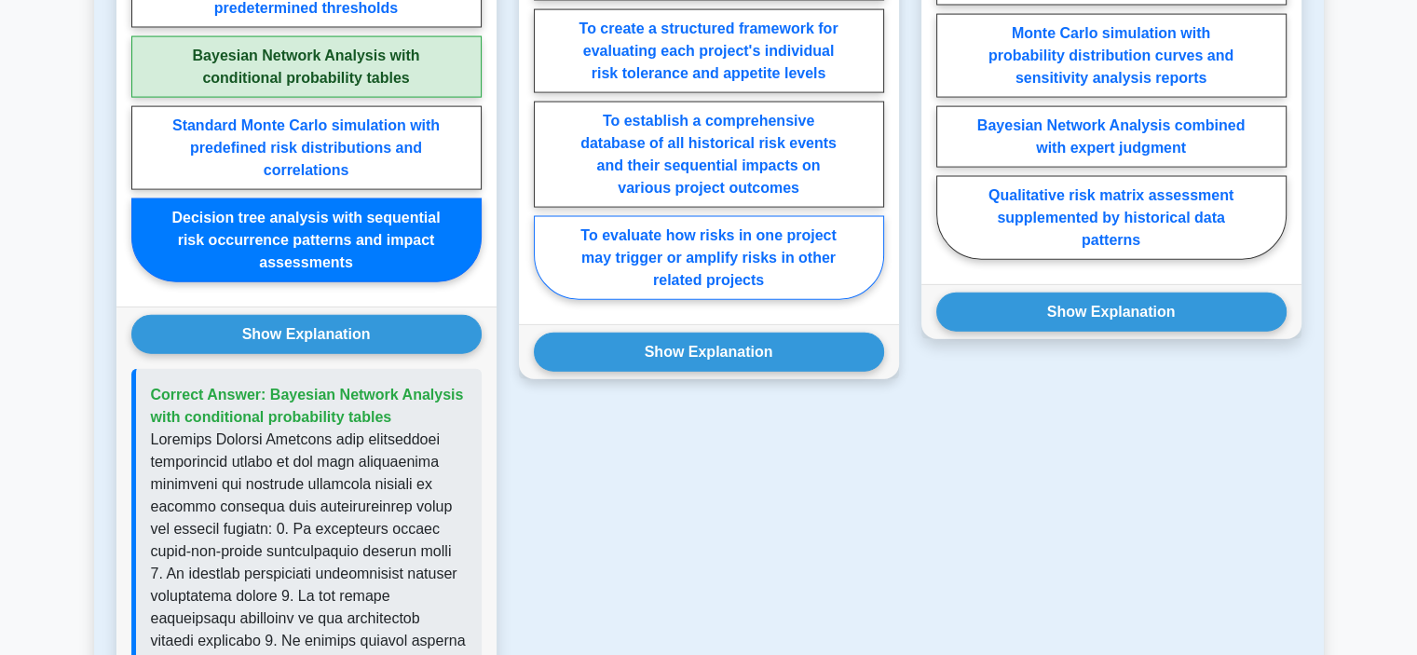
click at [812, 244] on label "To evaluate how risks in one project may trigger or amplify risks in other rela…" at bounding box center [709, 258] width 350 height 84
click at [546, 109] on input "To evaluate how risks in one project may trigger or amplify risks in other rela…" at bounding box center [540, 103] width 12 height 12
radio input "true"
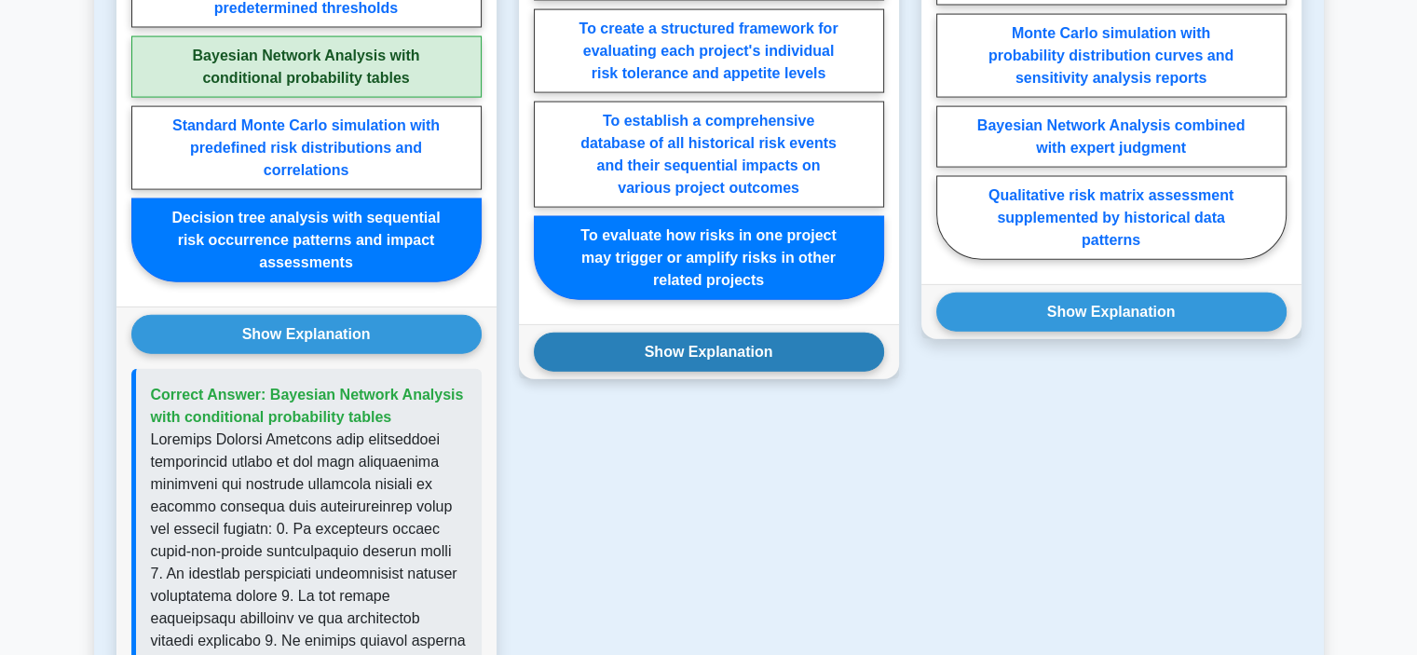
click at [823, 333] on button "Show Explanation" at bounding box center [709, 352] width 350 height 39
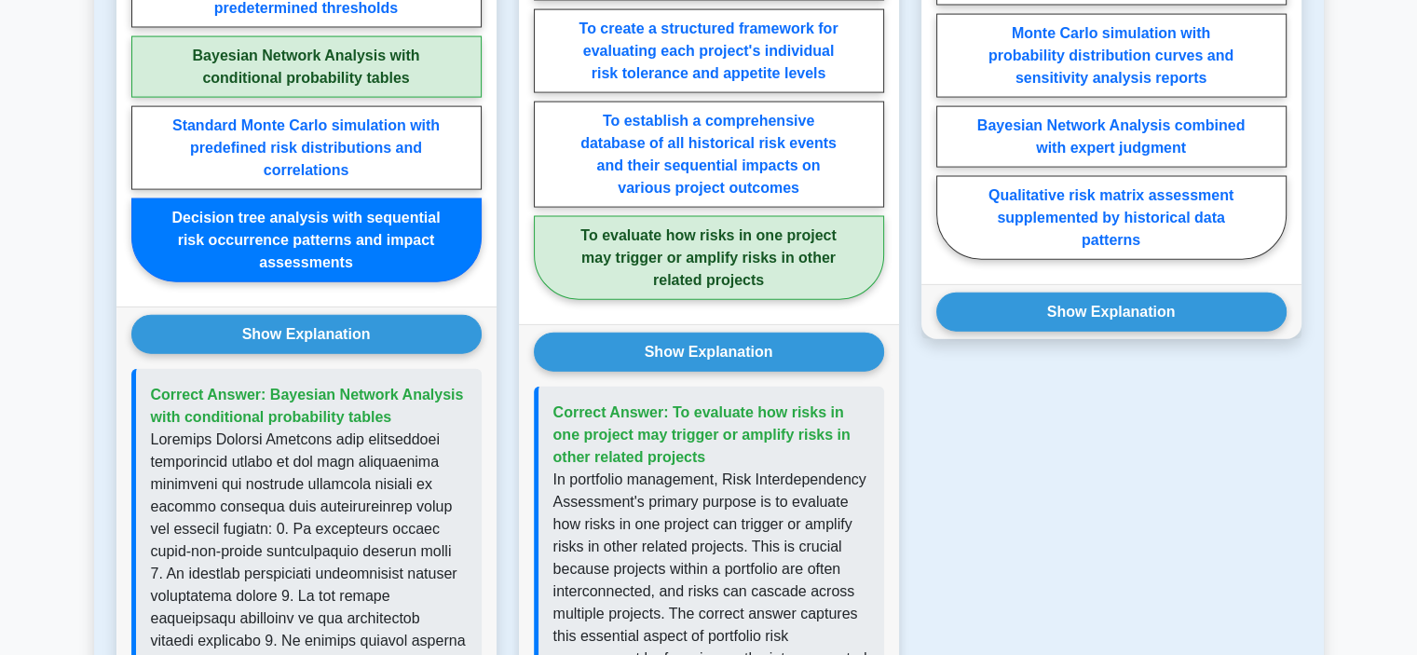
scroll to position [3726, 0]
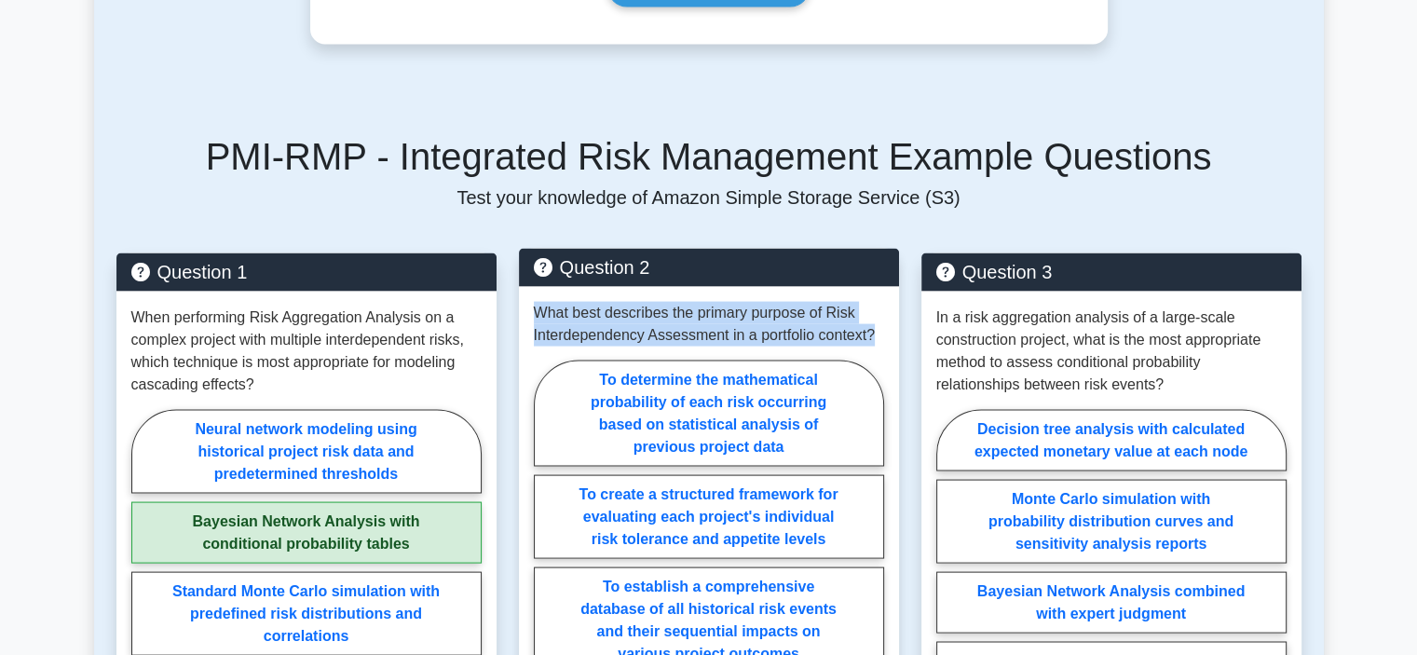
drag, startPoint x: 879, startPoint y: 316, endPoint x: 532, endPoint y: 301, distance: 347.8
click at [532, 301] on div "What best describes the primary purpose of Risk Interdependency Assessment in a…" at bounding box center [709, 538] width 380 height 503
copy p "What best describes the primary purpose of Risk Interdependency Assessment in a…"
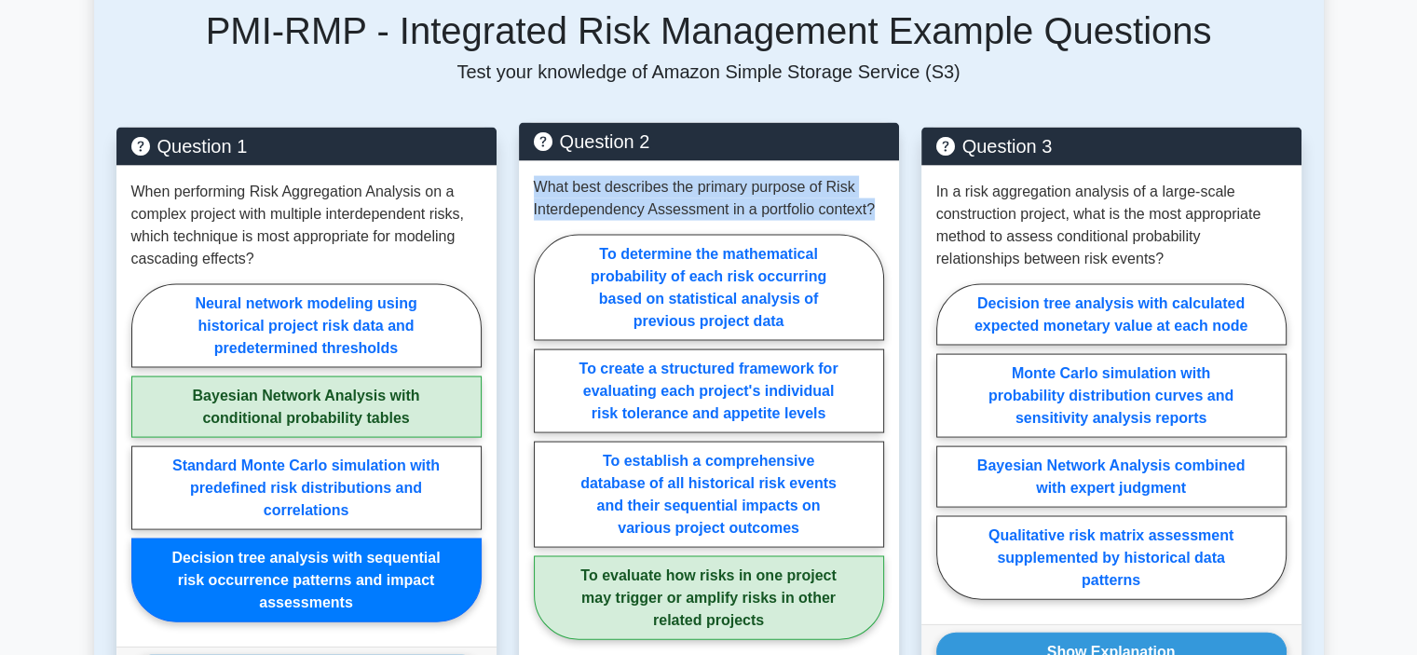
scroll to position [4099, 0]
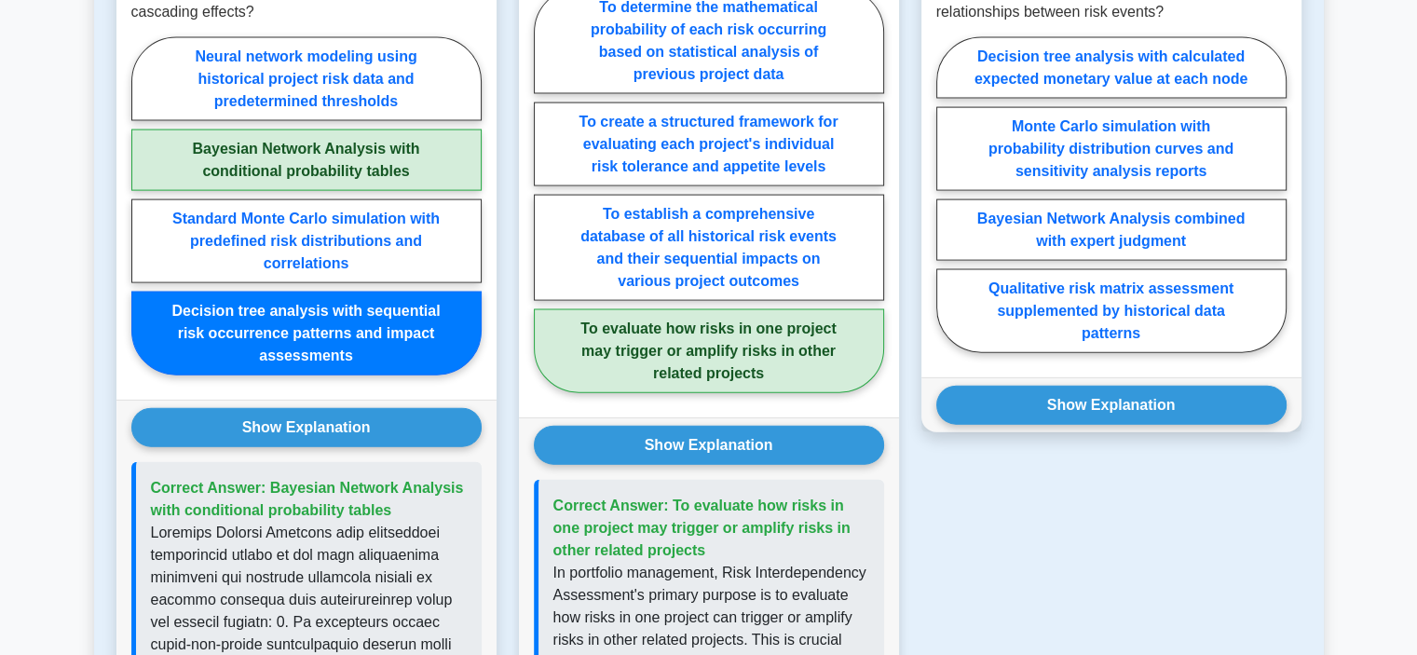
drag, startPoint x: 671, startPoint y: 527, endPoint x: 671, endPoint y: 473, distance: 54.0
click at [671, 495] on p "Correct Answer: To evaluate how risks in one project may trigger or amplify ris…" at bounding box center [711, 528] width 316 height 67
copy span "To evaluate how risks in one project may trigger or amplify risks in other rela…"
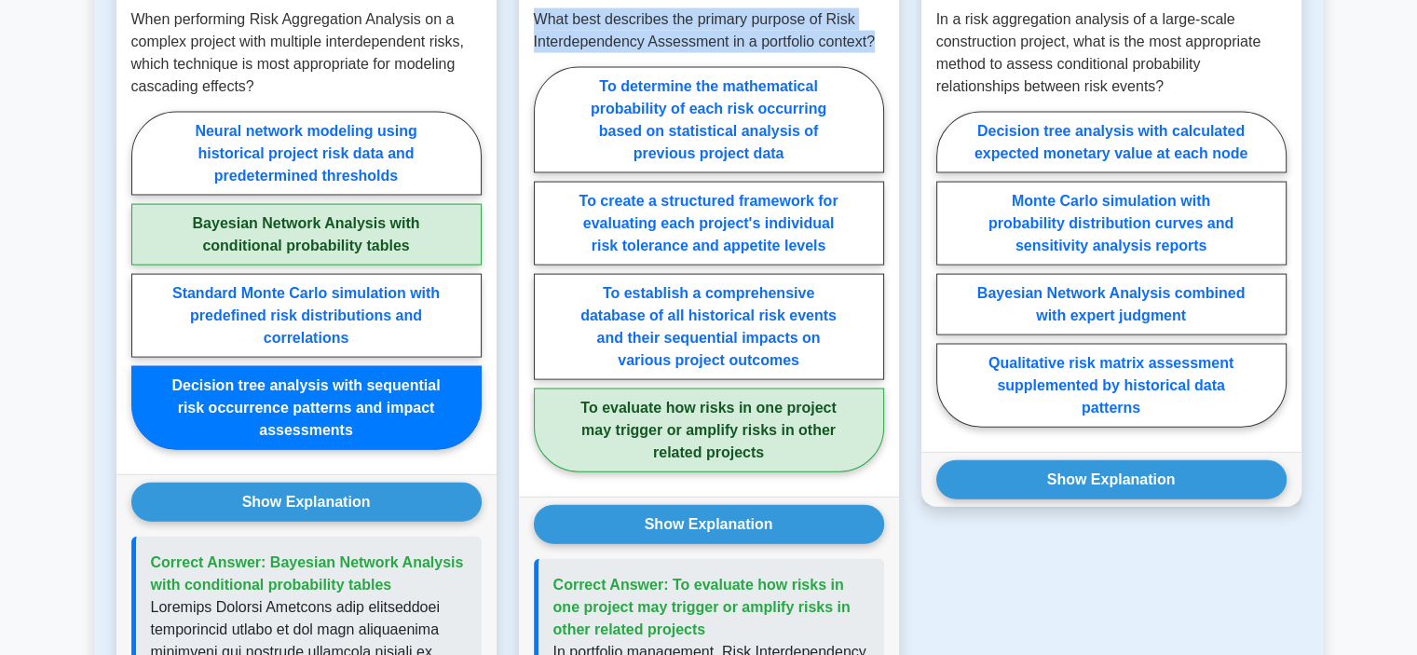
scroll to position [3912, 0]
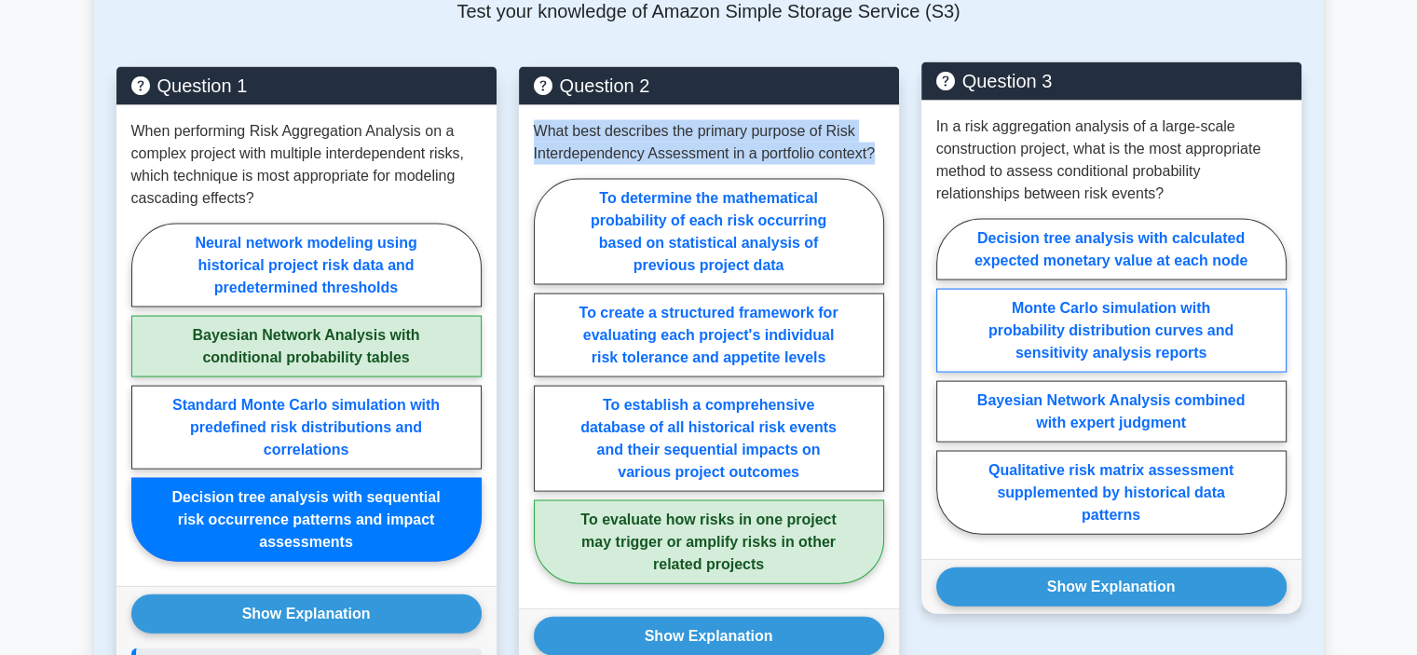
click at [1255, 311] on label "Monte Carlo simulation with probability distribution curves and sensitivity ana…" at bounding box center [1111, 331] width 350 height 84
click at [948, 376] on input "Monte Carlo simulation with probability distribution curves and sensitivity ana…" at bounding box center [942, 382] width 12 height 12
radio input "true"
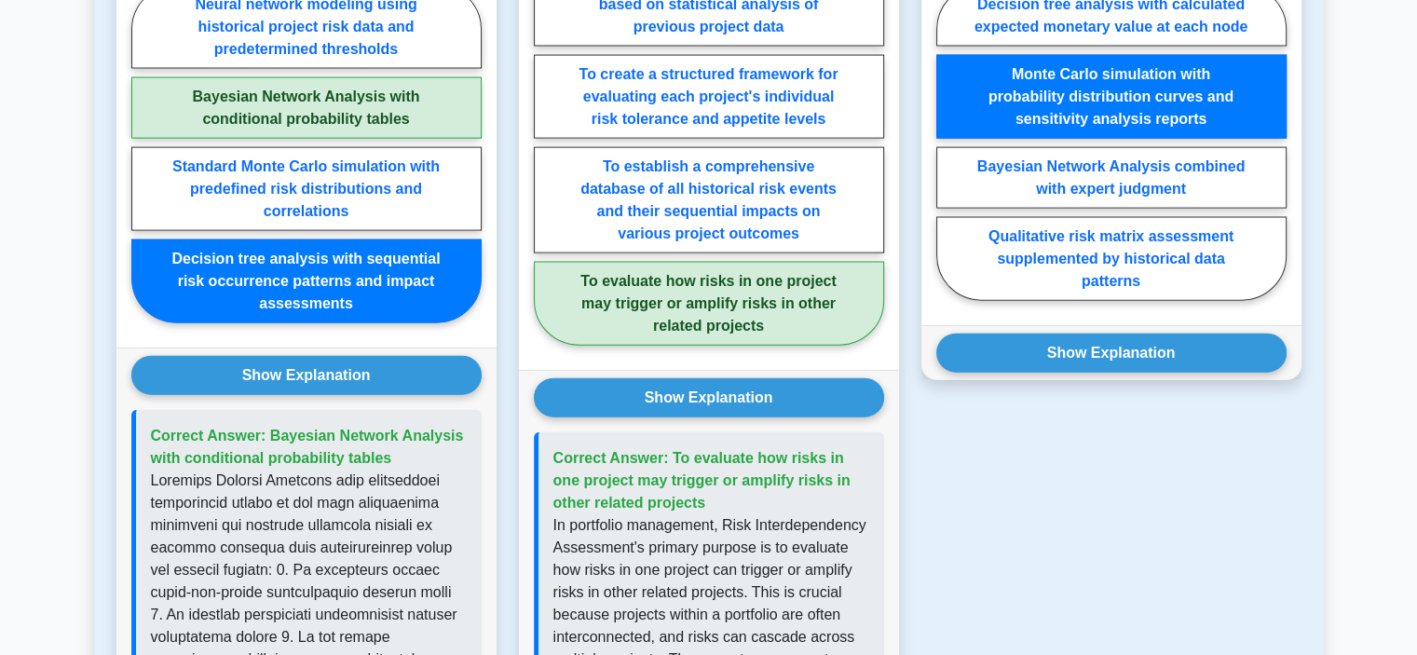
scroll to position [4192, 0]
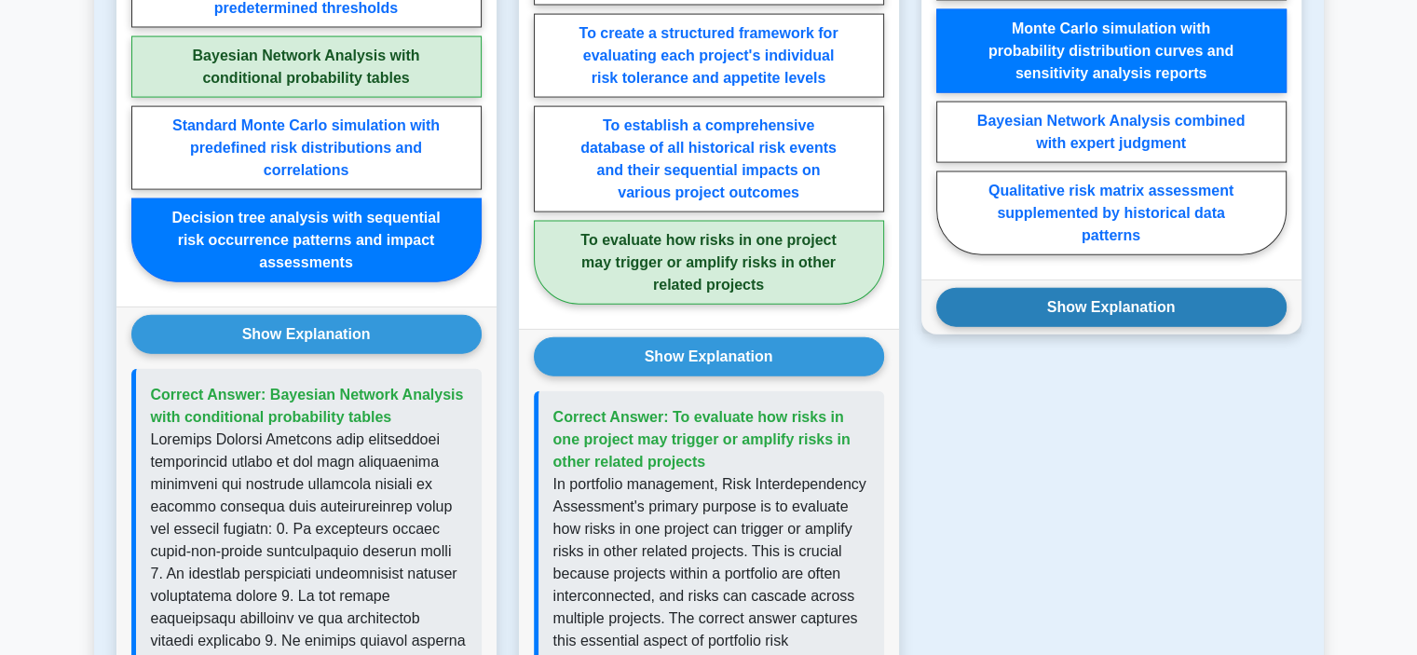
click at [1226, 288] on button "Show Explanation" at bounding box center [1111, 307] width 350 height 39
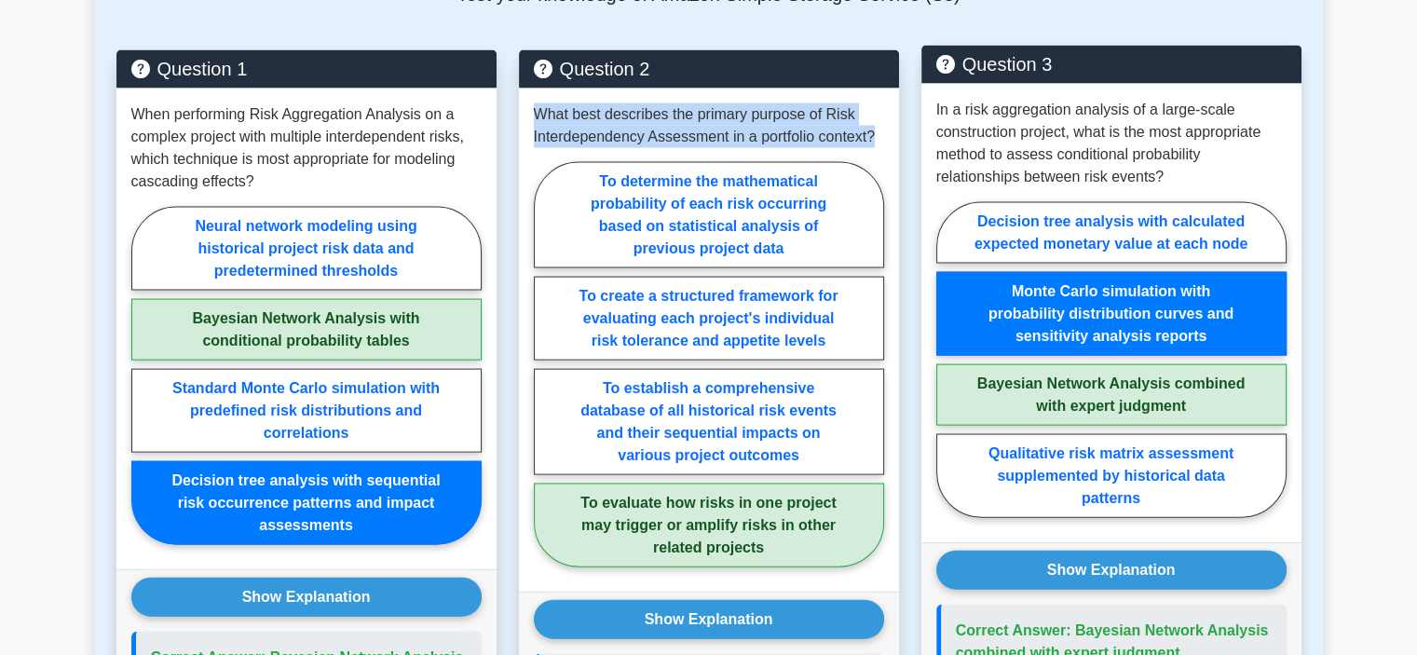
scroll to position [3726, 0]
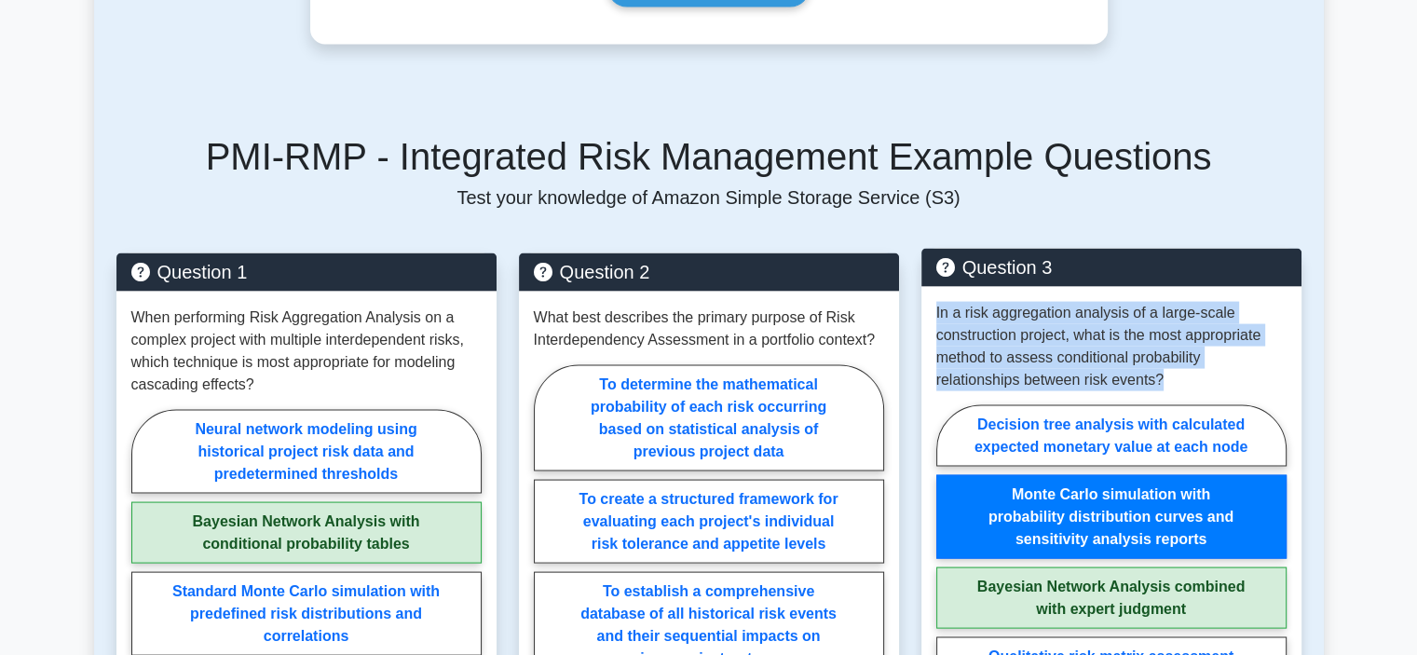
drag, startPoint x: 1175, startPoint y: 363, endPoint x: 923, endPoint y: 287, distance: 262.9
click at [923, 287] on div "In a risk aggregation analysis of a large-scale construction project, what is t…" at bounding box center [1111, 516] width 380 height 458
copy p "In a risk aggregation analysis of a large-scale construction project, what is t…"
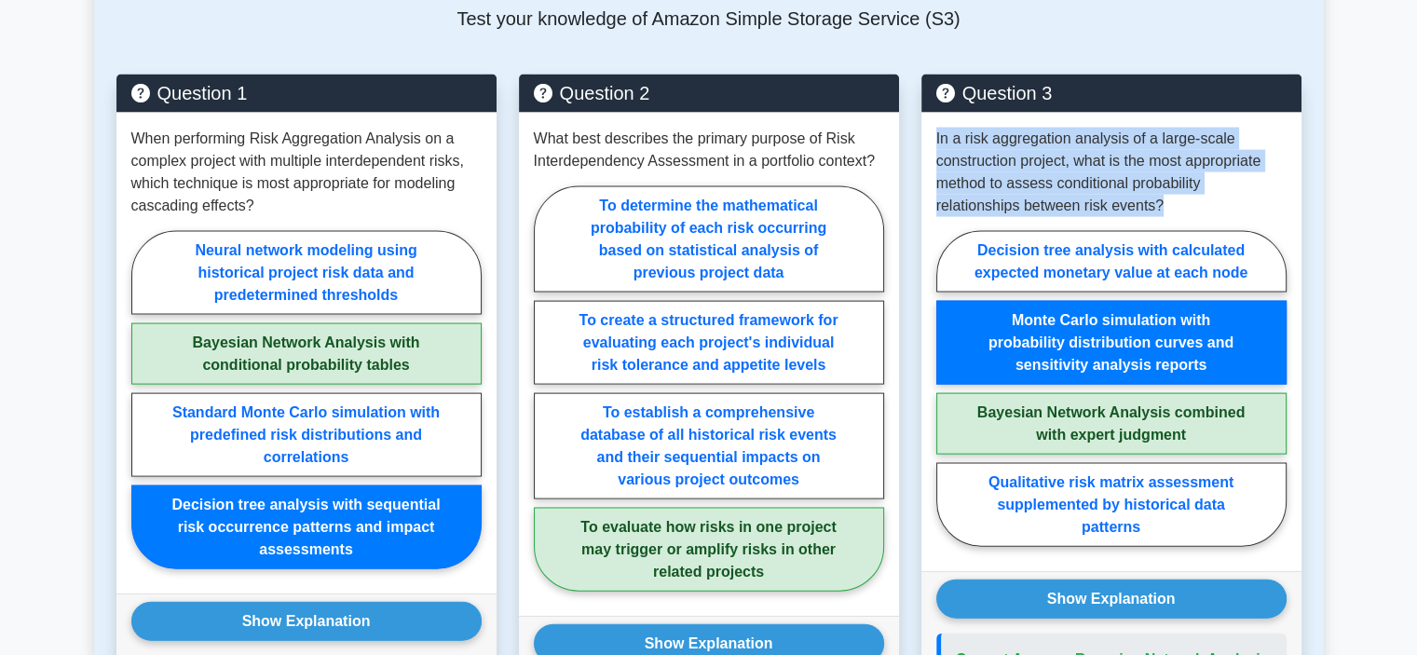
scroll to position [4099, 0]
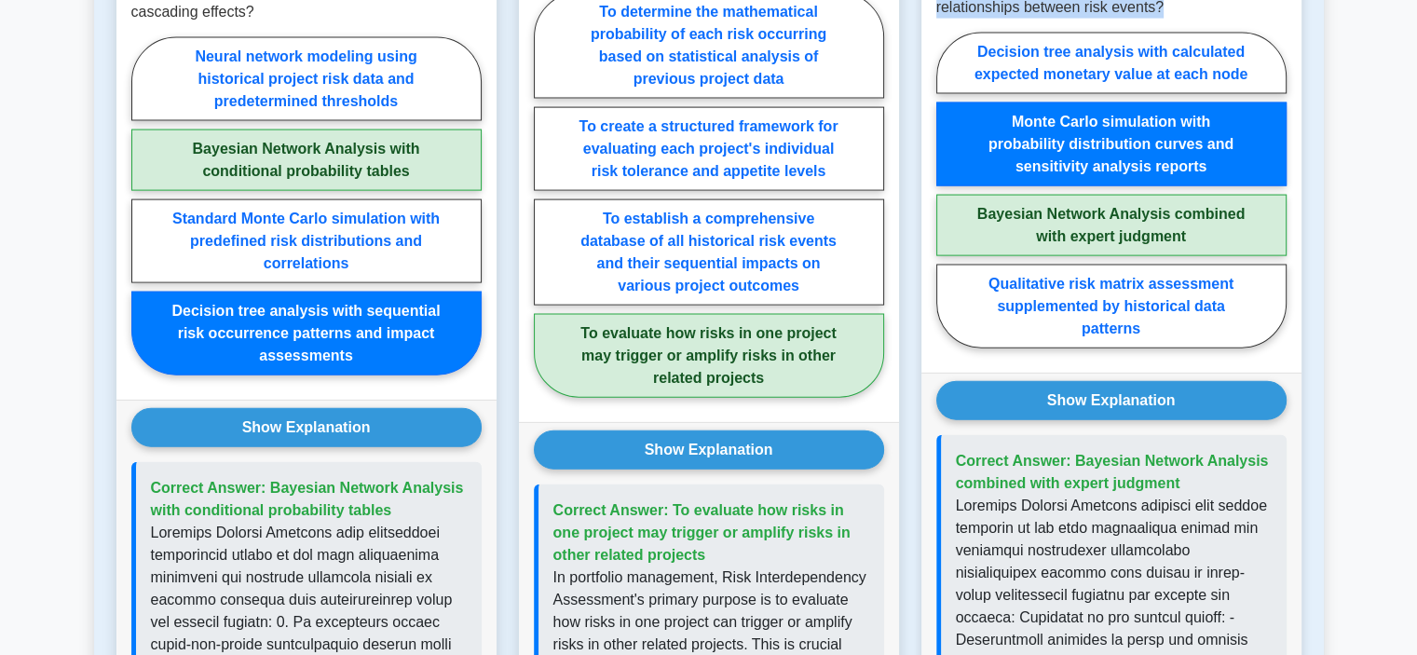
drag, startPoint x: 1192, startPoint y: 463, endPoint x: 1069, endPoint y: 428, distance: 128.0
click at [1069, 450] on p "Correct Answer: Bayesian Network Analysis combined with expert judgment" at bounding box center [1114, 472] width 316 height 45
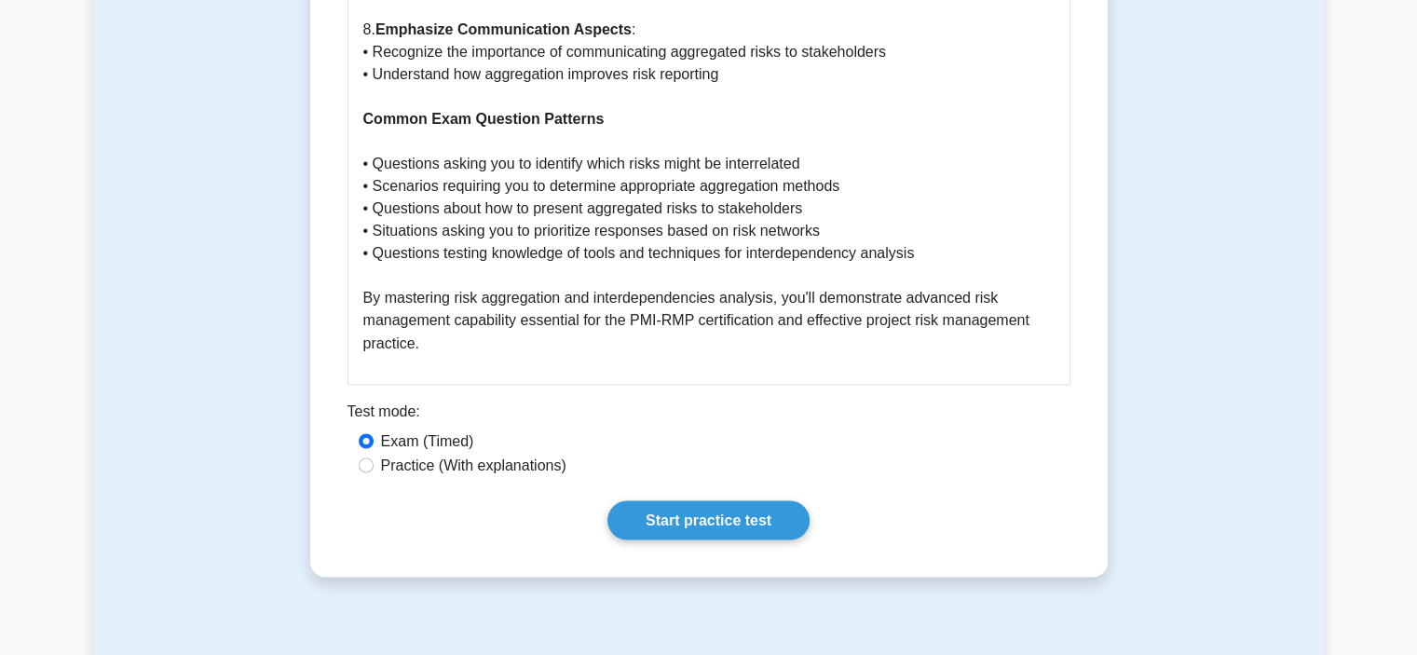
scroll to position [3540, 0]
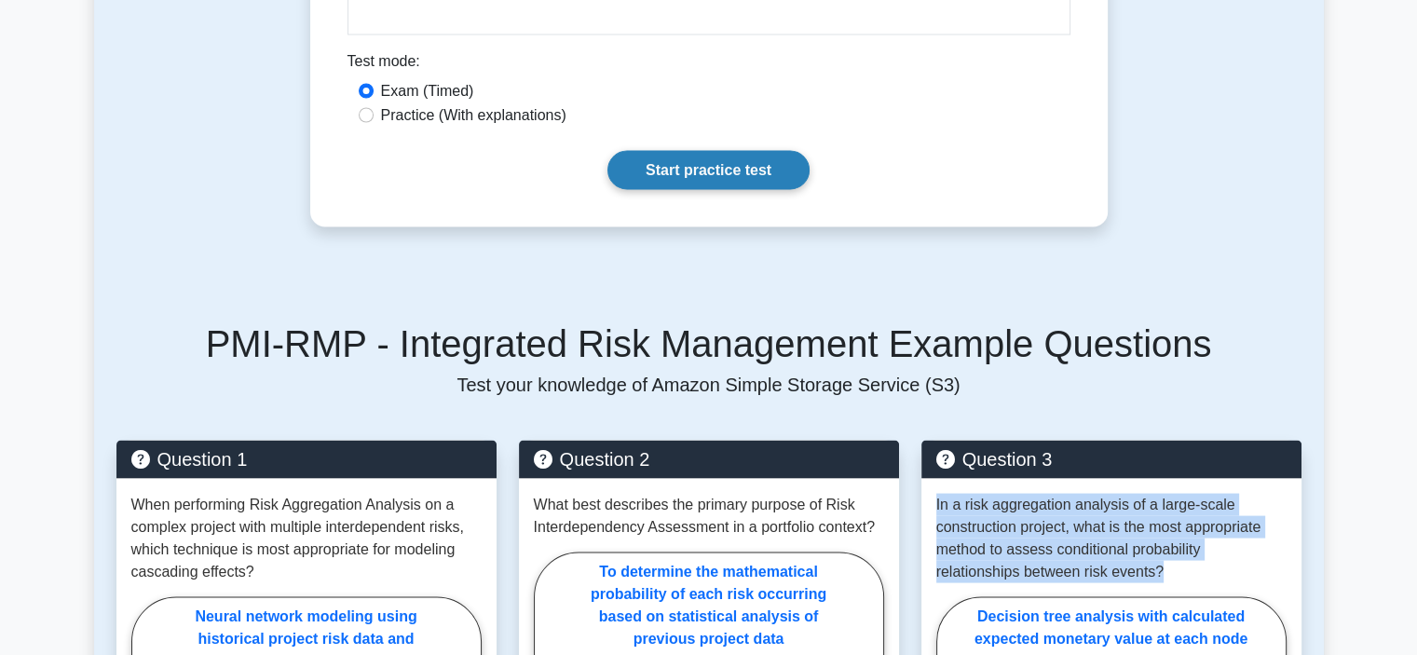
click at [680, 150] on link "Start practice test" at bounding box center [708, 169] width 202 height 39
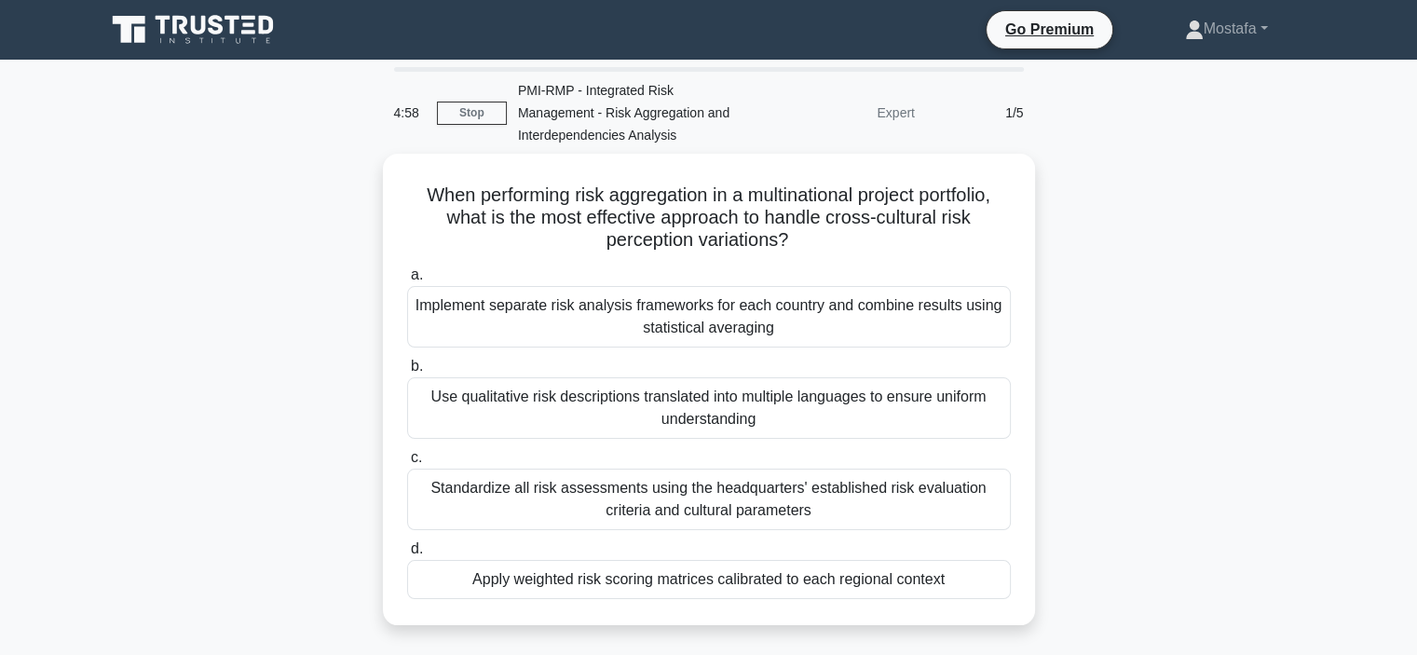
click at [1180, 274] on div "When performing risk aggregation in a multinational project portfolio, what is …" at bounding box center [709, 401] width 1230 height 494
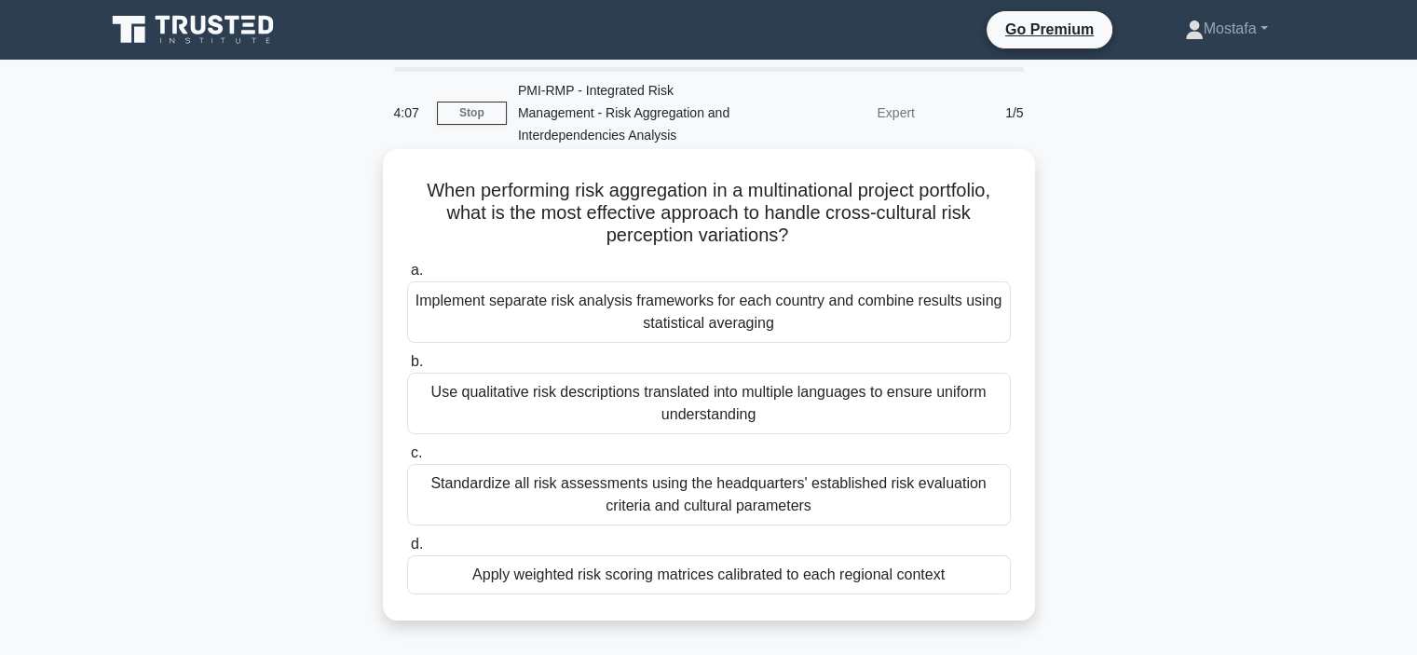
click at [998, 416] on div "Use qualitative risk descriptions translated into multiple languages to ensure …" at bounding box center [709, 403] width 604 height 61
click at [407, 368] on input "b. Use qualitative risk descriptions translated into multiple languages to ensu…" at bounding box center [407, 362] width 0 height 12
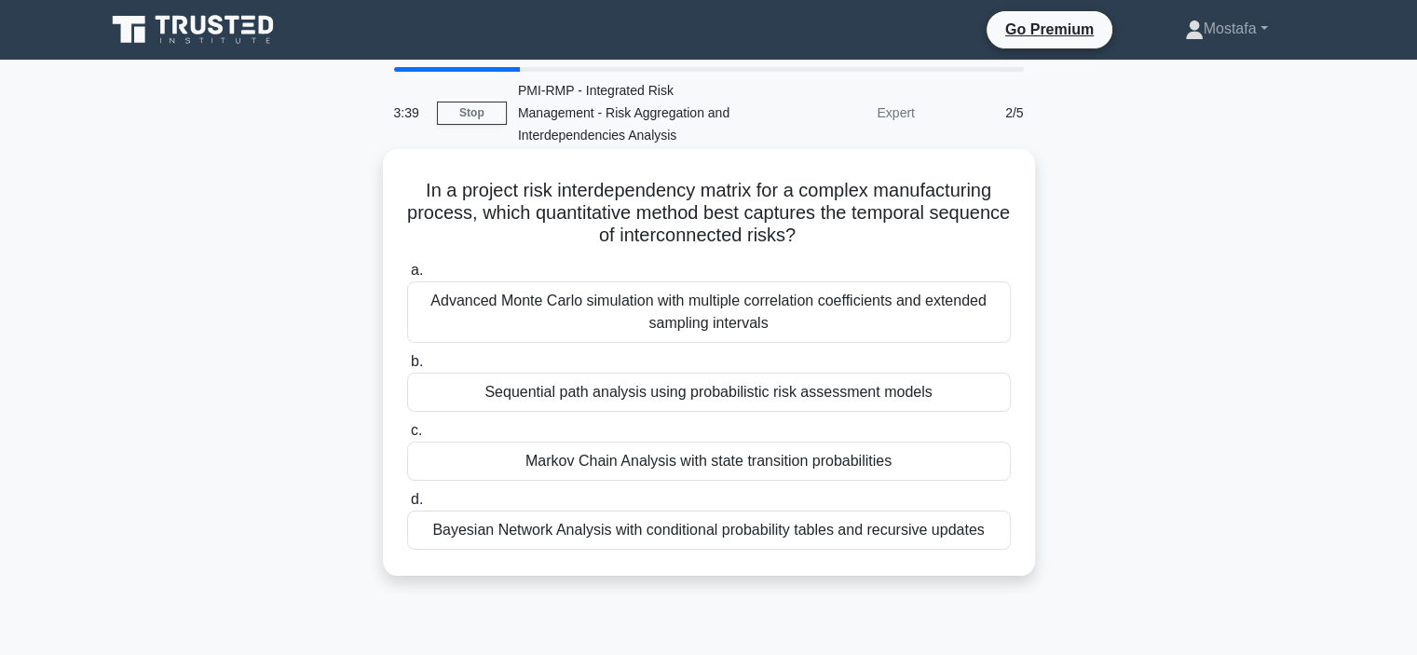
click at [922, 534] on div "Bayesian Network Analysis with conditional probability tables and recursive upd…" at bounding box center [709, 529] width 604 height 39
click at [407, 506] on input "d. Bayesian Network Analysis with conditional probability tables and recursive …" at bounding box center [407, 500] width 0 height 12
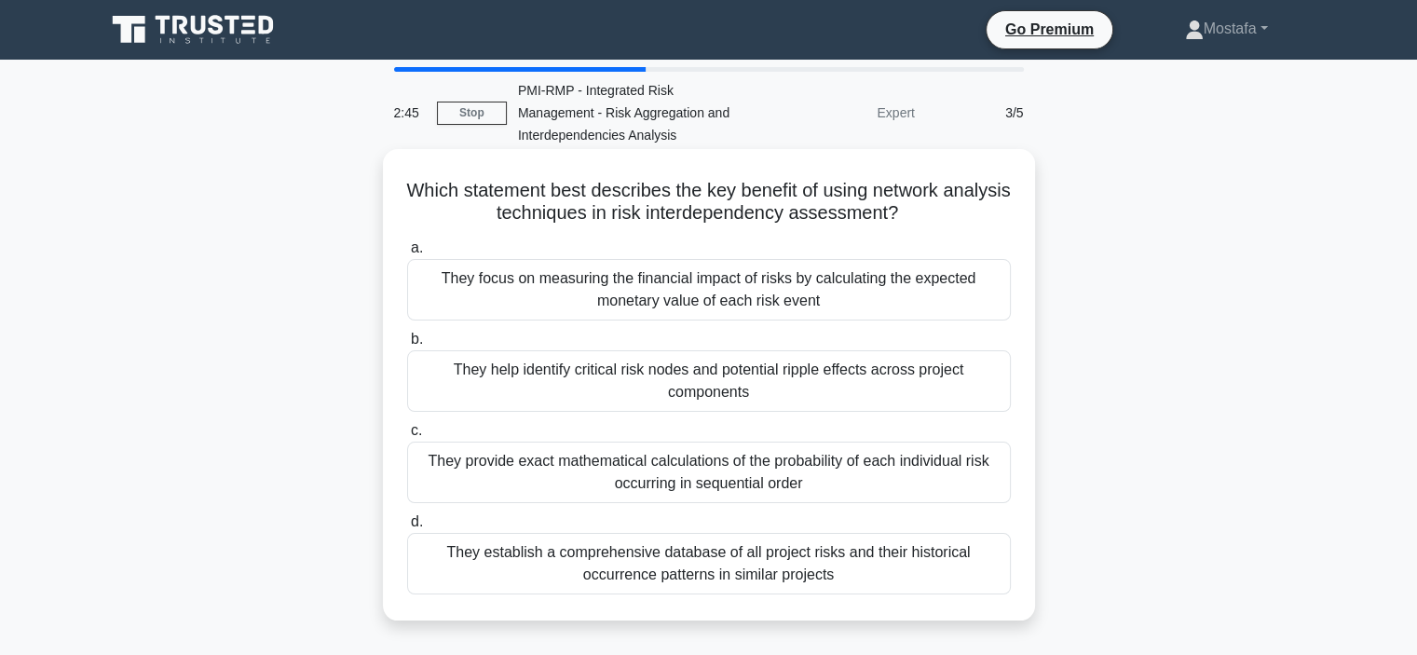
click at [995, 391] on div "They help identify critical risk nodes and potential ripple effects across proj…" at bounding box center [709, 380] width 604 height 61
click at [407, 346] on input "b. They help identify critical risk nodes and potential ripple effects across p…" at bounding box center [407, 339] width 0 height 12
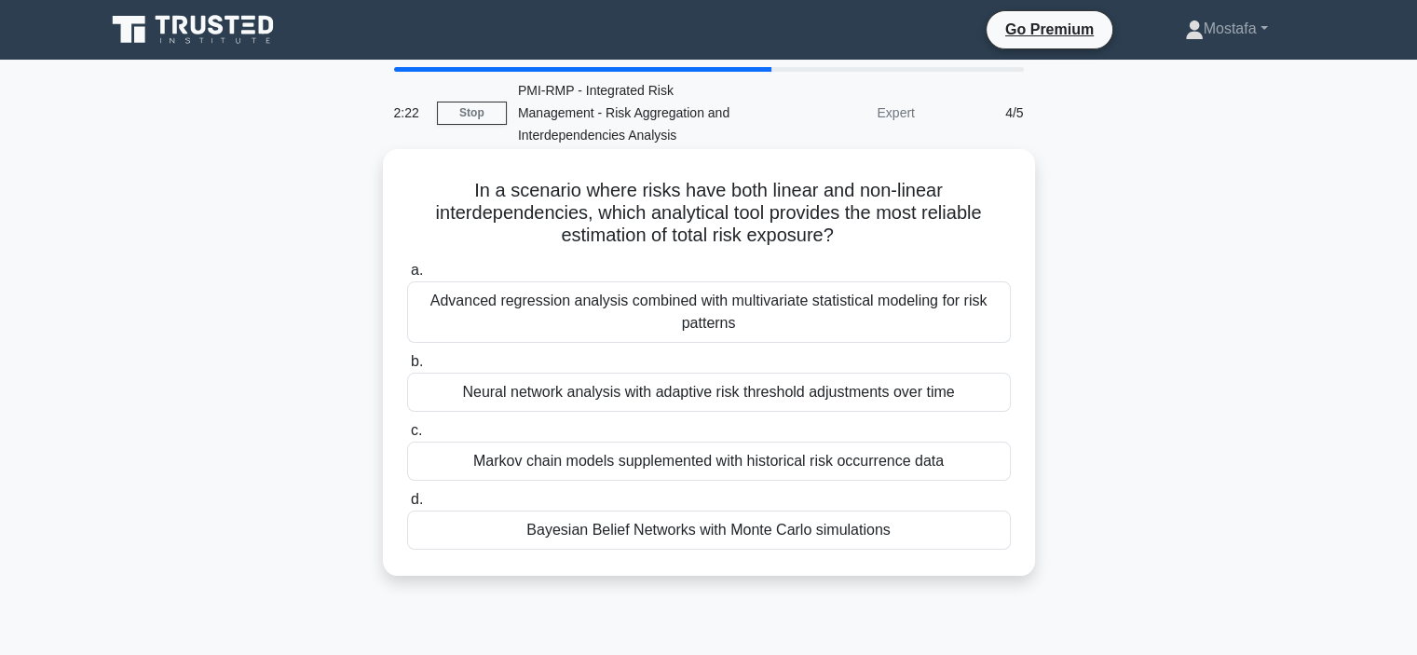
click at [1002, 397] on div "Neural network analysis with adaptive risk threshold adjustments over time" at bounding box center [709, 392] width 604 height 39
click at [407, 368] on input "b. Neural network analysis with adaptive risk threshold adjustments over time" at bounding box center [407, 362] width 0 height 12
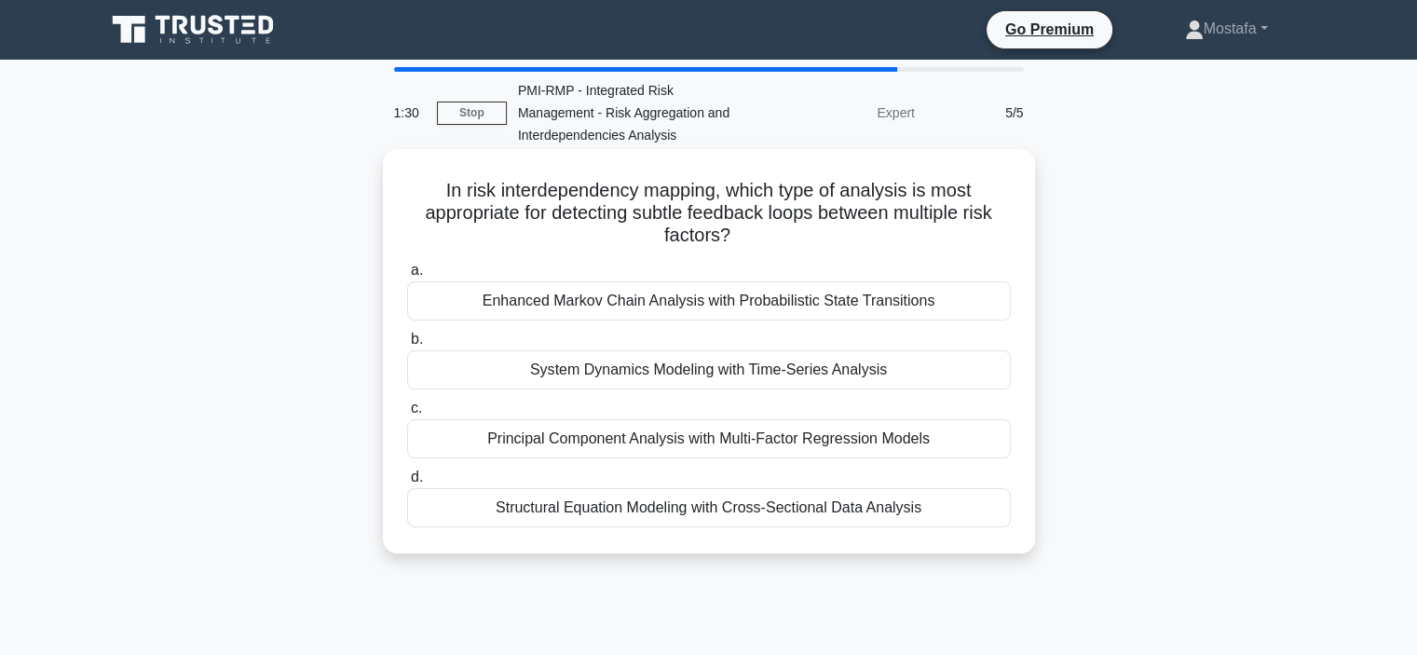
click at [960, 446] on div "Principal Component Analysis with Multi-Factor Regression Models" at bounding box center [709, 438] width 604 height 39
click at [407, 415] on input "c. Principal Component Analysis with Multi-Factor Regression Models" at bounding box center [407, 408] width 0 height 12
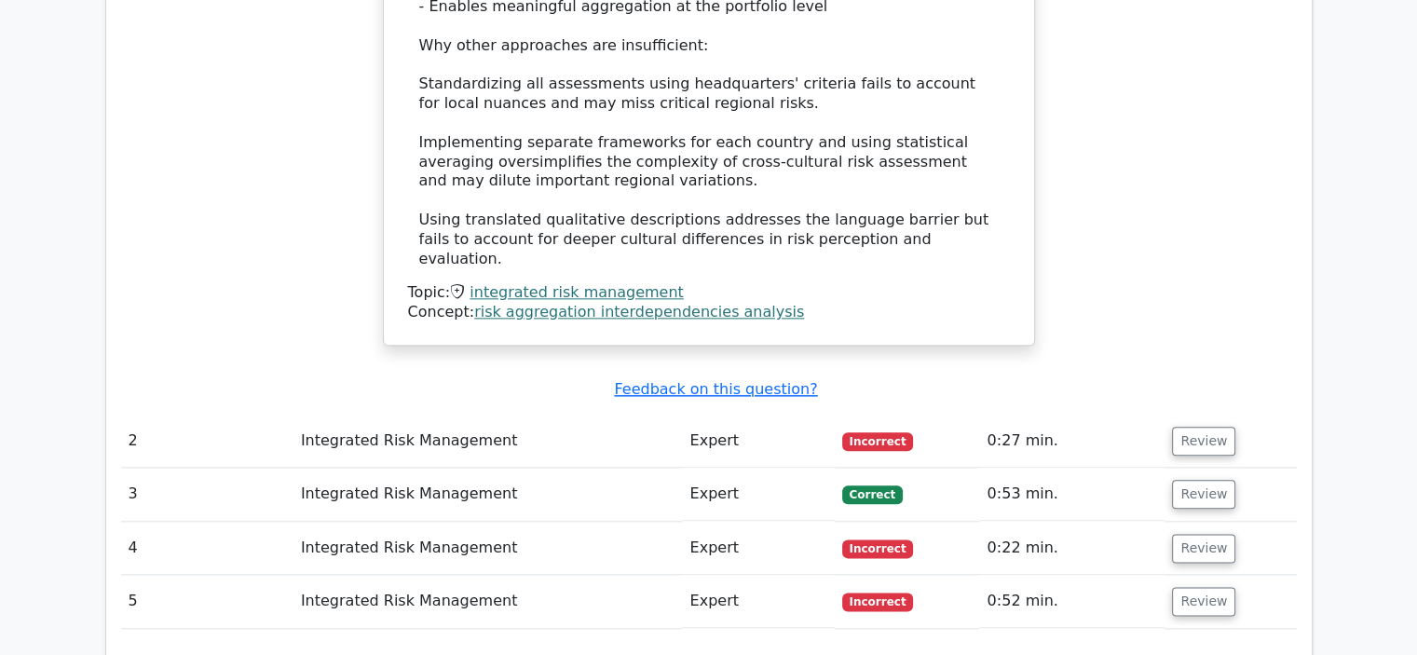
scroll to position [2143, 0]
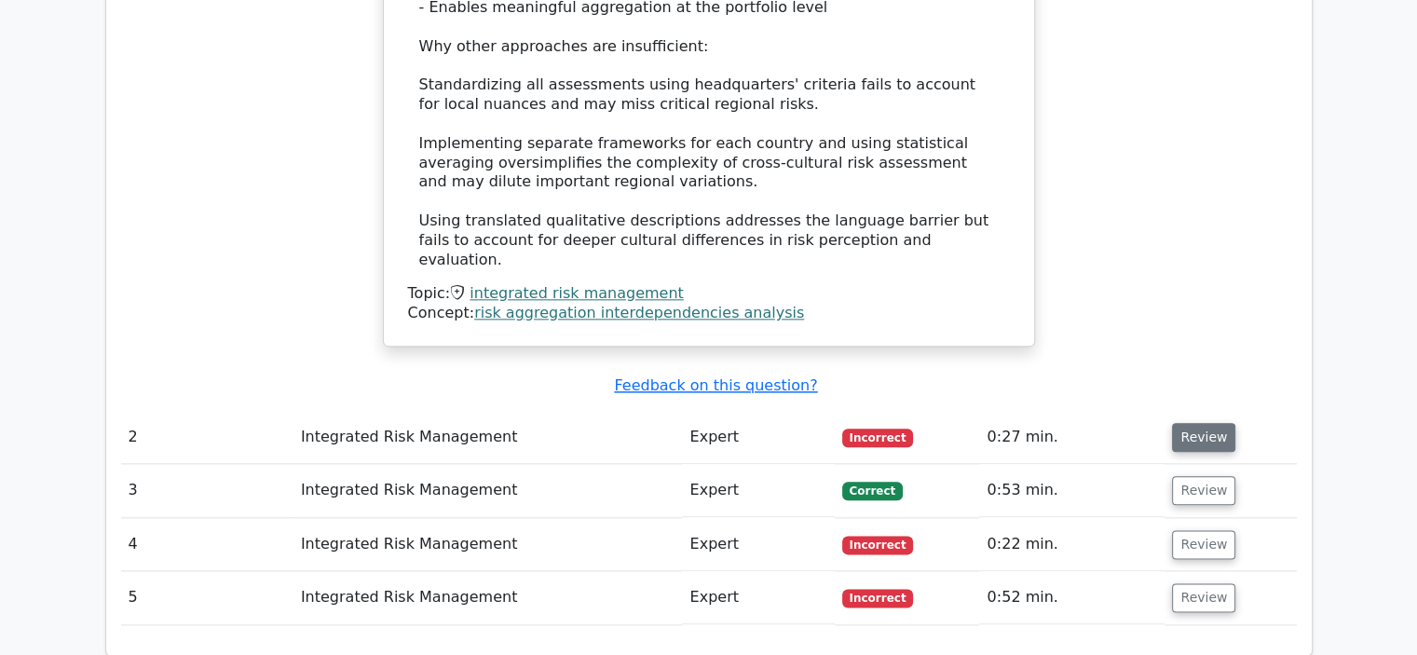
click at [1196, 423] on button "Review" at bounding box center [1203, 437] width 63 height 29
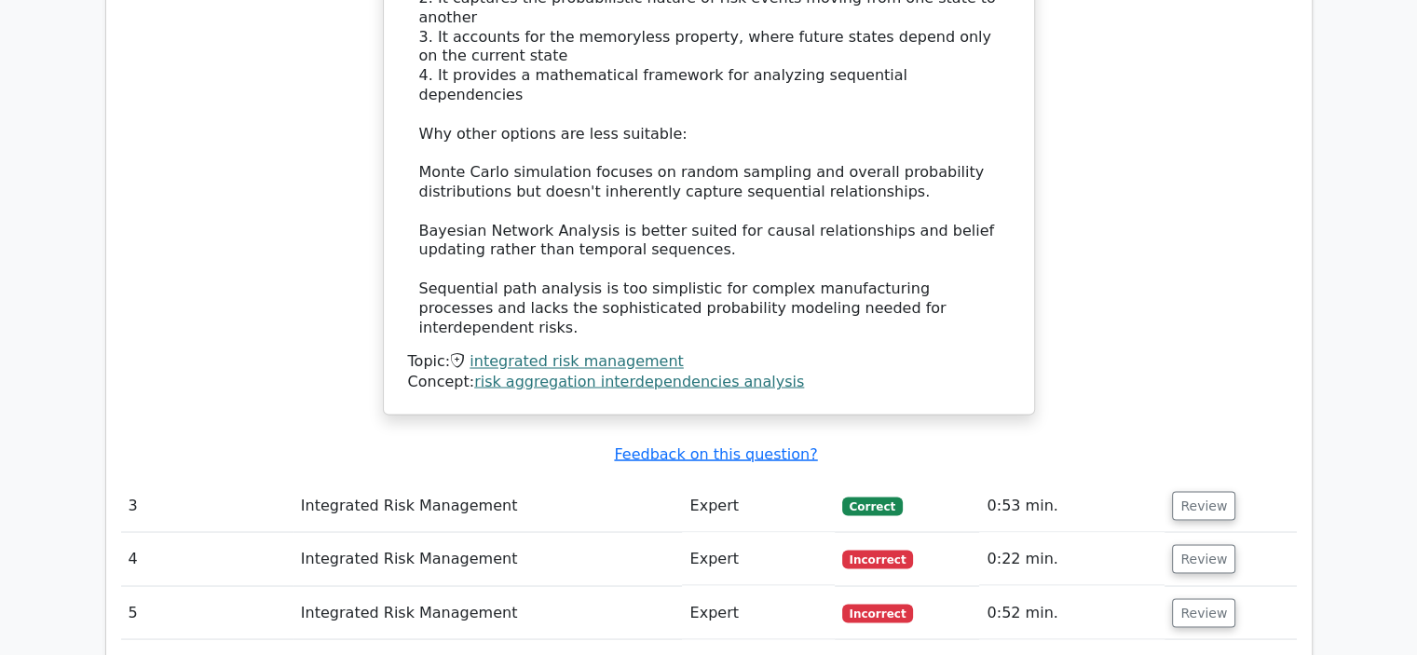
scroll to position [3167, 0]
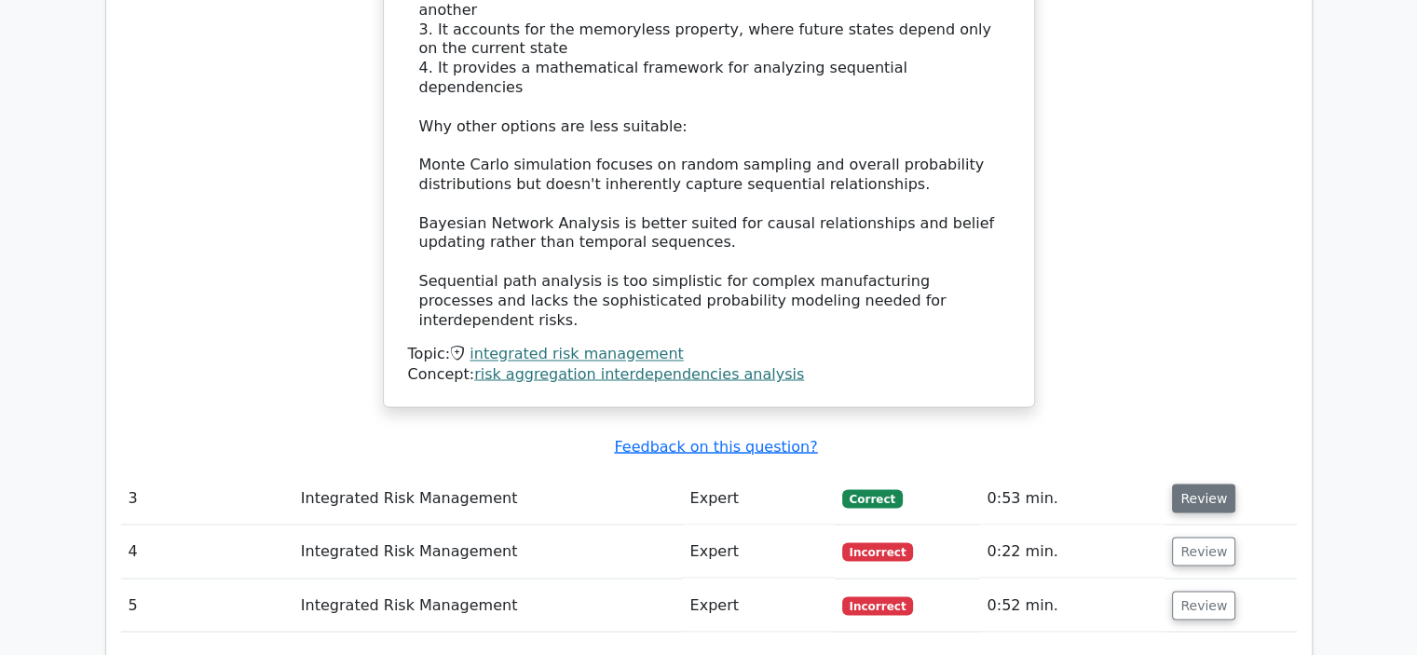
click at [1196, 483] on button "Review" at bounding box center [1203, 497] width 63 height 29
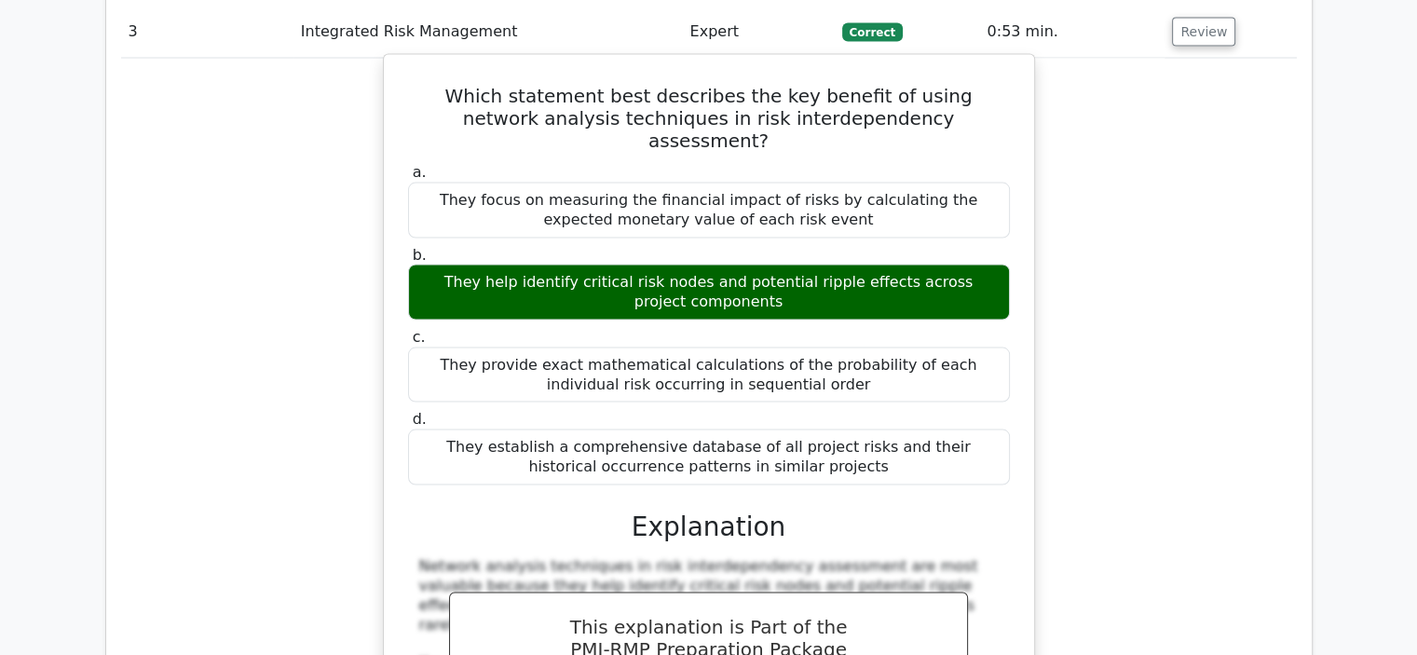
scroll to position [4192, 0]
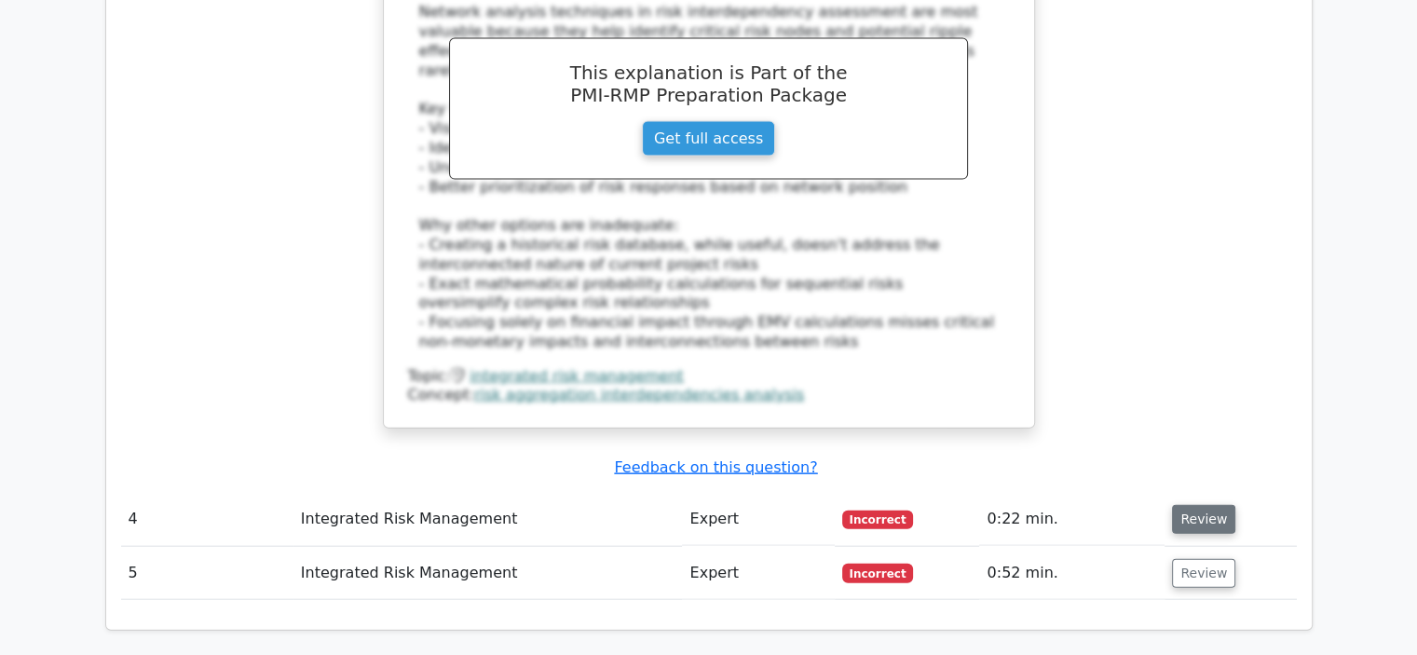
click at [1221, 505] on button "Review" at bounding box center [1203, 519] width 63 height 29
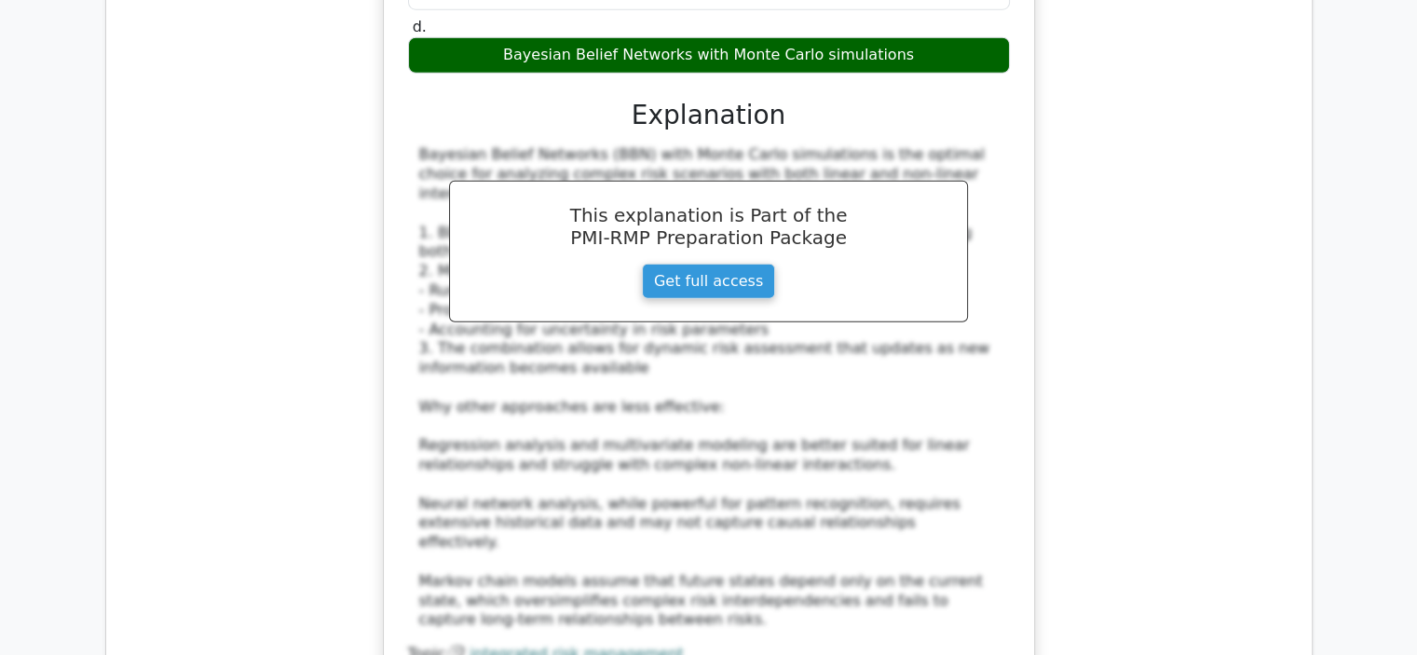
scroll to position [5310, 0]
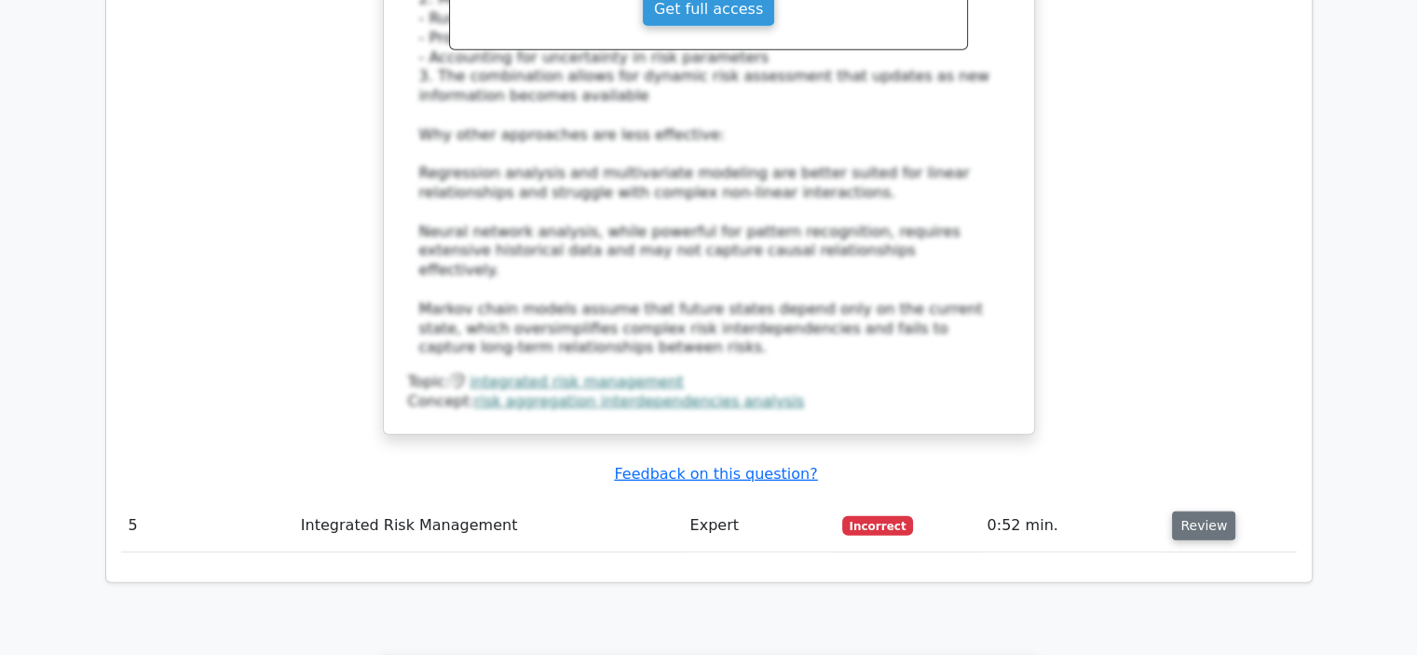
click at [1207, 511] on button "Review" at bounding box center [1203, 525] width 63 height 29
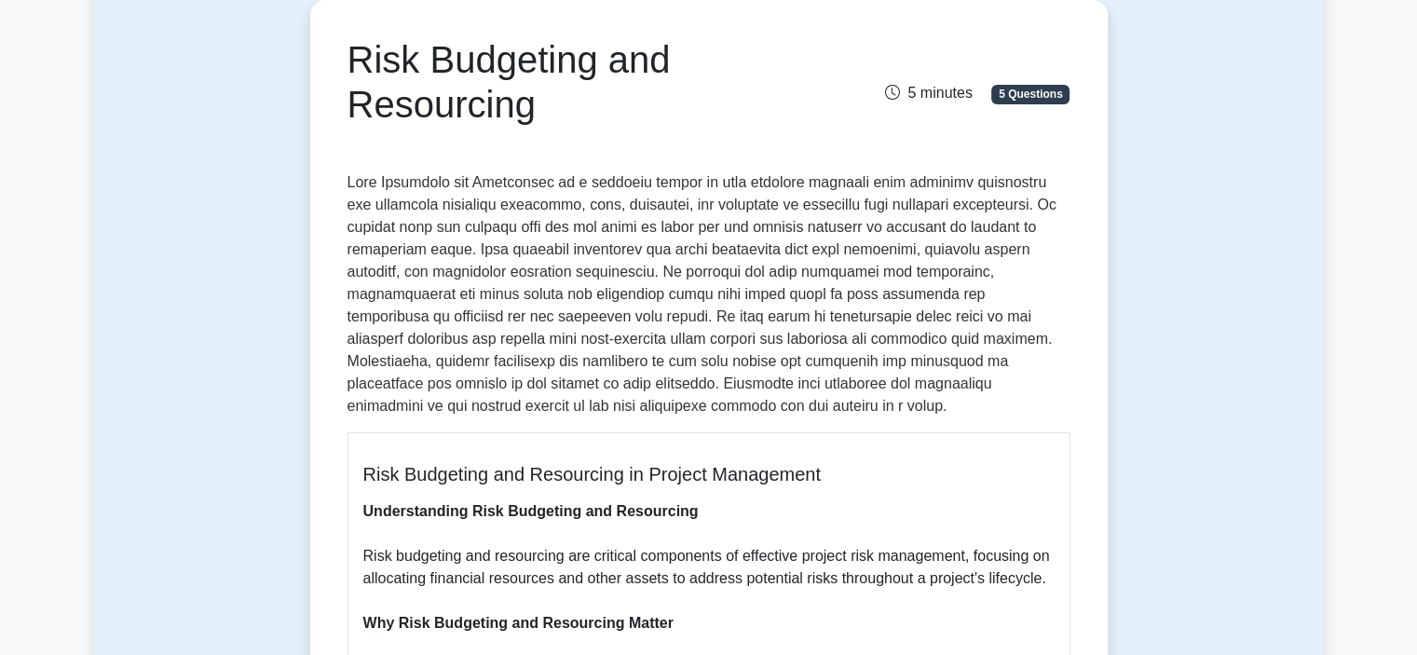
scroll to position [186, 0]
